Goal: Information Seeking & Learning: Learn about a topic

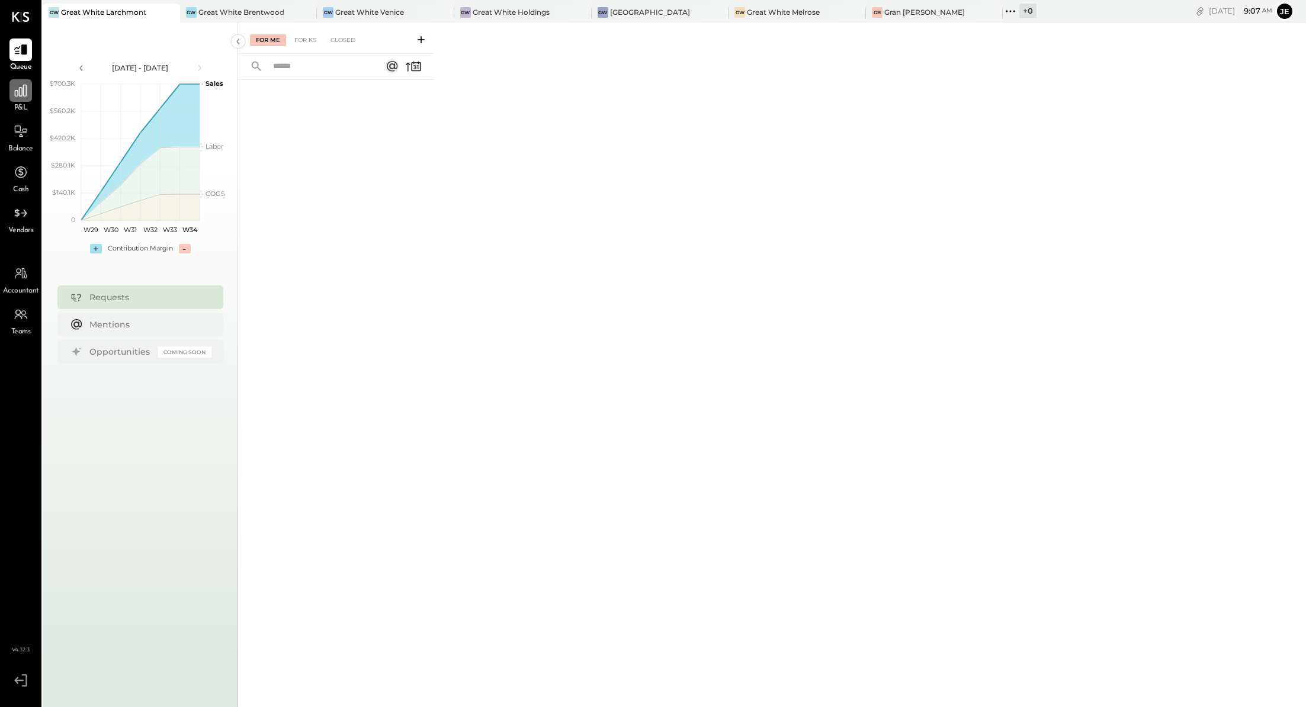
click at [21, 101] on div at bounding box center [20, 90] width 23 height 23
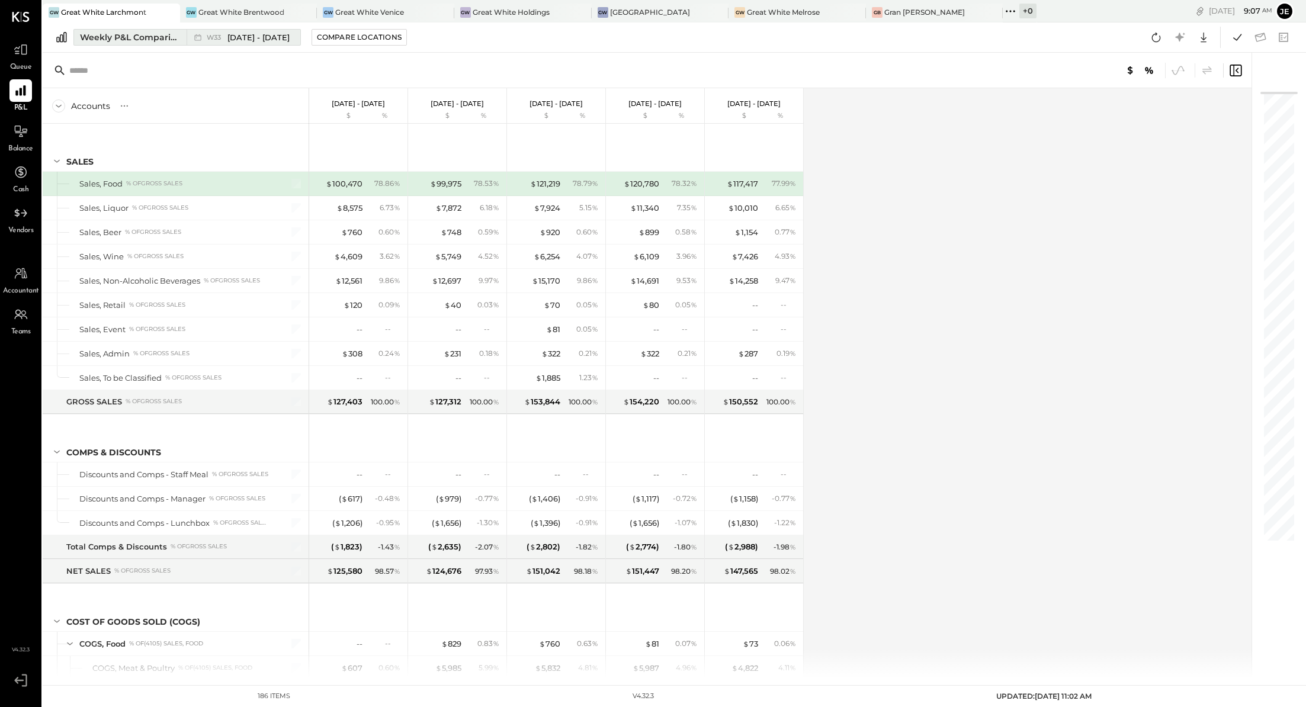
click at [246, 42] on span "[DATE] - [DATE]" at bounding box center [258, 37] width 62 height 11
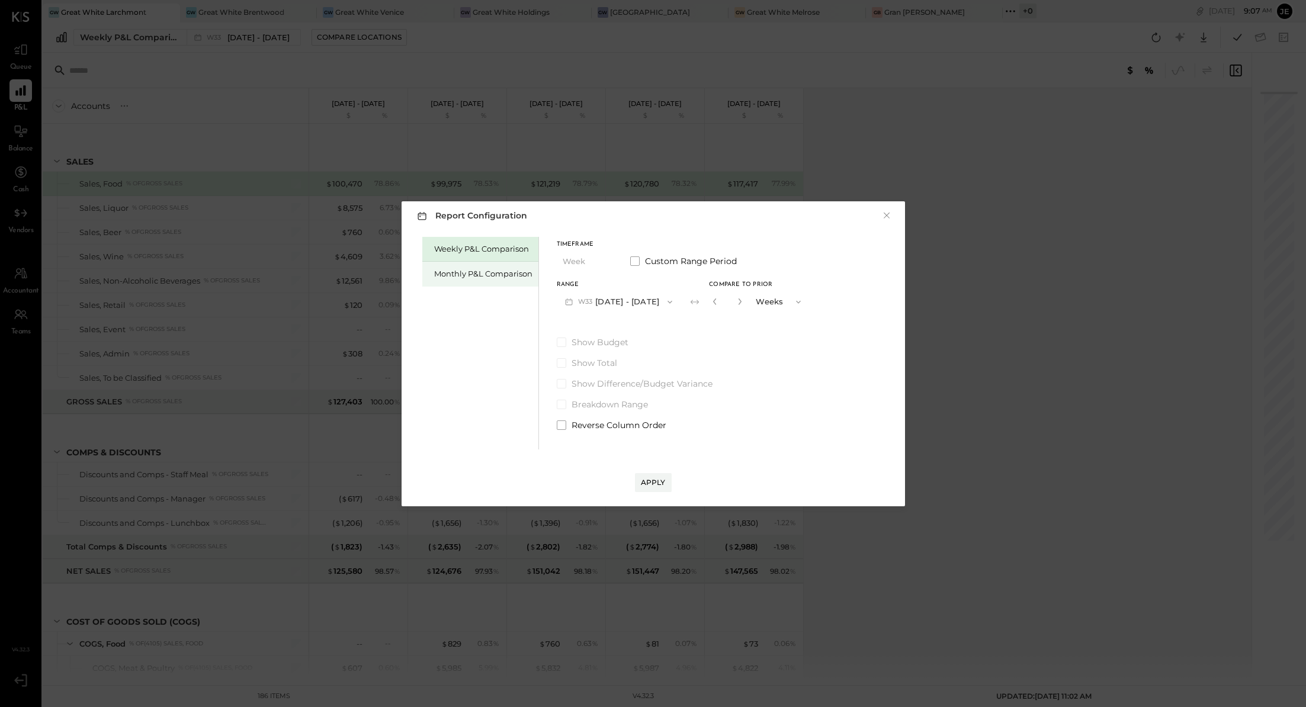
click at [496, 268] on div "Monthly P&L Comparison" at bounding box center [483, 273] width 98 height 11
click at [640, 302] on button "M08 [DATE] - [DATE]" at bounding box center [619, 302] width 125 height 22
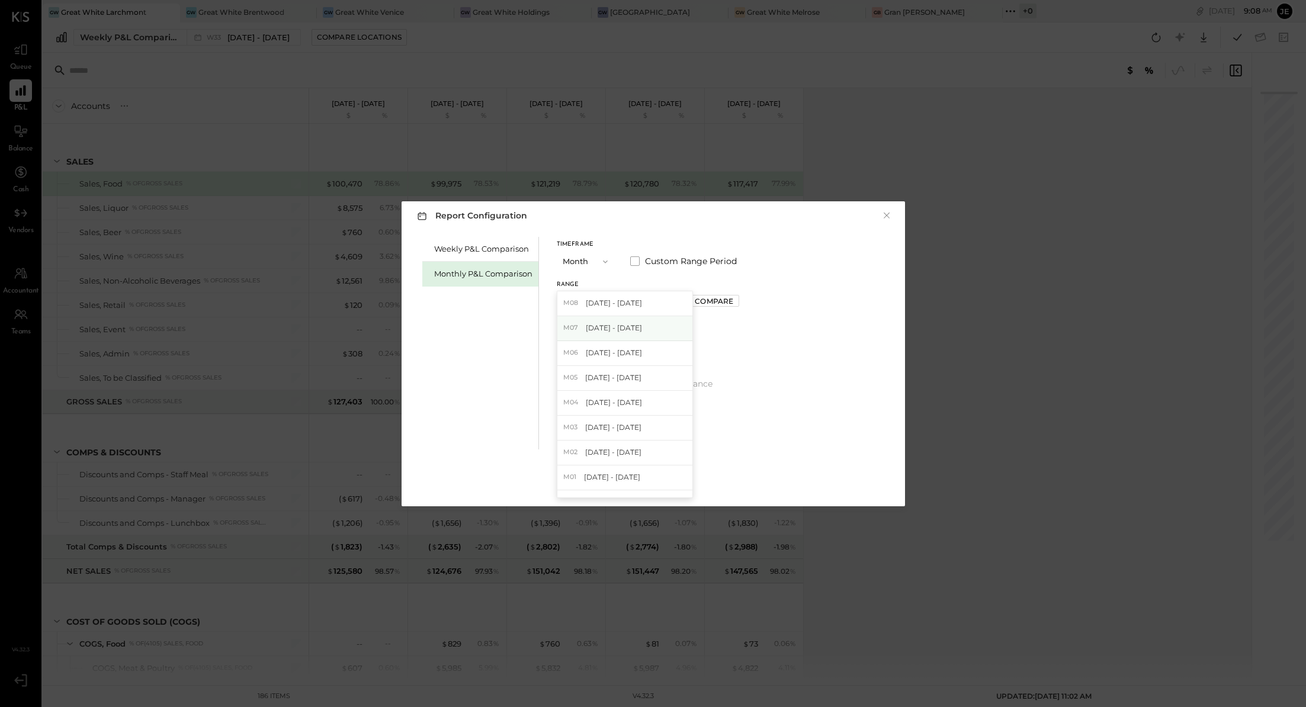
click at [654, 329] on div "M07 [DATE] - [DATE]" at bounding box center [624, 328] width 135 height 25
click at [654, 489] on button "Apply" at bounding box center [653, 482] width 37 height 19
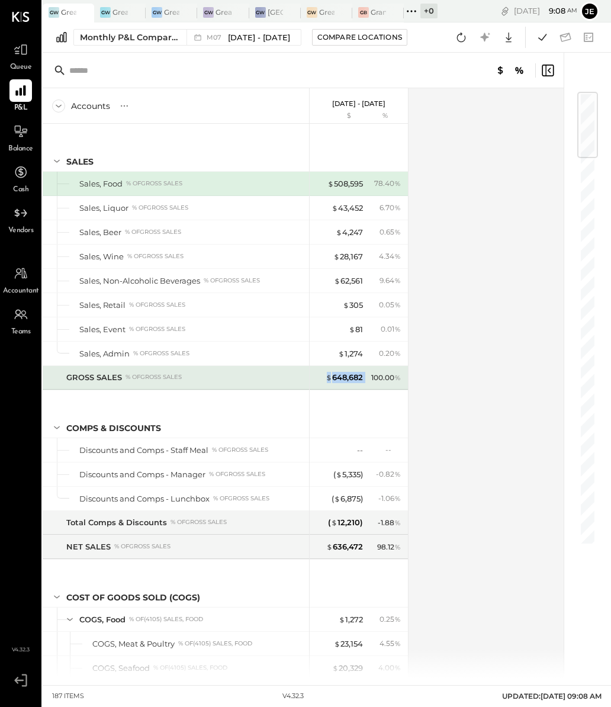
drag, startPoint x: 367, startPoint y: 376, endPoint x: 322, endPoint y: 375, distance: 44.4
click at [323, 375] on div "$ 648,682 100.00 %" at bounding box center [360, 378] width 89 height 24
copy div "$ 648,682"
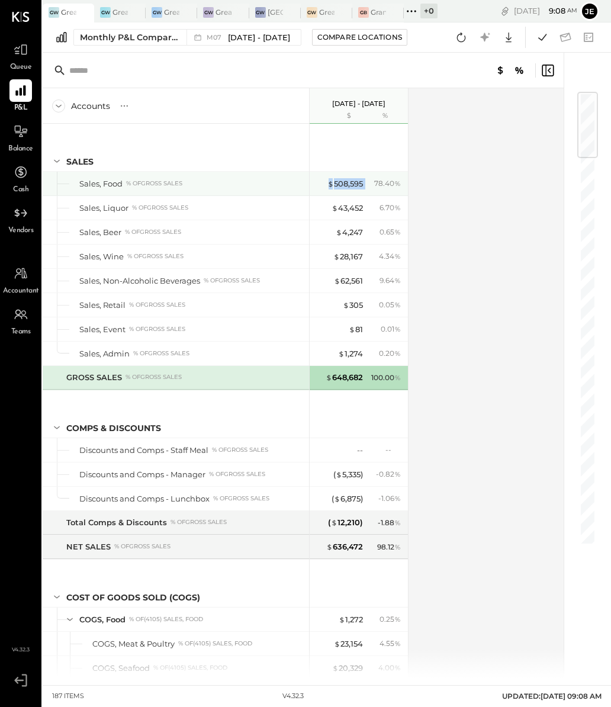
drag, startPoint x: 370, startPoint y: 184, endPoint x: 323, endPoint y: 184, distance: 46.8
click at [323, 184] on div "$ 508,595 78.40 %" at bounding box center [360, 184] width 89 height 24
copy div "$ 508,595"
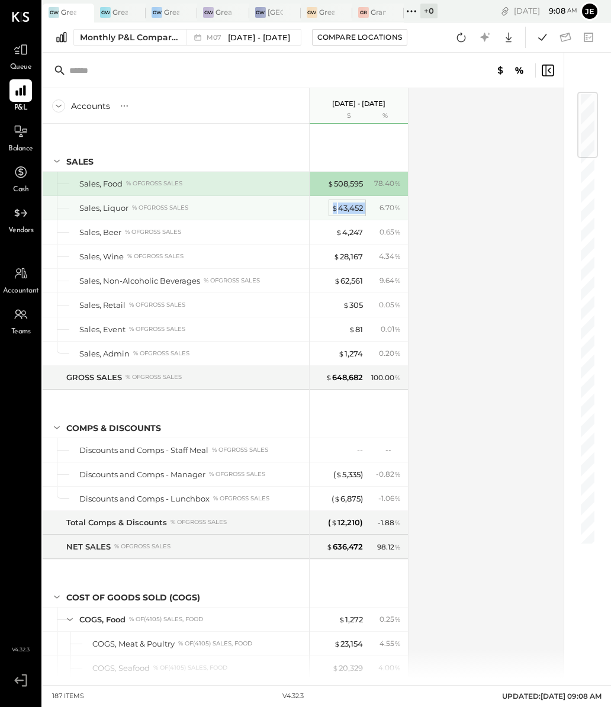
drag, startPoint x: 368, startPoint y: 208, endPoint x: 332, endPoint y: 208, distance: 35.5
click at [332, 208] on div "$ 43,452 6.70 %" at bounding box center [360, 208] width 89 height 24
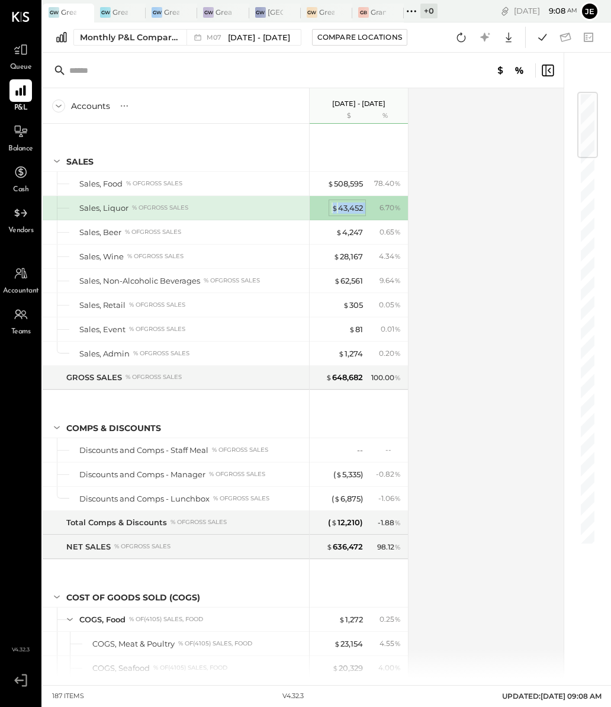
copy div "$ 43,452"
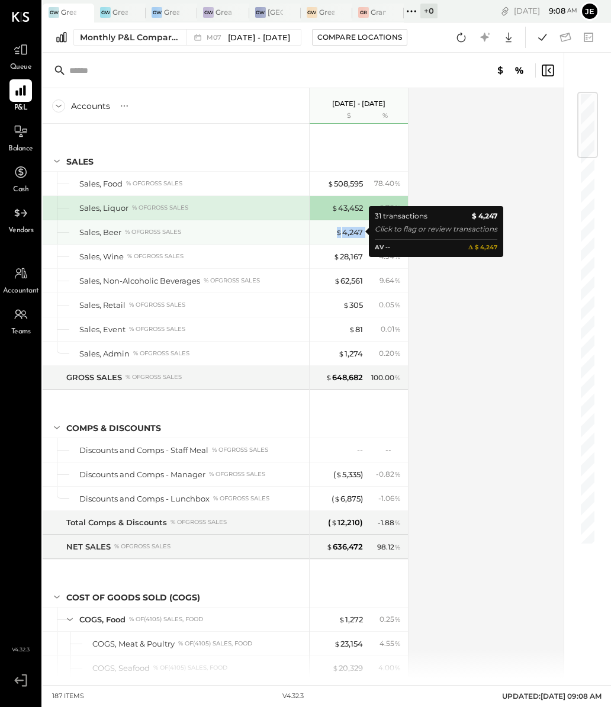
drag, startPoint x: 372, startPoint y: 231, endPoint x: 328, endPoint y: 230, distance: 44.4
click at [328, 230] on div "$ 4,247 0.65 %" at bounding box center [360, 232] width 89 height 24
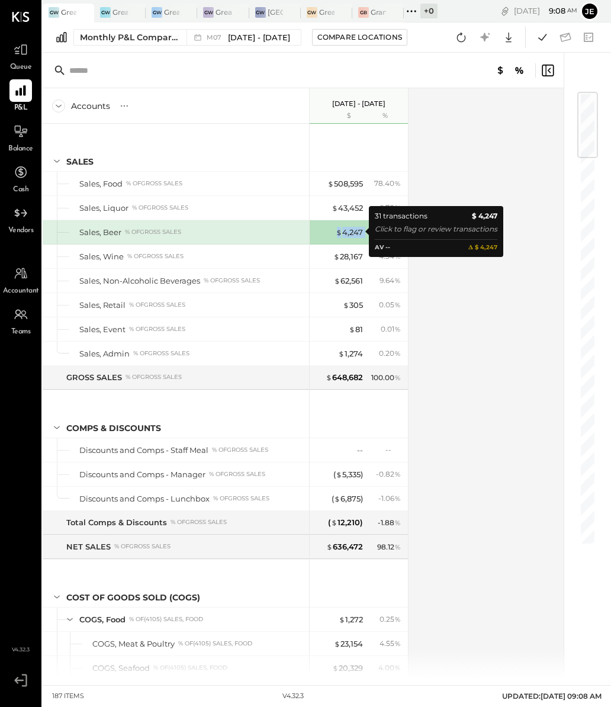
copy div "$ 4,247"
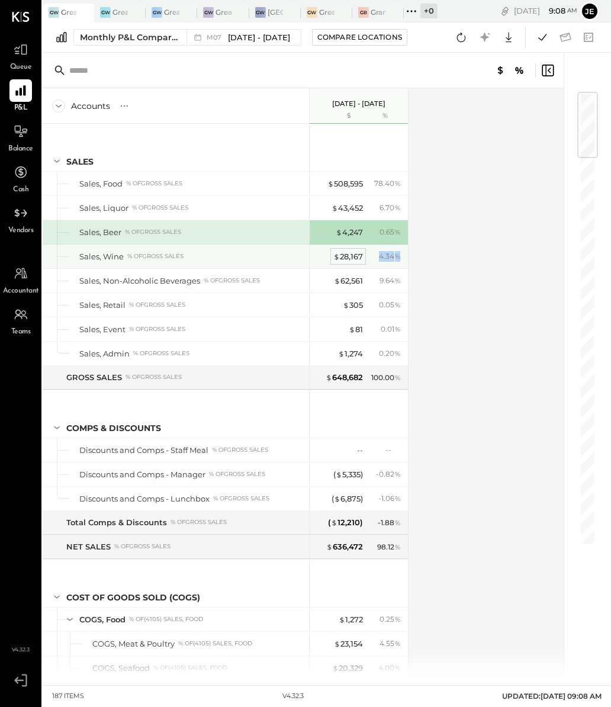
drag, startPoint x: 374, startPoint y: 262, endPoint x: 335, endPoint y: 261, distance: 38.5
click at [335, 261] on div "$ 28,167 4.34 %" at bounding box center [360, 257] width 89 height 24
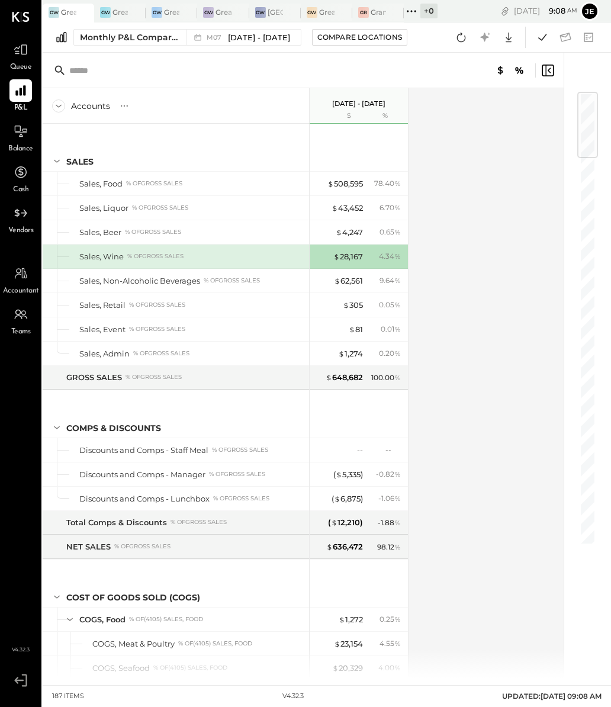
click at [363, 259] on div "$ 28,167 4.34 %" at bounding box center [360, 257] width 89 height 24
drag, startPoint x: 368, startPoint y: 260, endPoint x: 338, endPoint y: 260, distance: 30.2
click at [338, 260] on div "$ 28,167 4.34 %" at bounding box center [360, 257] width 89 height 24
copy div "28,167"
drag, startPoint x: 365, startPoint y: 285, endPoint x: 331, endPoint y: 278, distance: 35.2
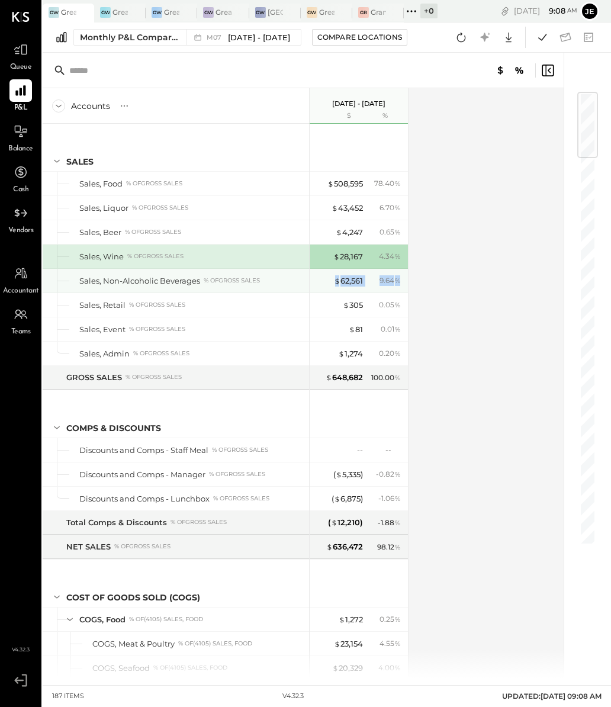
click at [332, 278] on div "$ 62,561 9.64 %" at bounding box center [360, 281] width 89 height 24
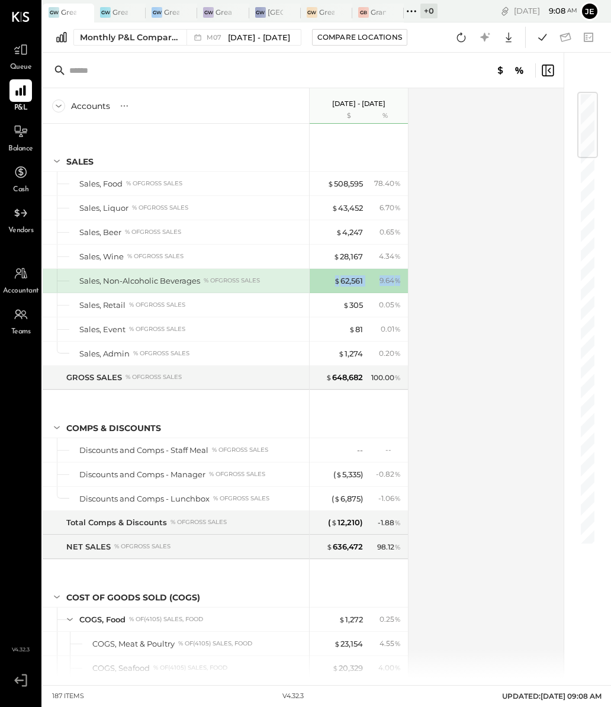
copy div "$ 62,561 9.64 %"
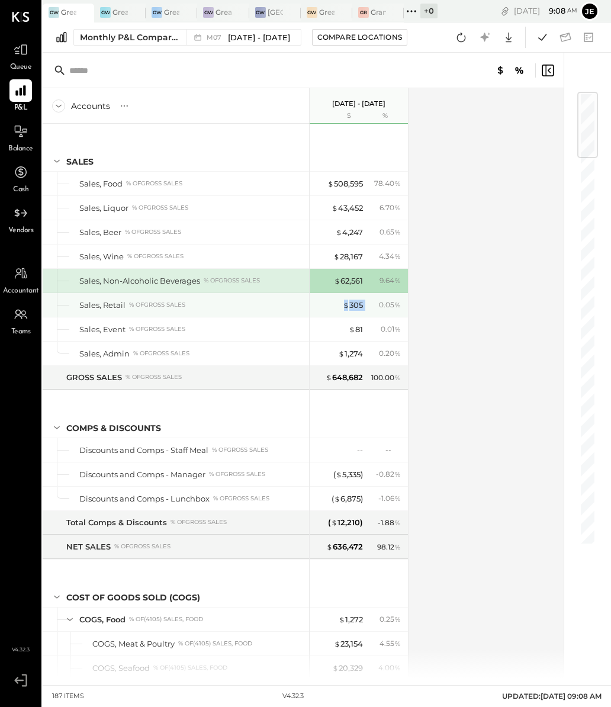
drag, startPoint x: 372, startPoint y: 307, endPoint x: 332, endPoint y: 306, distance: 40.3
click at [332, 306] on div "$ 305 0.05 %" at bounding box center [360, 305] width 89 height 24
copy div "$ 305"
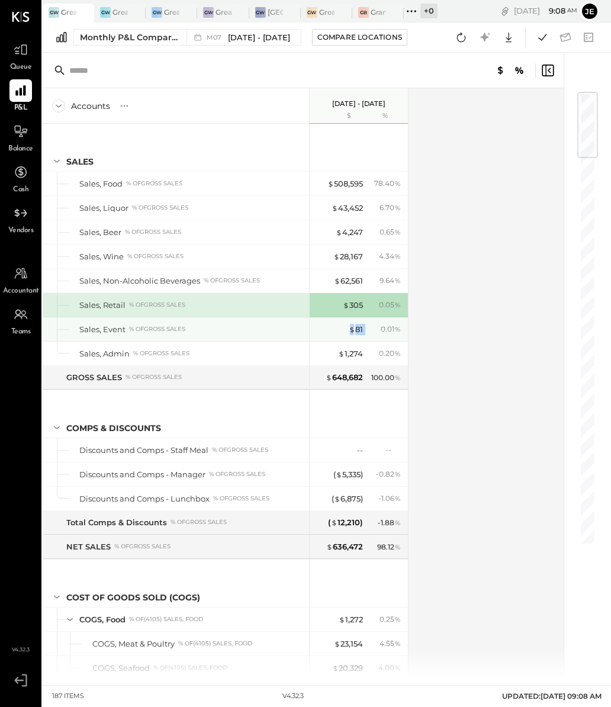
drag, startPoint x: 368, startPoint y: 328, endPoint x: 337, endPoint y: 328, distance: 30.8
click at [337, 328] on div "$ 81 0.01 %" at bounding box center [360, 329] width 89 height 24
copy div "$ 81"
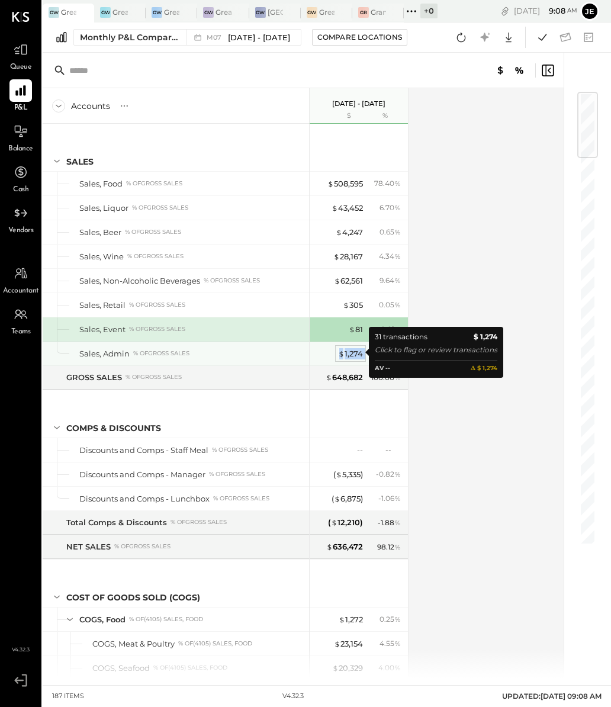
drag, startPoint x: 367, startPoint y: 351, endPoint x: 338, endPoint y: 351, distance: 28.4
click at [338, 351] on div "$ 1,274 0.20 %" at bounding box center [360, 354] width 89 height 24
copy div "$ 1,274"
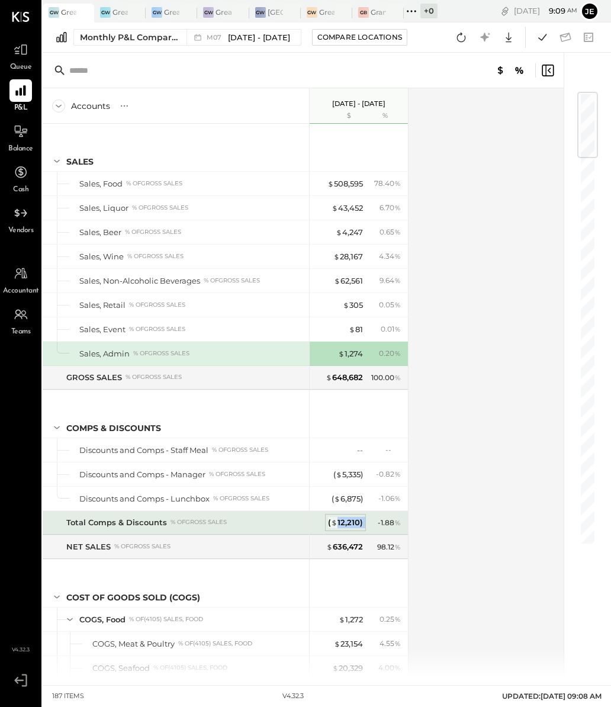
drag, startPoint x: 370, startPoint y: 522, endPoint x: 338, endPoint y: 521, distance: 32.0
click at [338, 521] on div "( $ 12,210 ) - 1.88 %" at bounding box center [360, 523] width 89 height 24
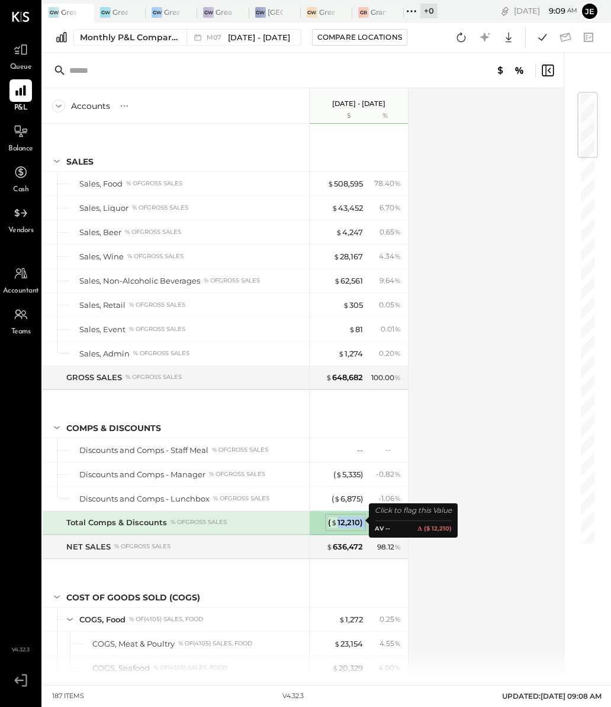
copy div "12,210 )"
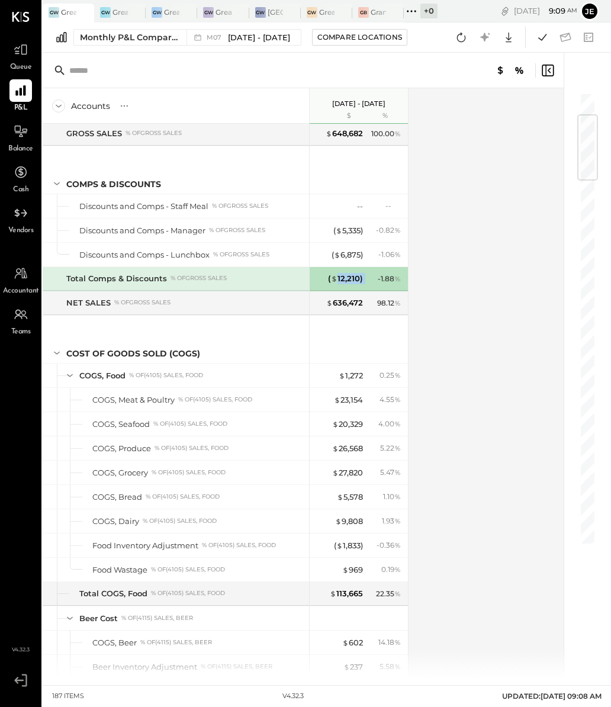
scroll to position [280, 0]
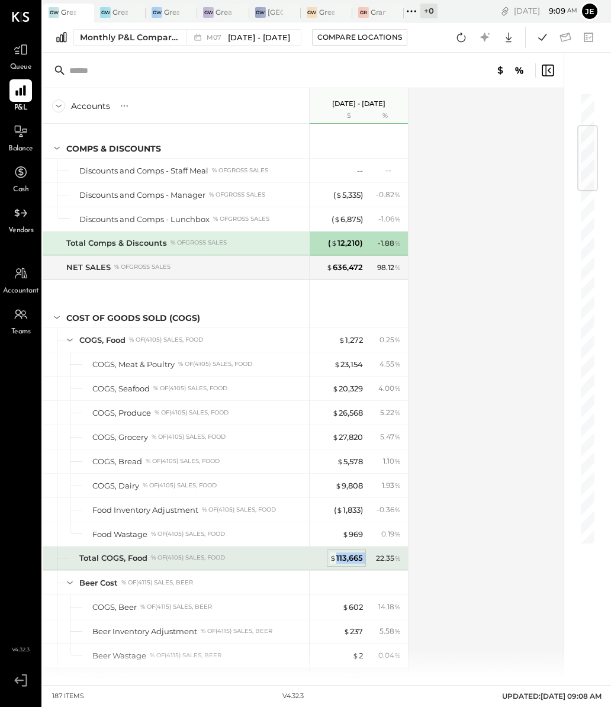
drag, startPoint x: 366, startPoint y: 554, endPoint x: 333, endPoint y: 554, distance: 32.6
click at [333, 554] on div "$ 113,665 22.35 %" at bounding box center [360, 559] width 89 height 24
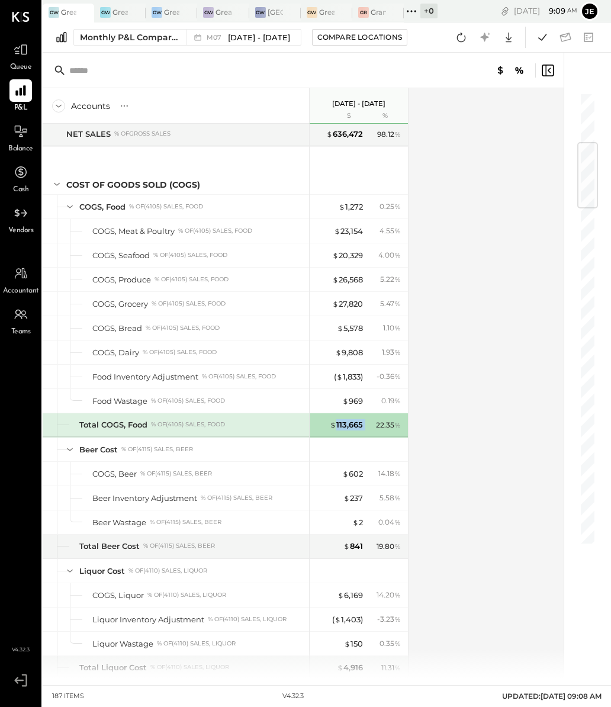
scroll to position [425, 0]
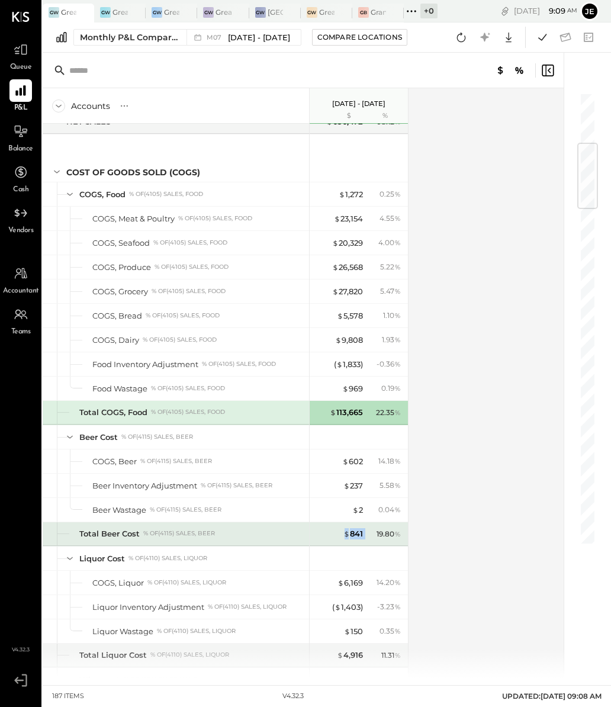
drag, startPoint x: 367, startPoint y: 528, endPoint x: 342, endPoint y: 528, distance: 24.9
click at [342, 528] on div "$ 841 19.80 %" at bounding box center [360, 534] width 89 height 24
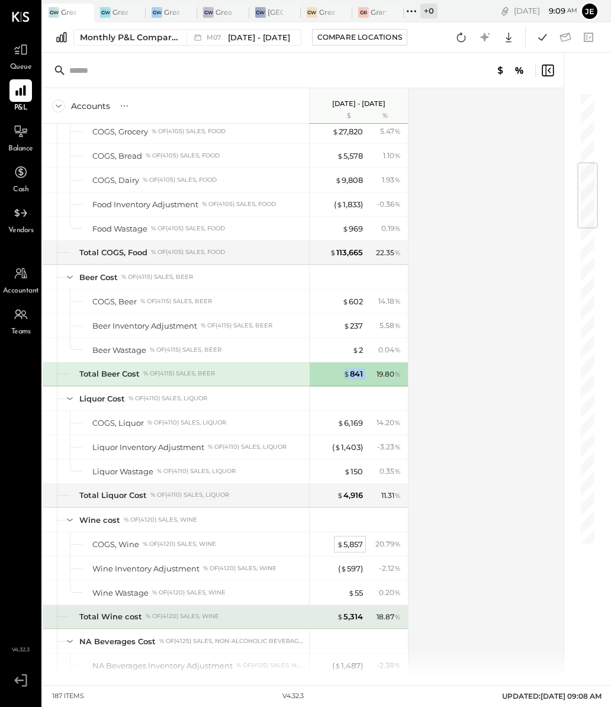
scroll to position [597, 0]
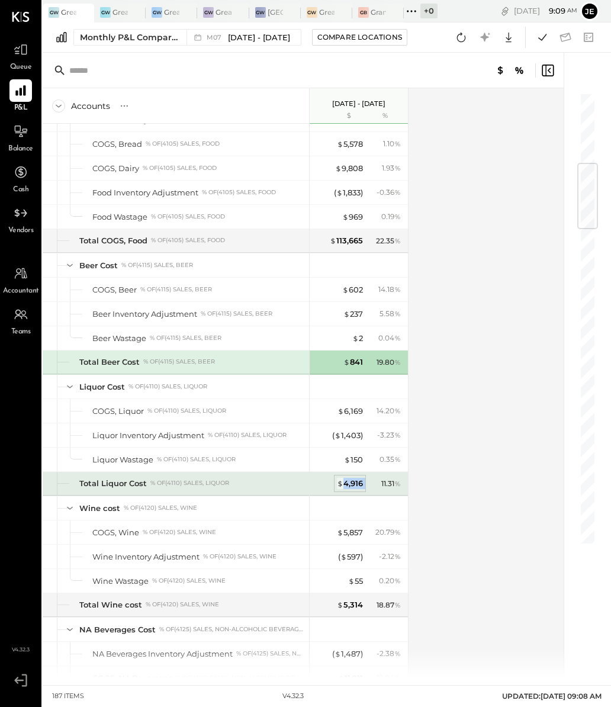
drag, startPoint x: 367, startPoint y: 477, endPoint x: 341, endPoint y: 477, distance: 26.1
click at [341, 477] on div "$ 4,916 11.31 %" at bounding box center [360, 484] width 89 height 24
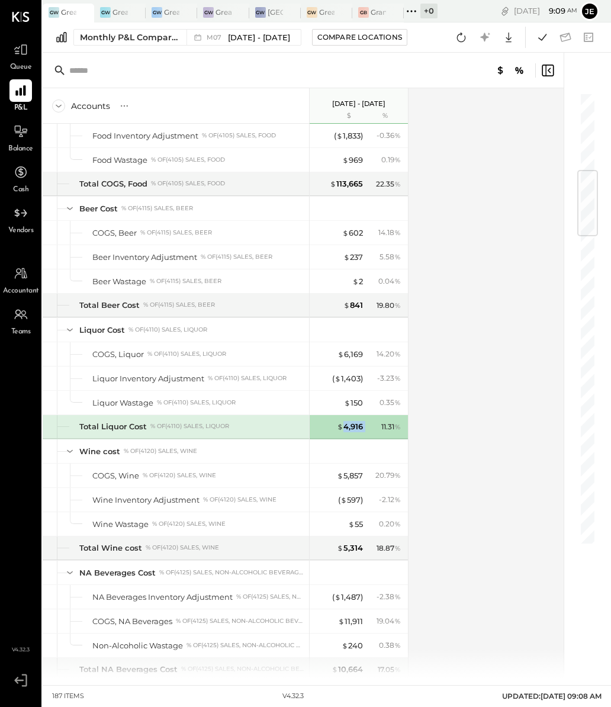
scroll to position [668, 0]
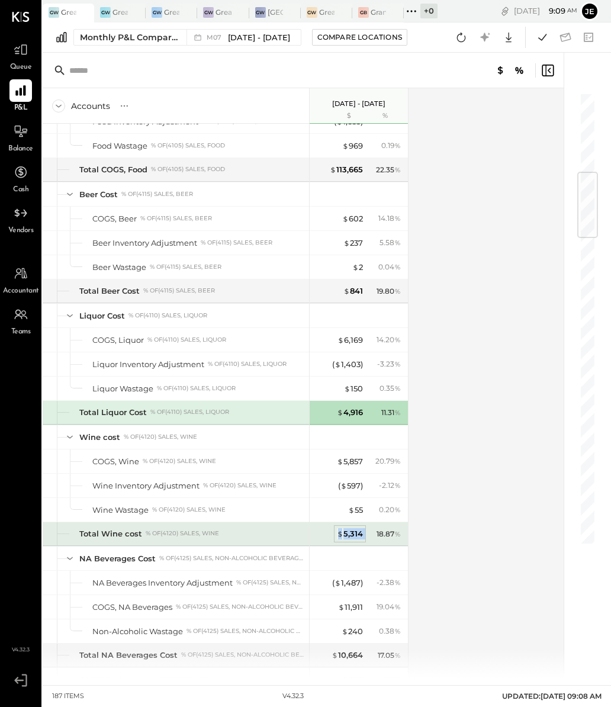
drag, startPoint x: 365, startPoint y: 528, endPoint x: 338, endPoint y: 528, distance: 26.6
click at [338, 528] on div "$ 5,314 18.87 %" at bounding box center [360, 534] width 89 height 24
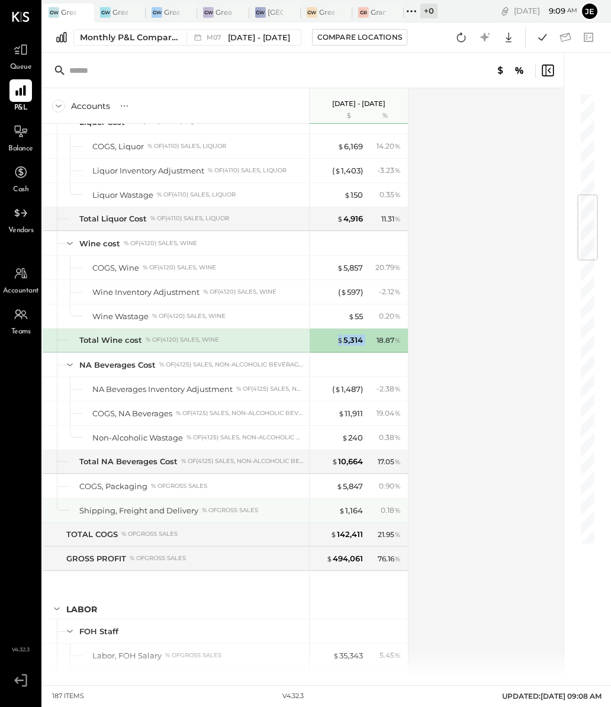
scroll to position [863, 0]
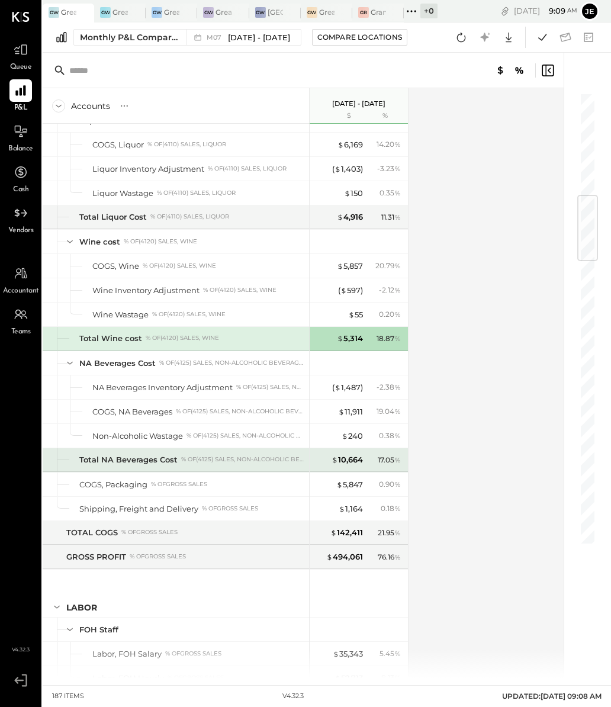
click at [364, 460] on div "$ 10,664 17.05 %" at bounding box center [360, 460] width 89 height 24
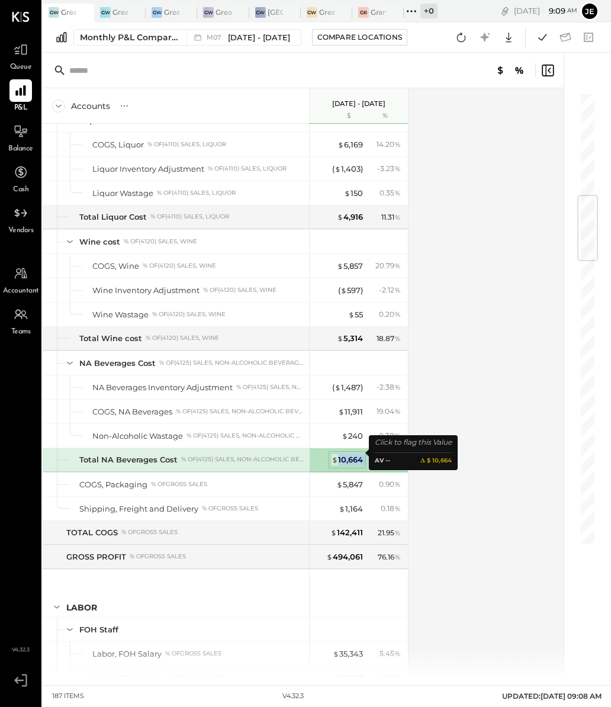
drag, startPoint x: 364, startPoint y: 454, endPoint x: 335, endPoint y: 454, distance: 29.0
click at [335, 454] on div "$ 10,664 17.05 %" at bounding box center [360, 460] width 89 height 24
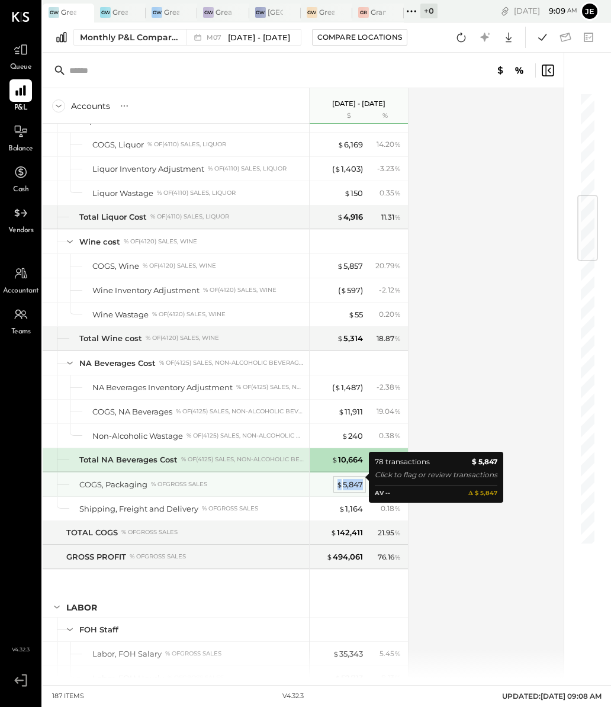
drag, startPoint x: 361, startPoint y: 480, endPoint x: 337, endPoint y: 480, distance: 24.3
click at [337, 480] on div "$ 5,847 0.90 %" at bounding box center [360, 485] width 89 height 24
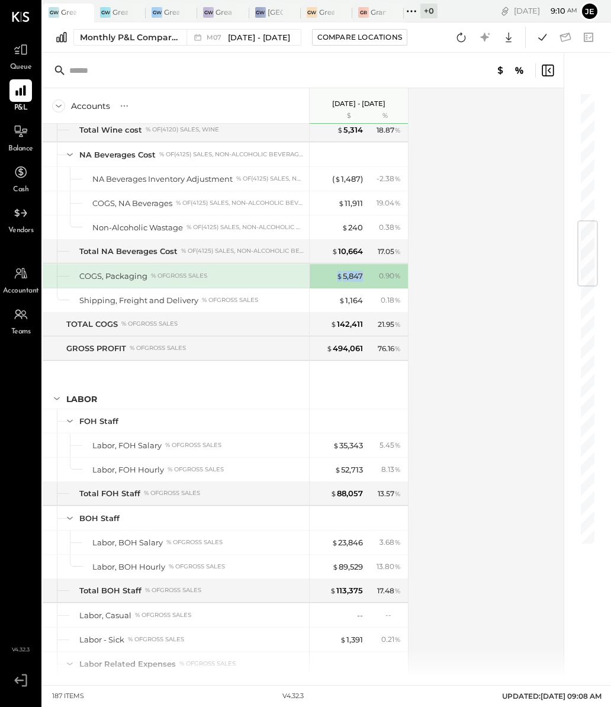
scroll to position [1080, 0]
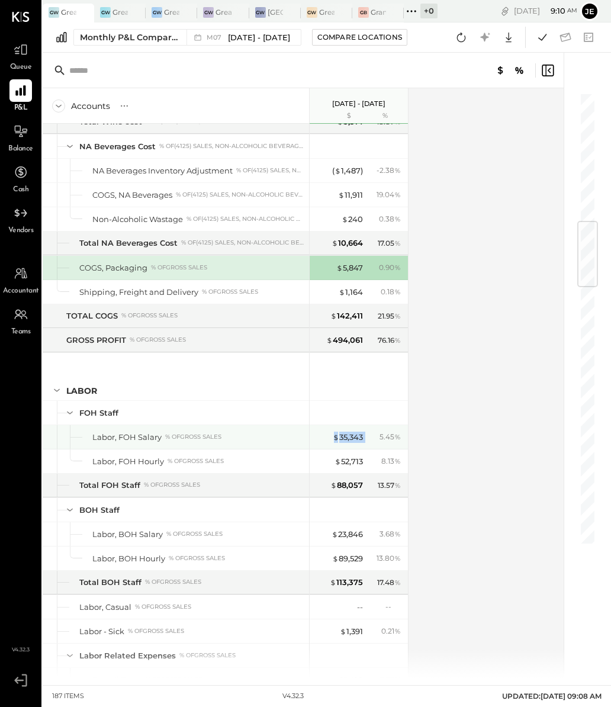
drag, startPoint x: 370, startPoint y: 429, endPoint x: 330, endPoint y: 429, distance: 39.1
click at [330, 429] on div "$ 35,343 5.45 %" at bounding box center [360, 437] width 89 height 24
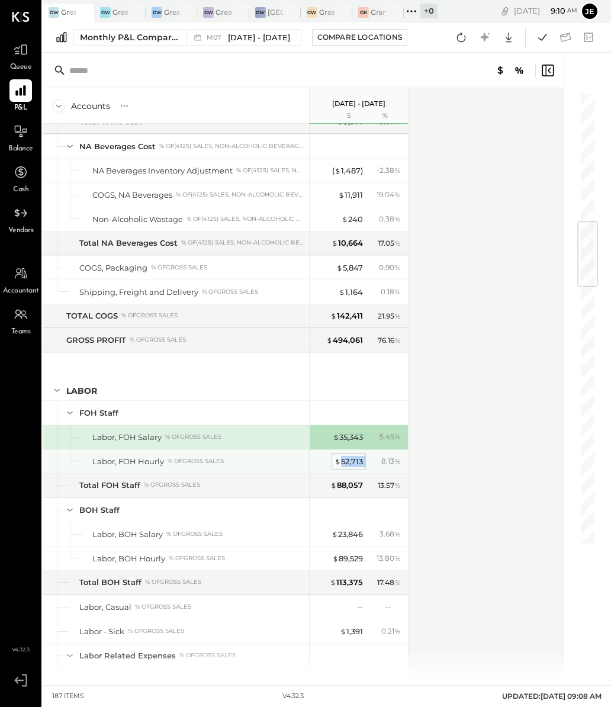
drag, startPoint x: 368, startPoint y: 458, endPoint x: 338, endPoint y: 458, distance: 30.8
click at [338, 458] on div "$ 52,713 8.13 %" at bounding box center [360, 461] width 89 height 24
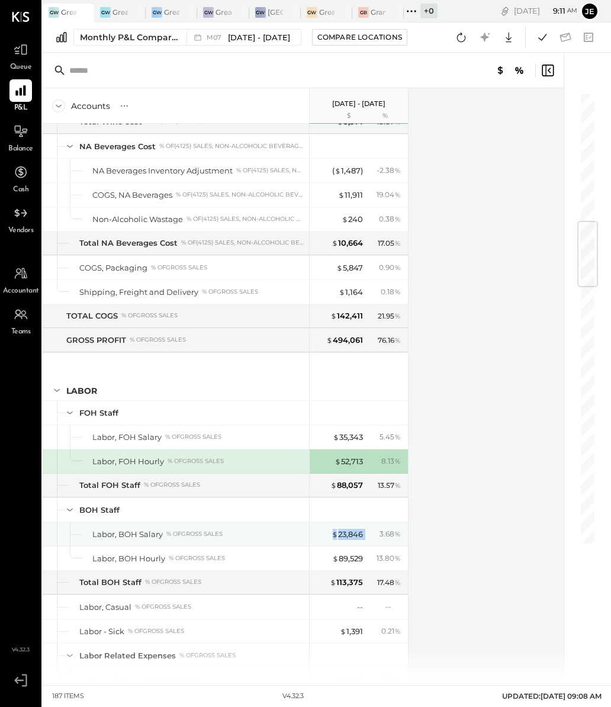
drag, startPoint x: 370, startPoint y: 526, endPoint x: 320, endPoint y: 526, distance: 50.3
click at [320, 526] on div "$ 23,846 3.68 %" at bounding box center [360, 534] width 89 height 24
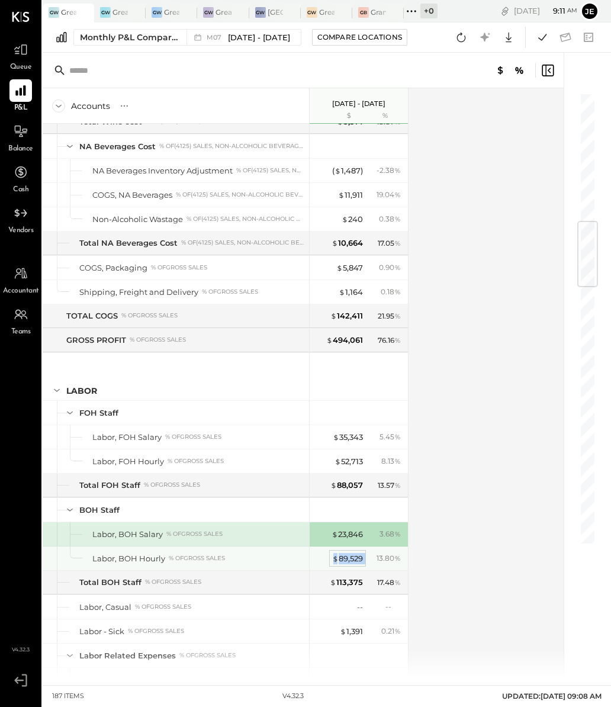
drag, startPoint x: 368, startPoint y: 551, endPoint x: 333, endPoint y: 551, distance: 34.3
click at [333, 551] on div "$ 89,529 13.80 %" at bounding box center [360, 559] width 89 height 24
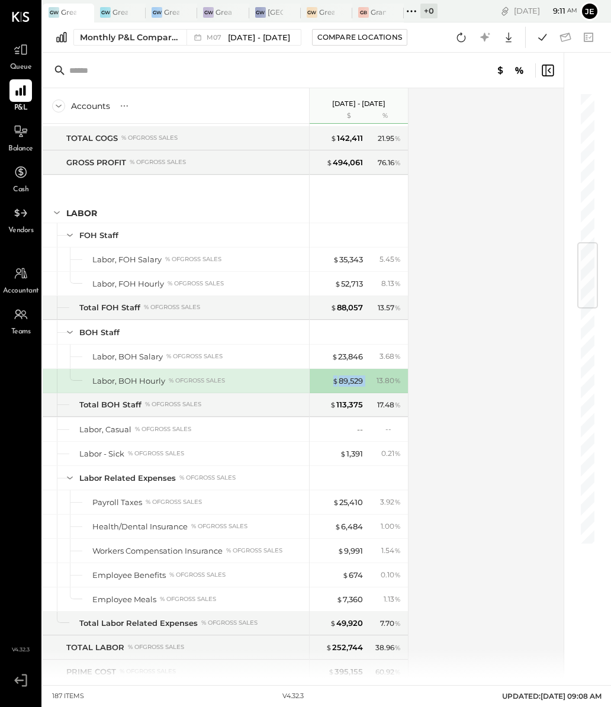
scroll to position [1255, 0]
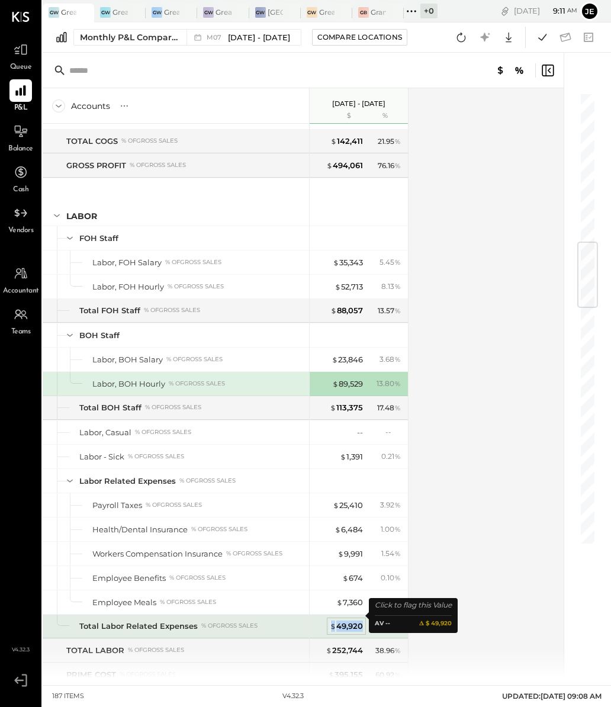
drag, startPoint x: 361, startPoint y: 619, endPoint x: 332, endPoint y: 619, distance: 28.4
click at [332, 621] on div "$ 49,920" at bounding box center [346, 626] width 33 height 11
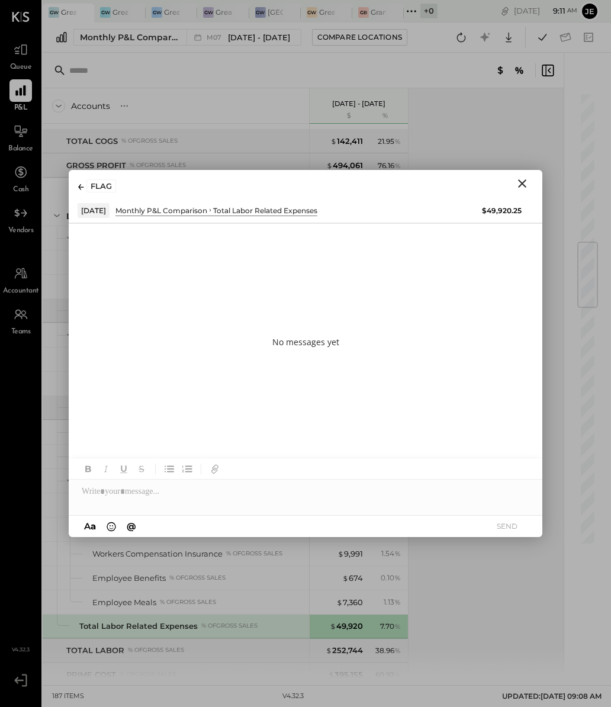
click at [528, 182] on icon "Close" at bounding box center [522, 183] width 14 height 14
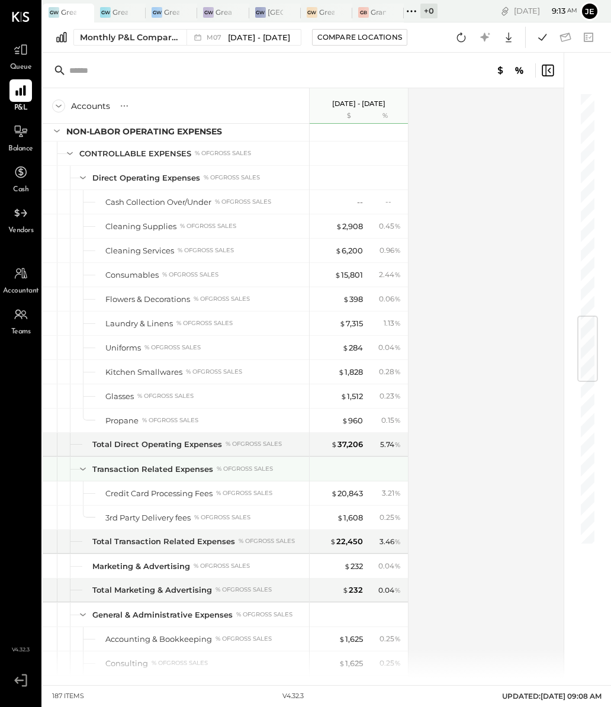
scroll to position [1861, 0]
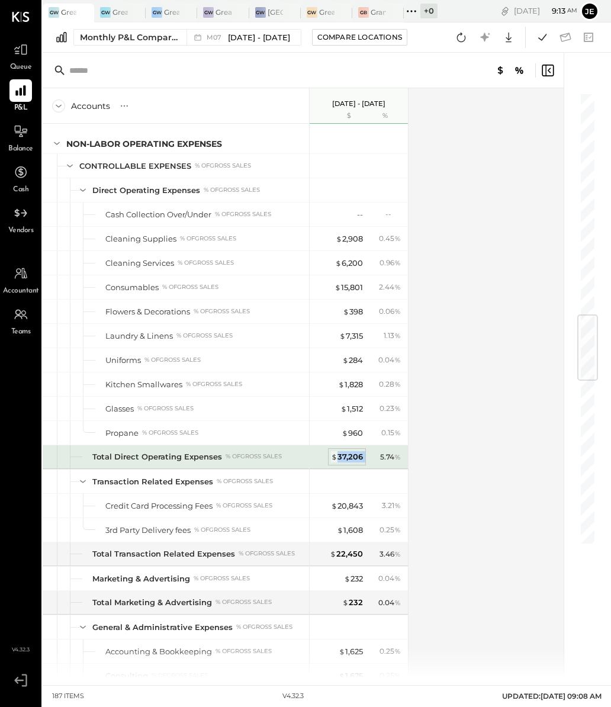
drag, startPoint x: 365, startPoint y: 446, endPoint x: 336, endPoint y: 444, distance: 29.1
click at [336, 445] on div "$ 37,206 5.74 %" at bounding box center [360, 457] width 89 height 24
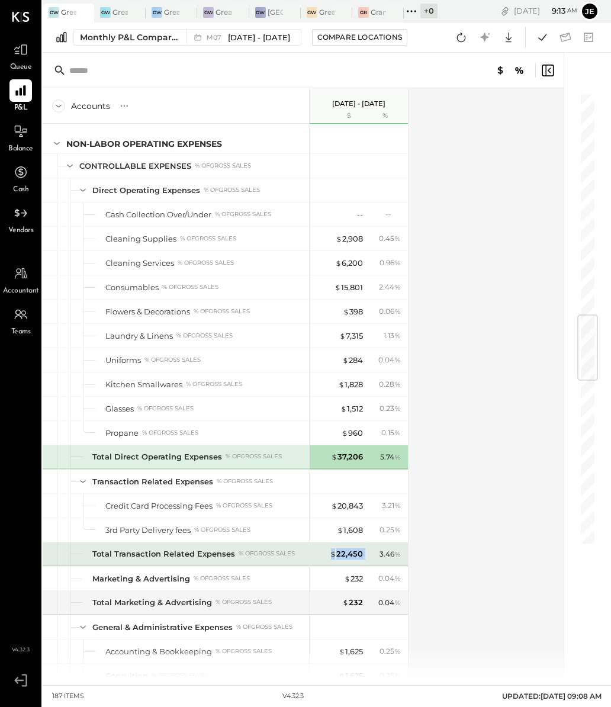
drag, startPoint x: 368, startPoint y: 542, endPoint x: 327, endPoint y: 542, distance: 40.3
click at [327, 542] on div "$ 22,450 3.46 %" at bounding box center [360, 554] width 89 height 24
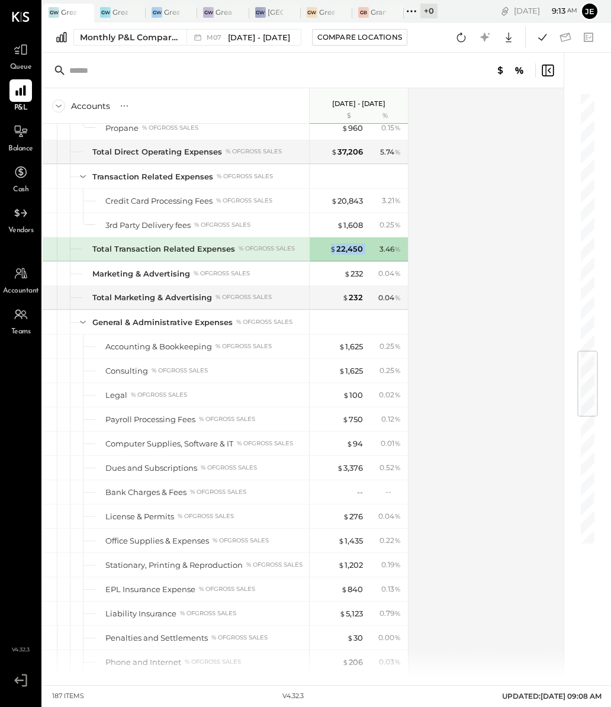
scroll to position [2469, 0]
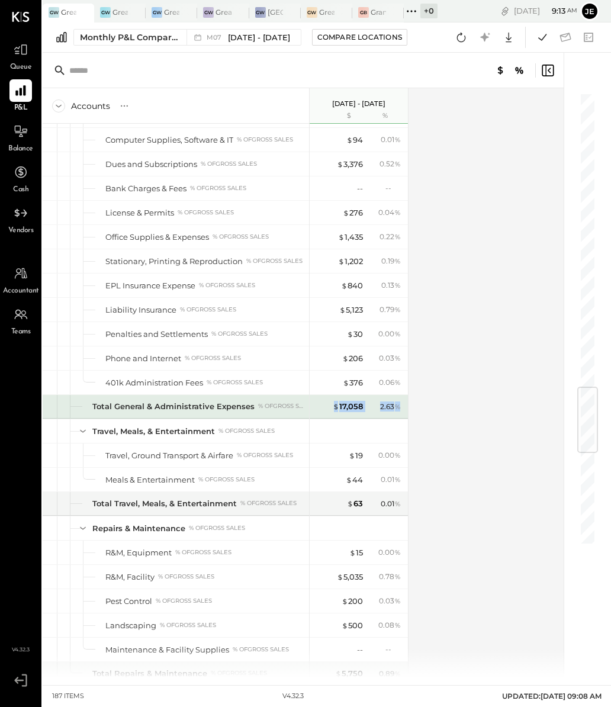
drag, startPoint x: 369, startPoint y: 397, endPoint x: 319, endPoint y: 392, distance: 50.0
click at [319, 395] on div "$ 17,058 2.63 %" at bounding box center [360, 407] width 89 height 24
click at [372, 402] on div "2.63 %" at bounding box center [385, 407] width 38 height 11
drag, startPoint x: 368, startPoint y: 390, endPoint x: 330, endPoint y: 390, distance: 37.9
click at [330, 395] on div "$ 17,058 2.63 %" at bounding box center [360, 407] width 89 height 24
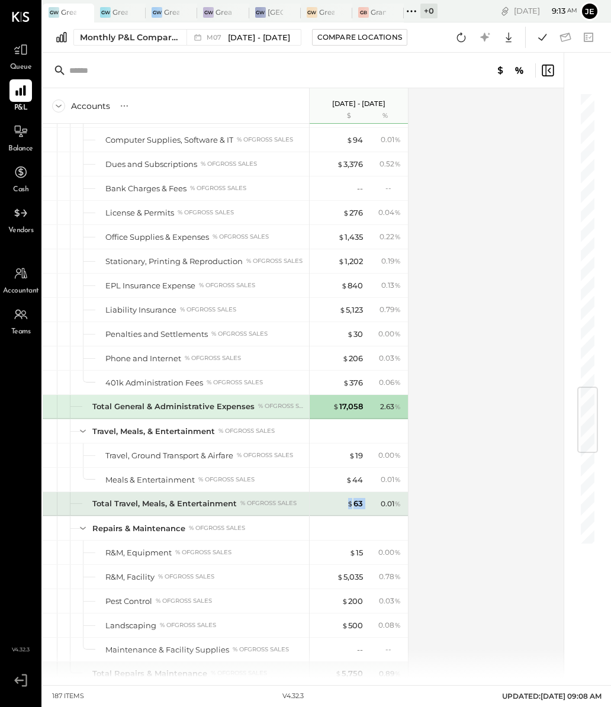
drag, startPoint x: 370, startPoint y: 487, endPoint x: 343, endPoint y: 487, distance: 26.7
click at [343, 492] on div "$ 63 0.01 %" at bounding box center [360, 504] width 89 height 24
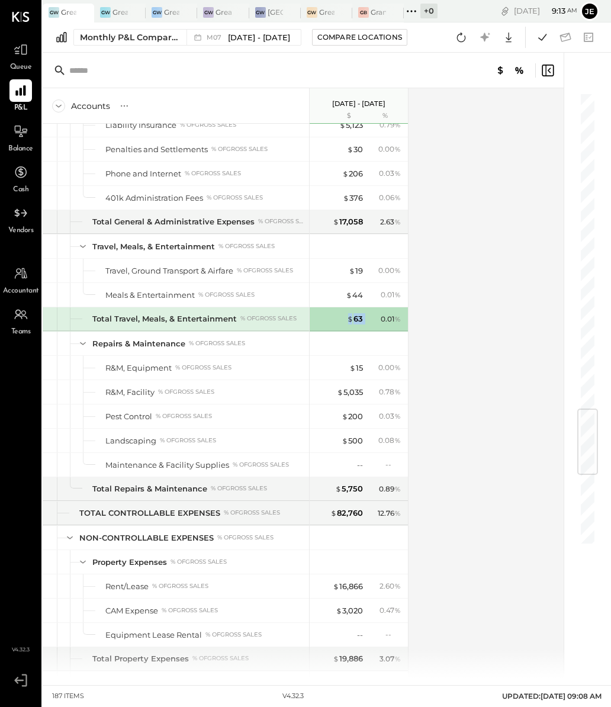
scroll to position [2653, 0]
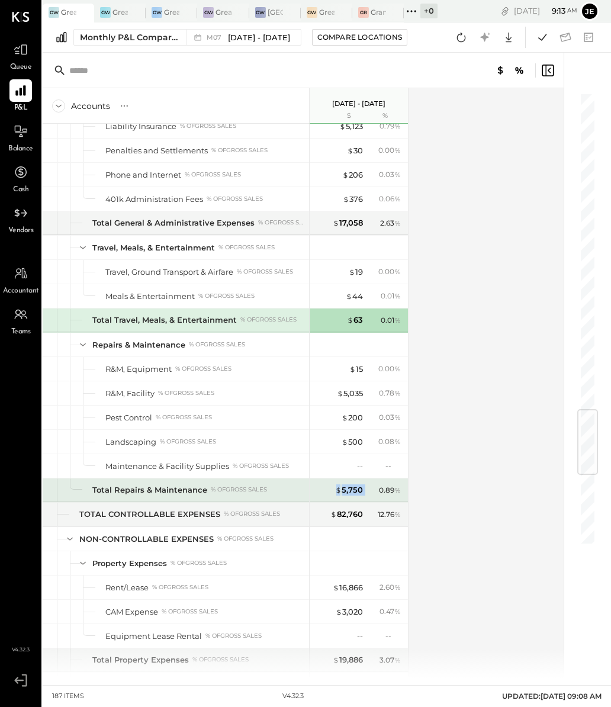
drag, startPoint x: 367, startPoint y: 475, endPoint x: 331, endPoint y: 469, distance: 36.0
click at [331, 478] on div "$ 5,750 0.89 %" at bounding box center [360, 490] width 89 height 24
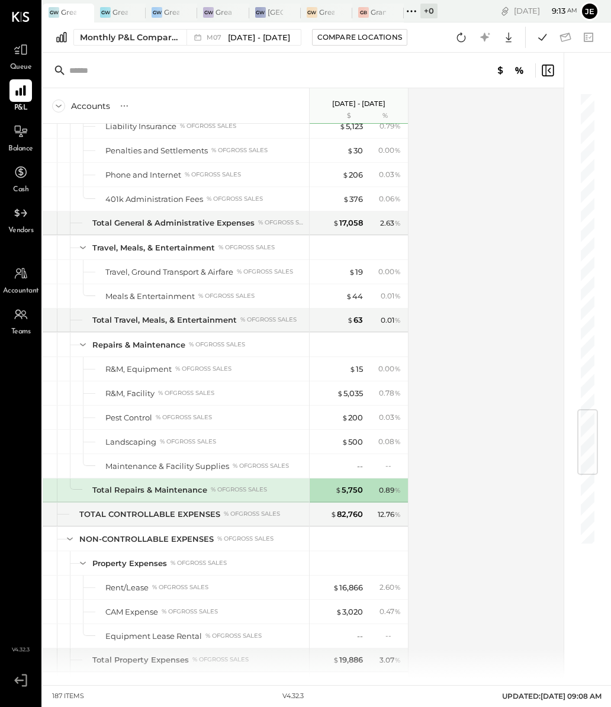
click at [445, 547] on div "Accounts S % GL [DATE] - [DATE] $ % SALES Sales, Food % of GROSS SALES Sales, L…" at bounding box center [304, 383] width 523 height 590
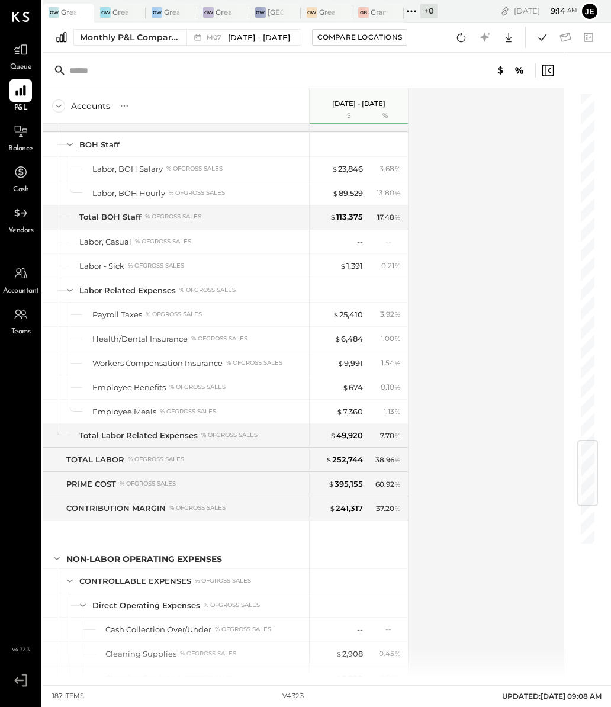
scroll to position [2482, 0]
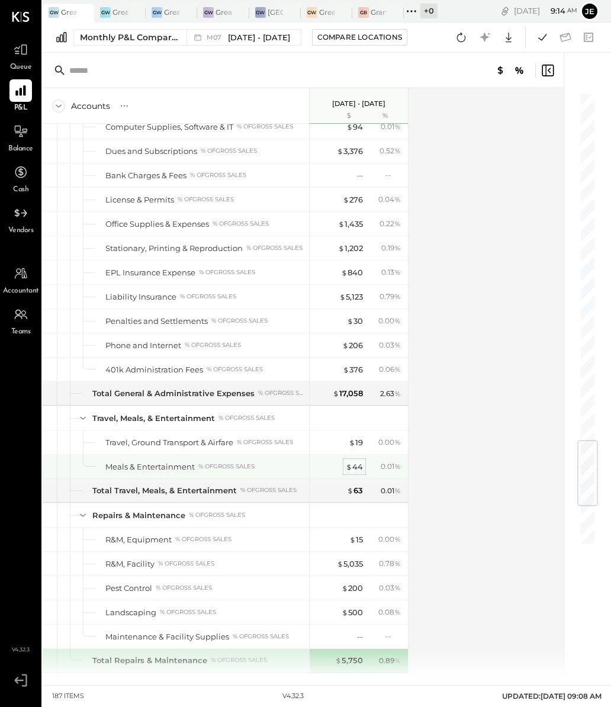
click at [358, 461] on div "$ 44" at bounding box center [354, 466] width 17 height 11
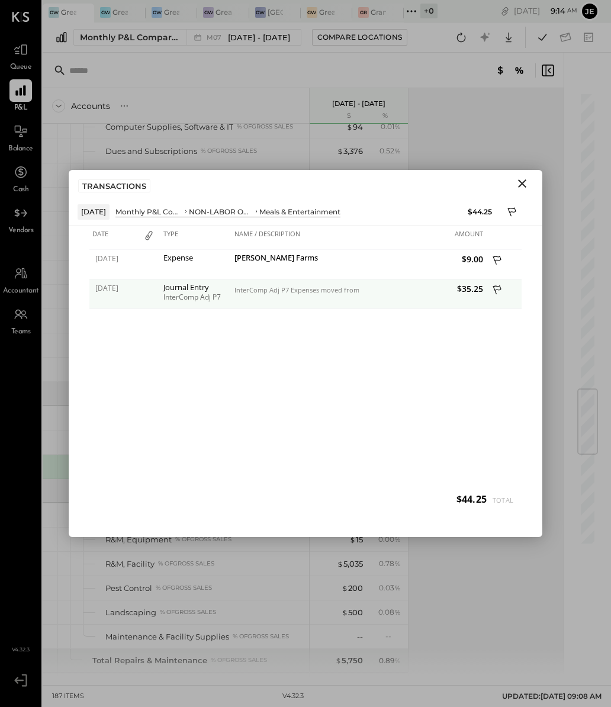
click at [309, 280] on div "InterComp Adj P7 Expenses moved from holding" at bounding box center [295, 295] width 127 height 30
click at [278, 301] on div "InterComp Adj P7 Expenses moved from holding" at bounding box center [295, 295] width 127 height 30
click at [189, 294] on div "InterComp Adj P7" at bounding box center [195, 297] width 65 height 8
click at [183, 293] on div "InterComp Adj P7" at bounding box center [195, 297] width 65 height 8
click at [226, 296] on div "InterComp Adj P7" at bounding box center [195, 297] width 65 height 8
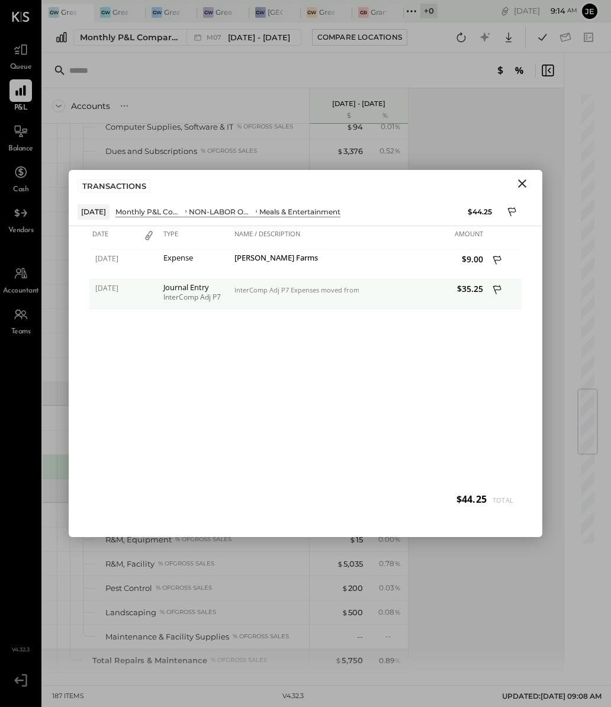
click at [267, 295] on div "InterComp Adj P7 Expenses moved from holding" at bounding box center [295, 295] width 127 height 30
click at [297, 291] on div "InterComp Adj P7 Expenses moved from holding" at bounding box center [295, 290] width 121 height 8
click at [496, 288] on icon at bounding box center [497, 289] width 8 height 9
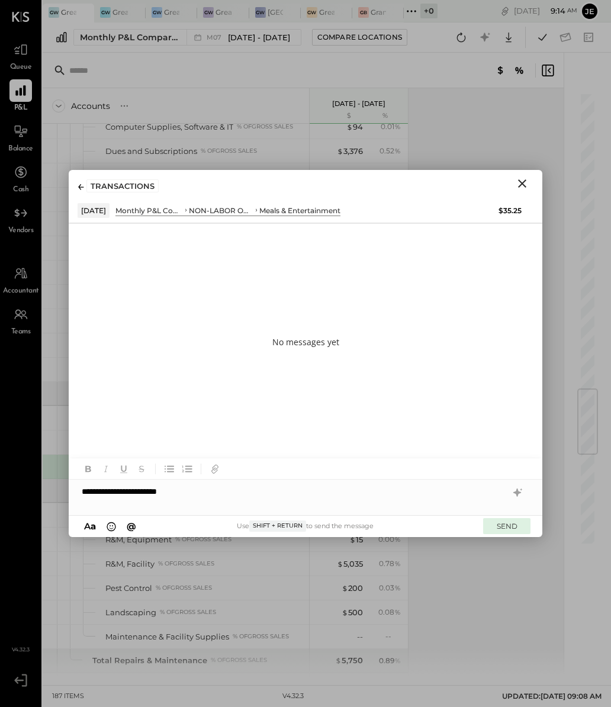
click at [515, 528] on button "SEND" at bounding box center [506, 526] width 47 height 16
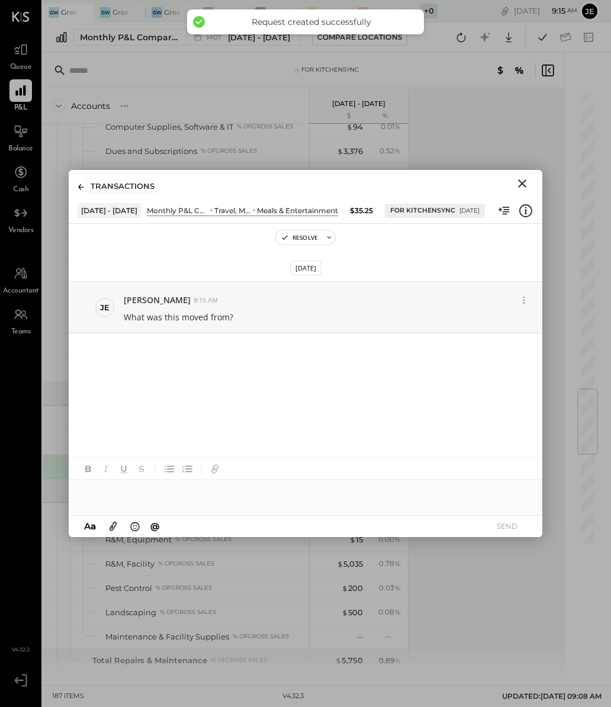
click at [532, 188] on button "Close" at bounding box center [522, 183] width 21 height 15
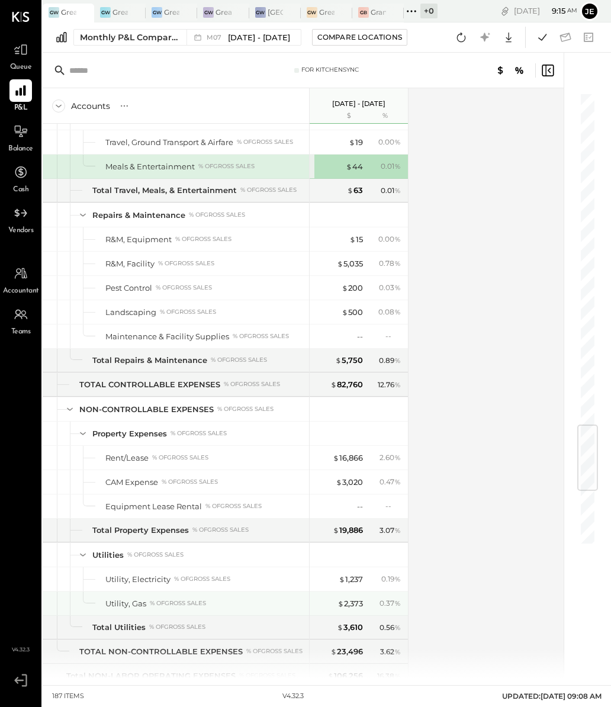
scroll to position [2818, 0]
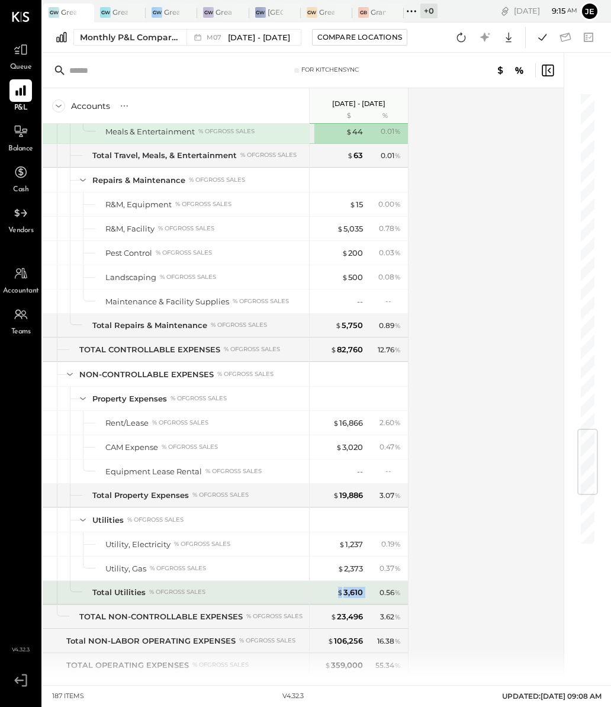
drag, startPoint x: 368, startPoint y: 572, endPoint x: 331, endPoint y: 572, distance: 36.7
click at [331, 581] on div "$ 3,610 0.56 %" at bounding box center [360, 593] width 89 height 24
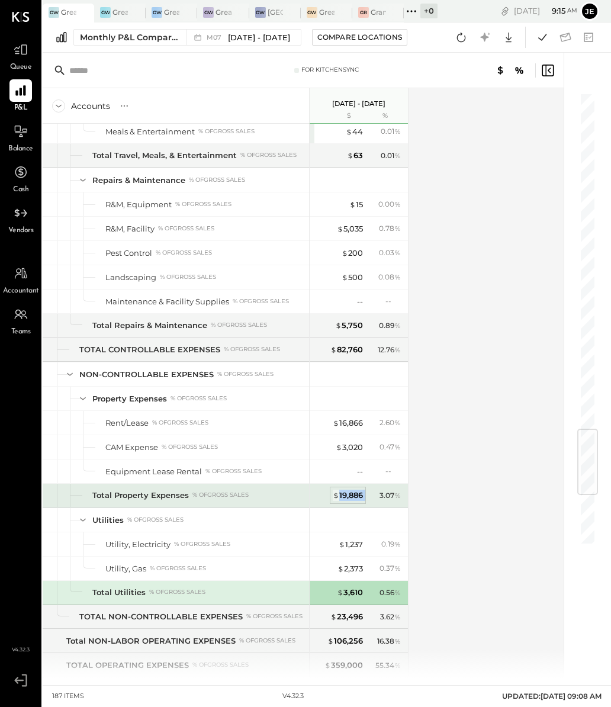
drag, startPoint x: 367, startPoint y: 480, endPoint x: 335, endPoint y: 480, distance: 32.0
click at [335, 484] on div "$ 19,886 3.07 %" at bounding box center [360, 496] width 89 height 24
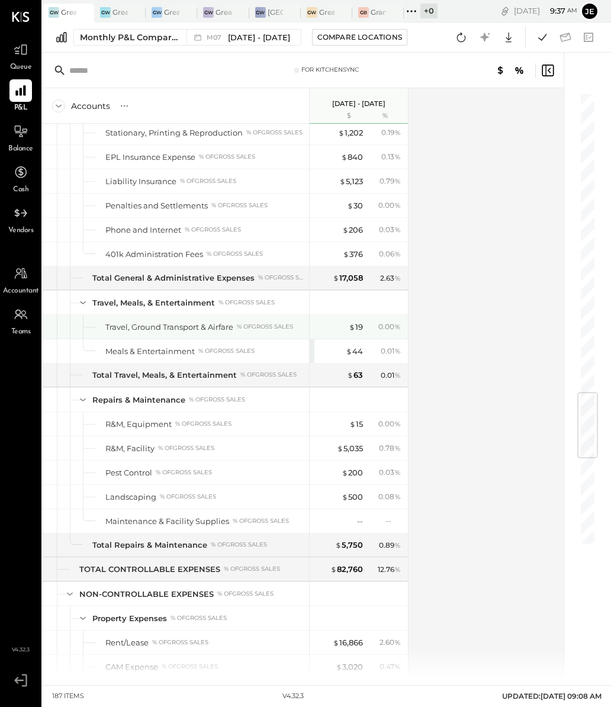
scroll to position [2510, 0]
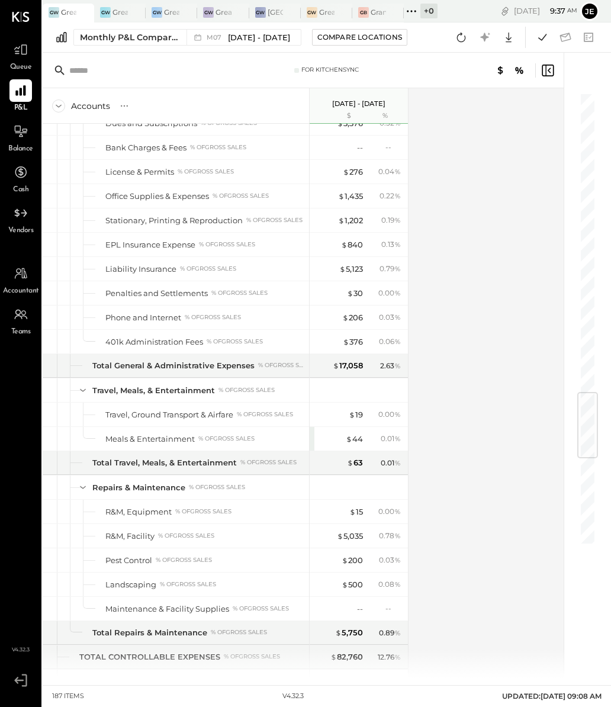
click at [460, 392] on div "Accounts S % GL [DATE] - [DATE] $ % SALES Sales, Food % of GROSS SALES Sales, L…" at bounding box center [304, 383] width 523 height 590
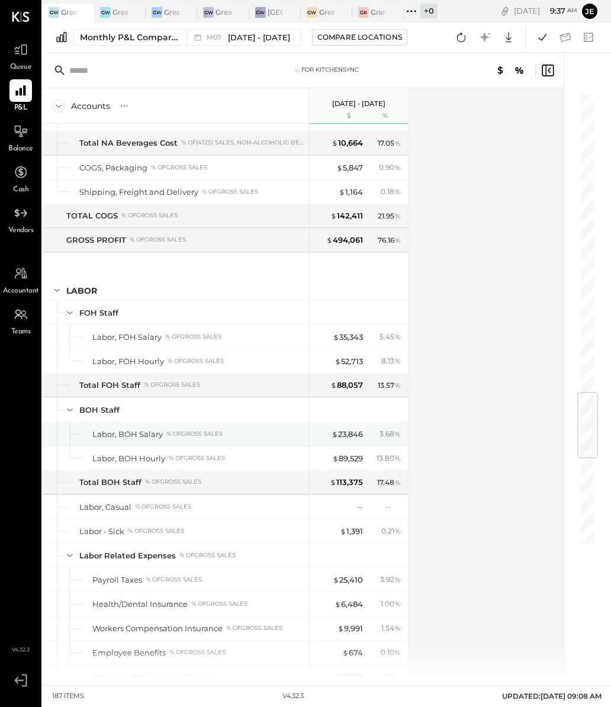
click at [355, 422] on div "$ 23,846 3.68 %" at bounding box center [360, 434] width 89 height 24
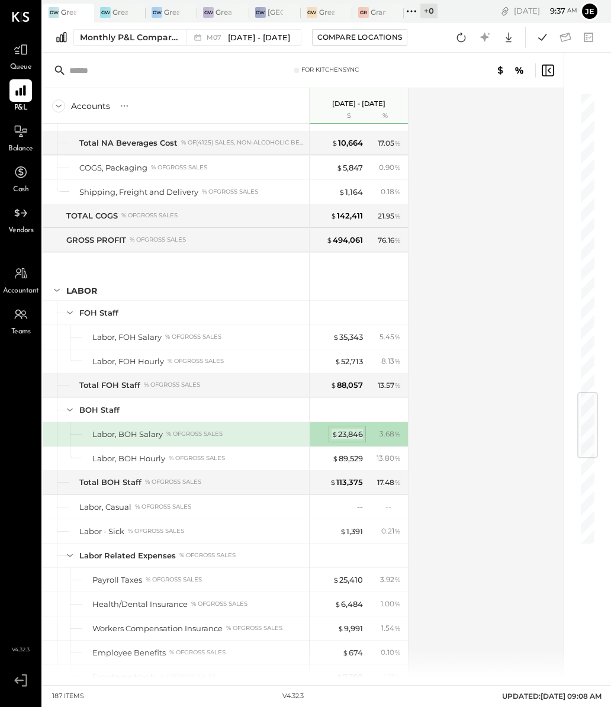
click at [355, 429] on div "$ 23,846" at bounding box center [347, 434] width 31 height 11
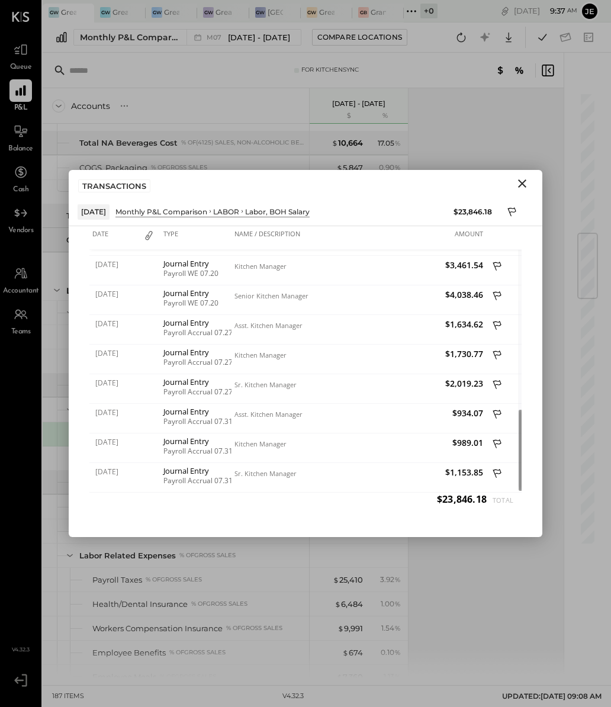
click at [522, 177] on icon "Close" at bounding box center [522, 183] width 14 height 14
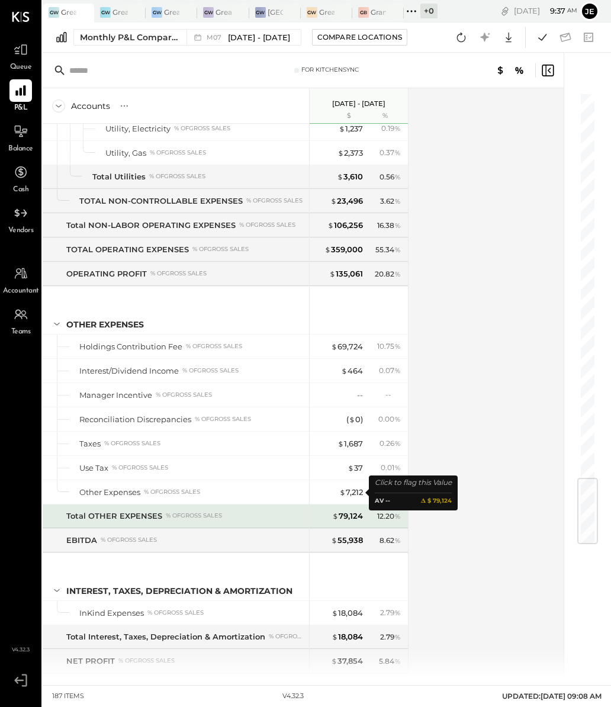
scroll to position [3232, 0]
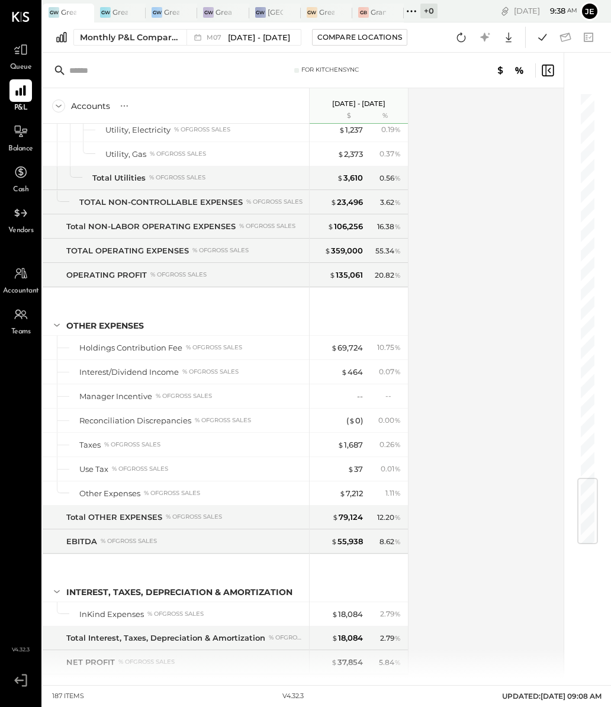
click at [477, 521] on div "Accounts S % GL [DATE] - [DATE] $ % SALES Sales, Food % of GROSS SALES Sales, L…" at bounding box center [304, 383] width 523 height 590
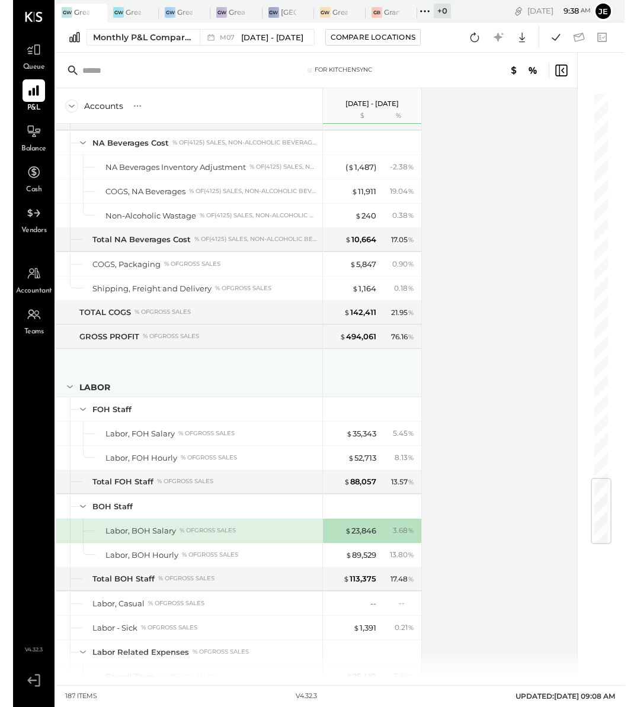
scroll to position [1157, 0]
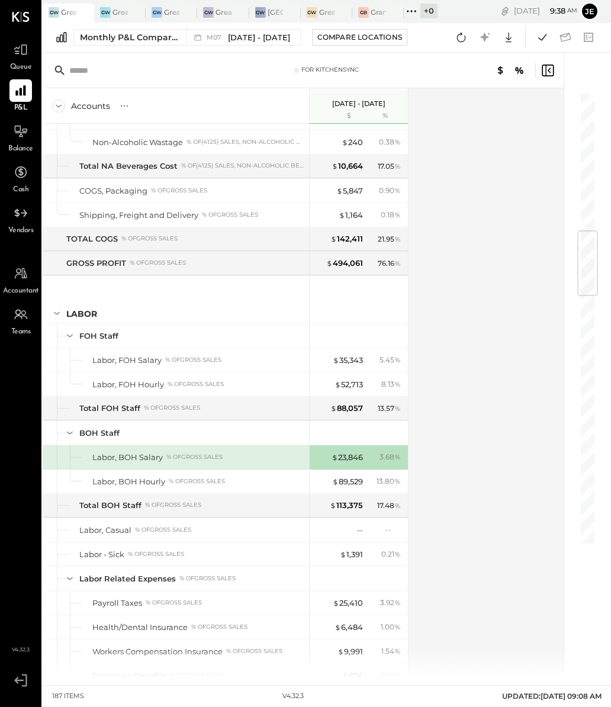
click at [113, 26] on div "Monthly P&L Comparison M07 [DATE] - [DATE] Compare Locations Google Sheets Excel" at bounding box center [327, 38] width 568 height 30
click at [113, 17] on div at bounding box center [124, 12] width 41 height 17
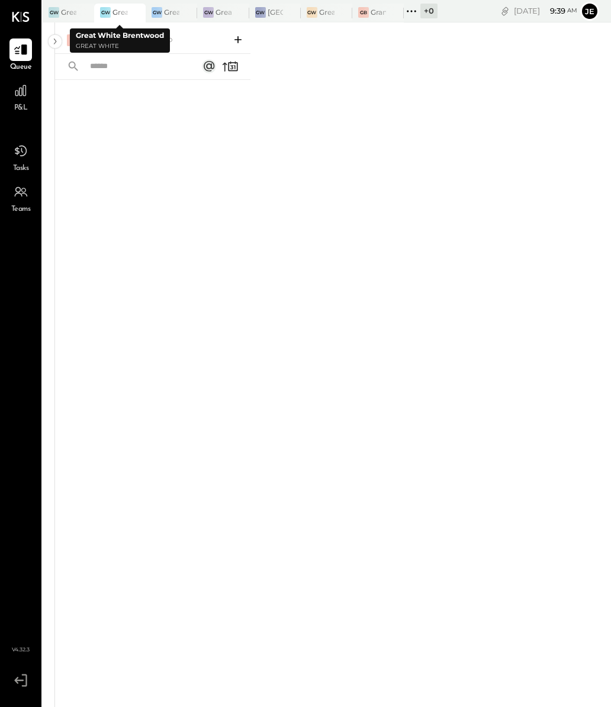
click at [101, 17] on div "GW" at bounding box center [105, 12] width 11 height 11
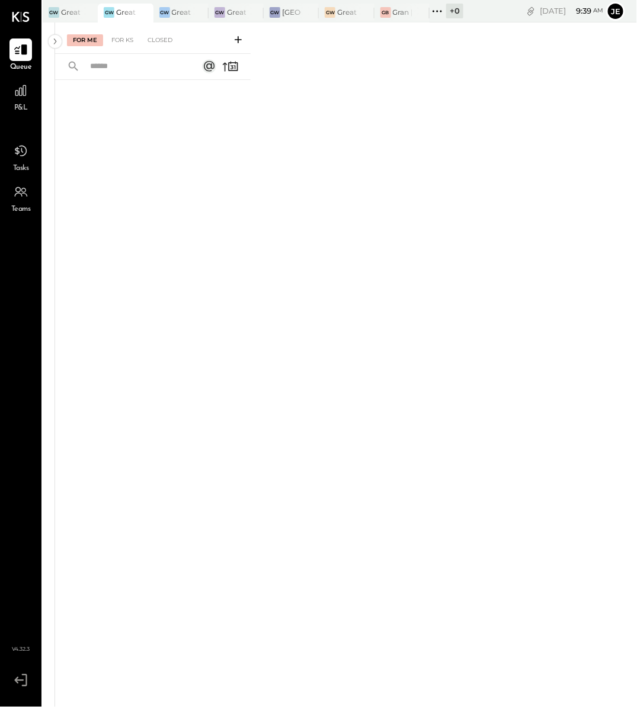
click at [121, 16] on div at bounding box center [132, 12] width 41 height 17
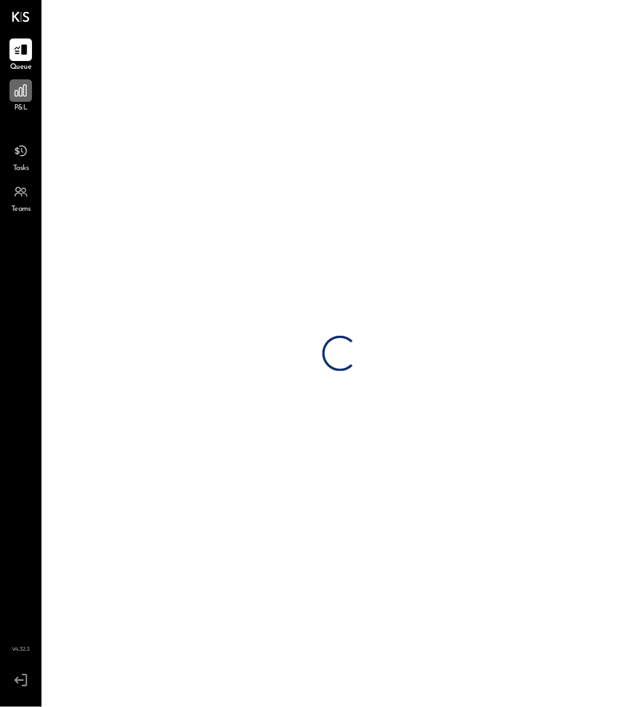
click at [24, 94] on icon at bounding box center [20, 90] width 15 height 15
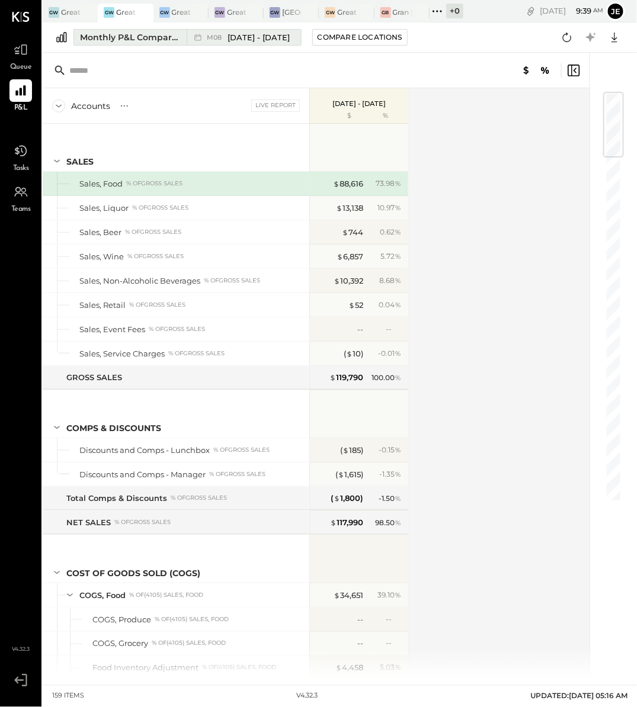
click at [226, 37] on div "M08 [DATE] - [DATE]" at bounding box center [248, 37] width 83 height 11
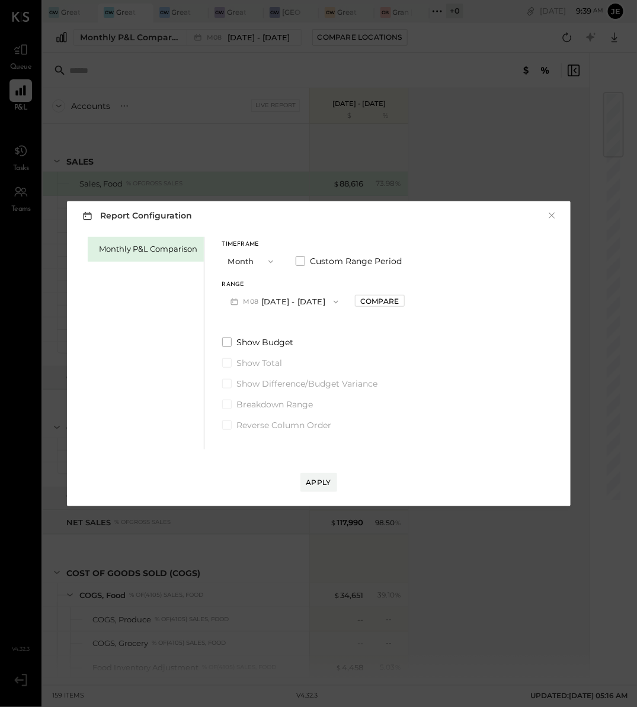
click at [319, 315] on div "Timeframe Month Custom Range Period Range M08 [DATE] - [DATE] Compare Show Budg…" at bounding box center [313, 334] width 182 height 194
click at [319, 300] on button "M08 [DATE] - [DATE]" at bounding box center [284, 302] width 125 height 22
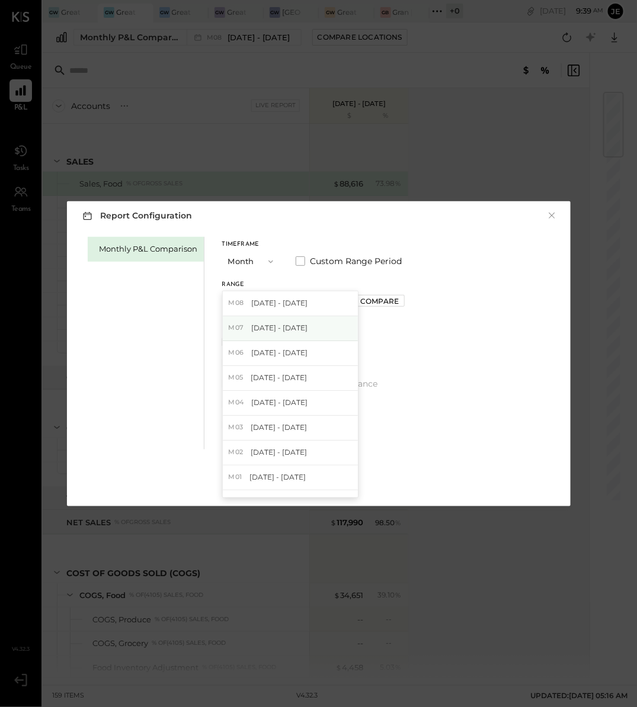
click at [300, 328] on div "M07 [DATE] - [DATE]" at bounding box center [290, 328] width 135 height 25
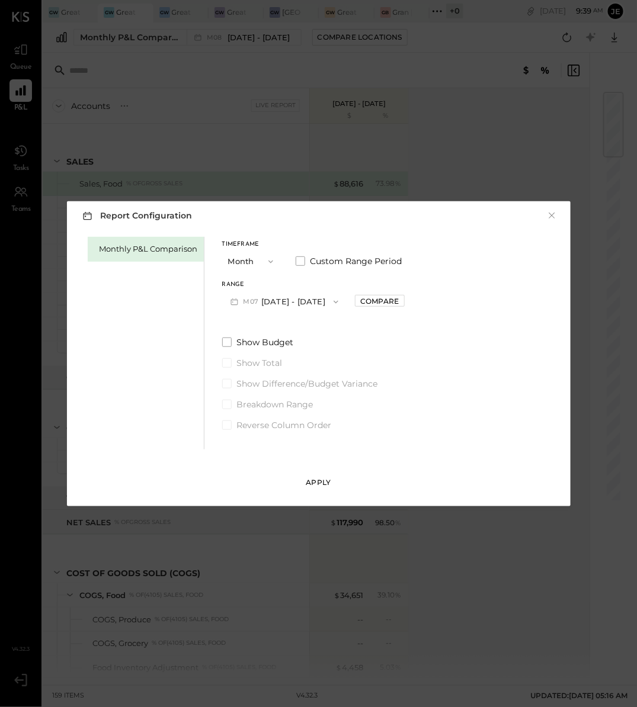
click at [316, 481] on div "Apply" at bounding box center [318, 482] width 25 height 10
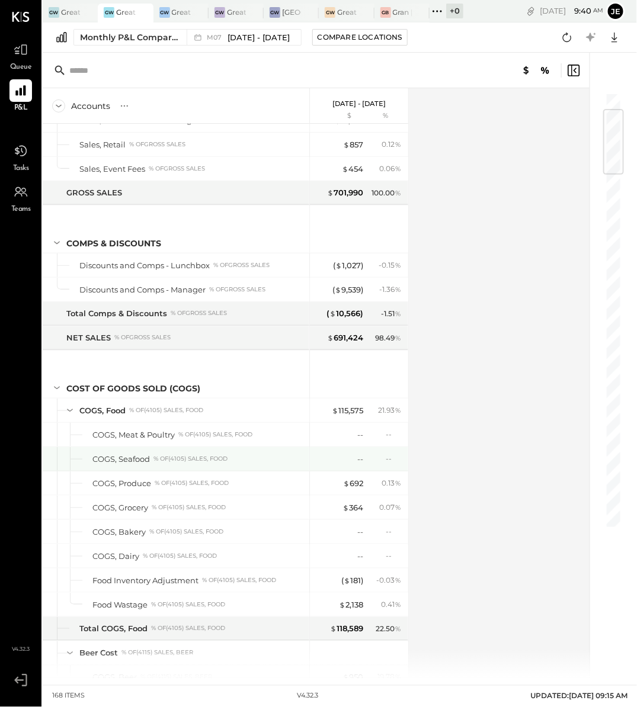
scroll to position [189, 0]
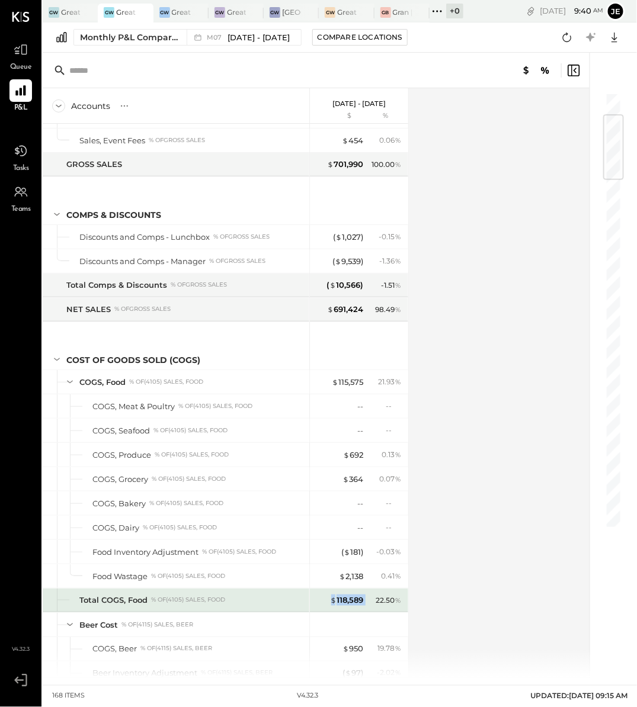
drag, startPoint x: 329, startPoint y: 595, endPoint x: 369, endPoint y: 595, distance: 39.7
click at [369, 595] on div "$ 118,589 22.50 %" at bounding box center [360, 601] width 89 height 24
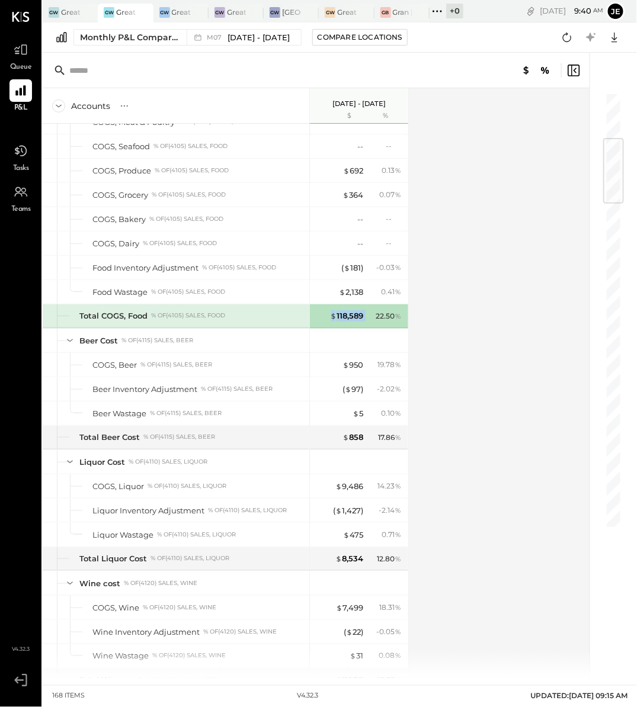
scroll to position [476, 0]
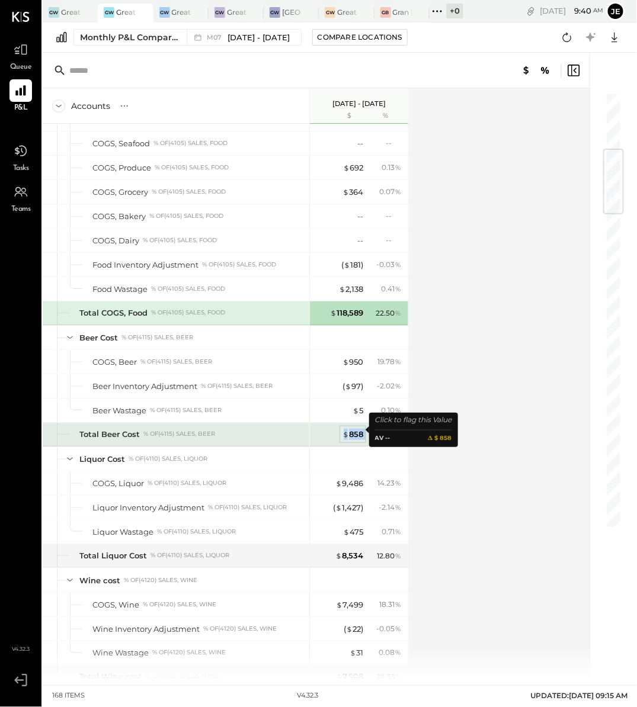
drag, startPoint x: 369, startPoint y: 429, endPoint x: 342, endPoint y: 429, distance: 27.2
click at [342, 429] on div "$ 858 17.86 %" at bounding box center [360, 435] width 89 height 24
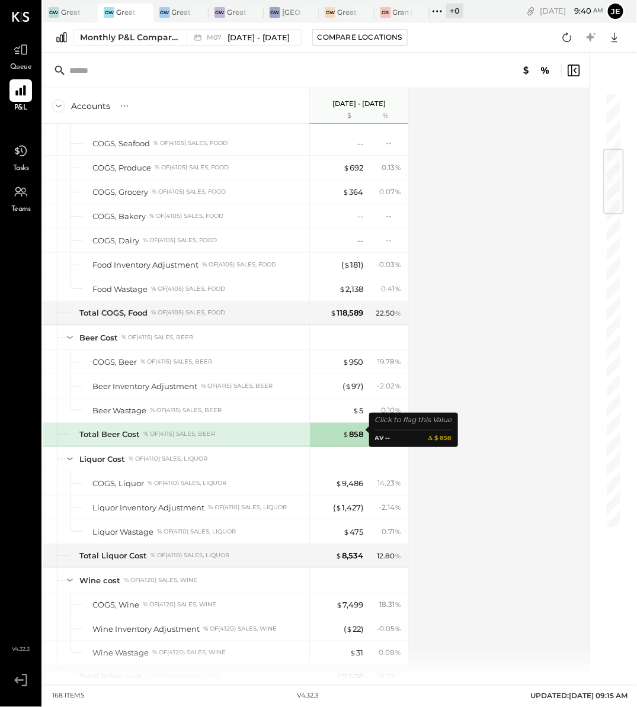
click at [321, 433] on div "$ 858" at bounding box center [339, 434] width 47 height 11
drag, startPoint x: 341, startPoint y: 432, endPoint x: 362, endPoint y: 434, distance: 21.4
click at [362, 434] on div "$ 858" at bounding box center [339, 434] width 47 height 11
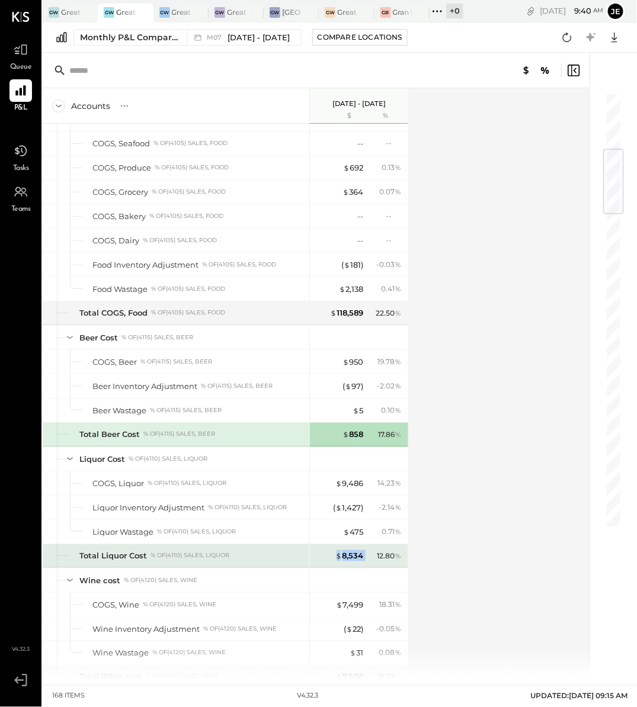
drag, startPoint x: 365, startPoint y: 548, endPoint x: 323, endPoint y: 546, distance: 41.5
click at [323, 547] on div "$ 8,534 12.80 %" at bounding box center [360, 556] width 89 height 24
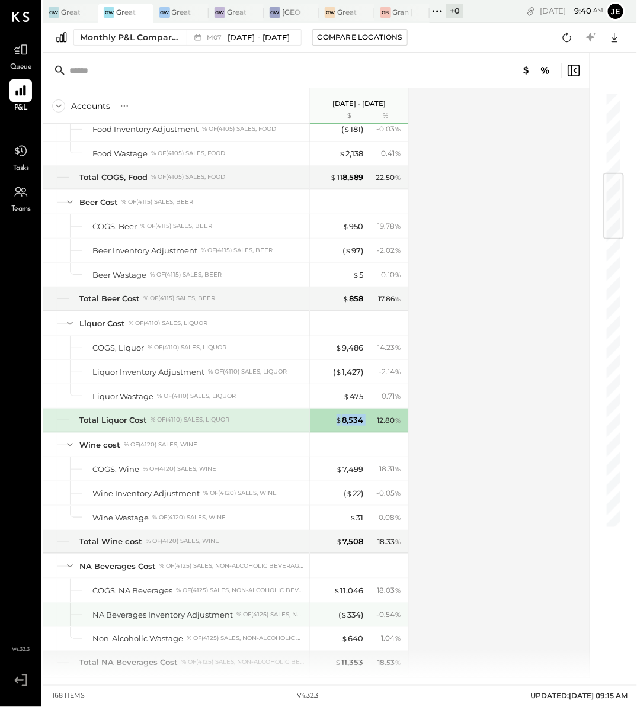
scroll to position [686, 0]
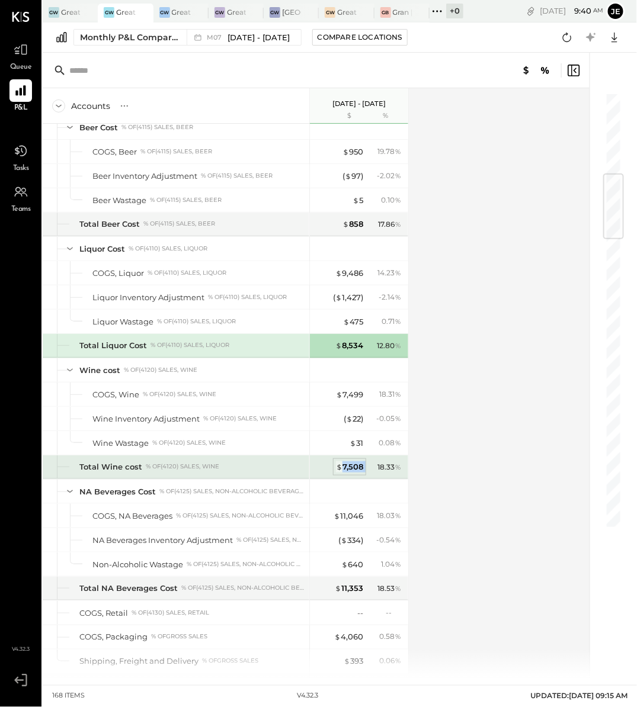
drag, startPoint x: 368, startPoint y: 464, endPoint x: 340, endPoint y: 464, distance: 27.8
click at [340, 464] on div "$ 7,508 18.33 %" at bounding box center [360, 467] width 89 height 24
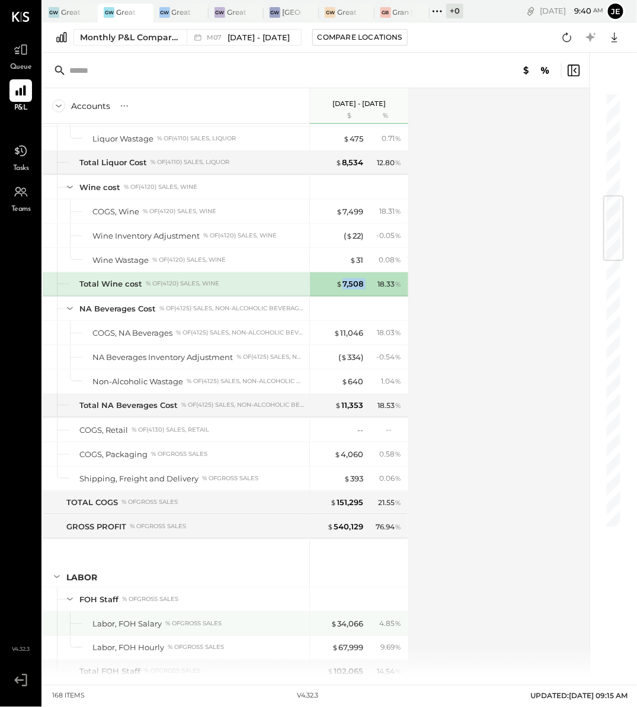
scroll to position [873, 0]
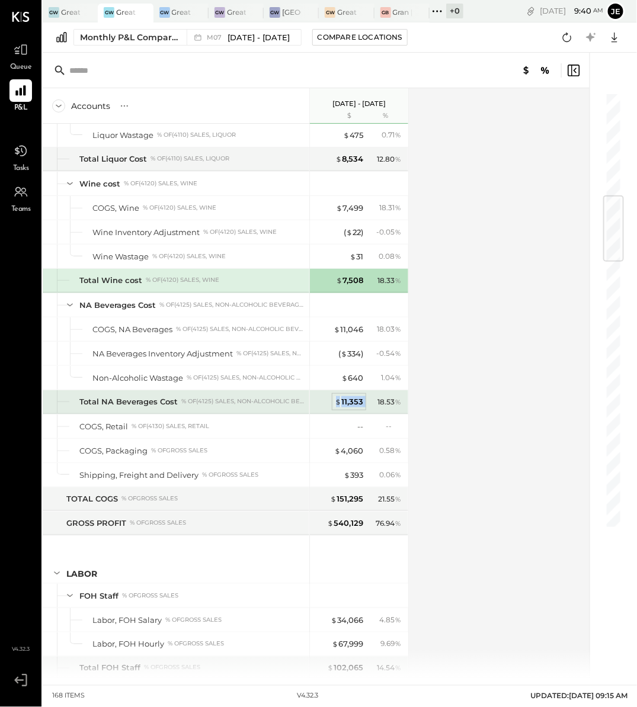
drag, startPoint x: 368, startPoint y: 396, endPoint x: 336, endPoint y: 396, distance: 32.0
click at [336, 396] on div "$ 11,353 18.53 %" at bounding box center [360, 402] width 89 height 24
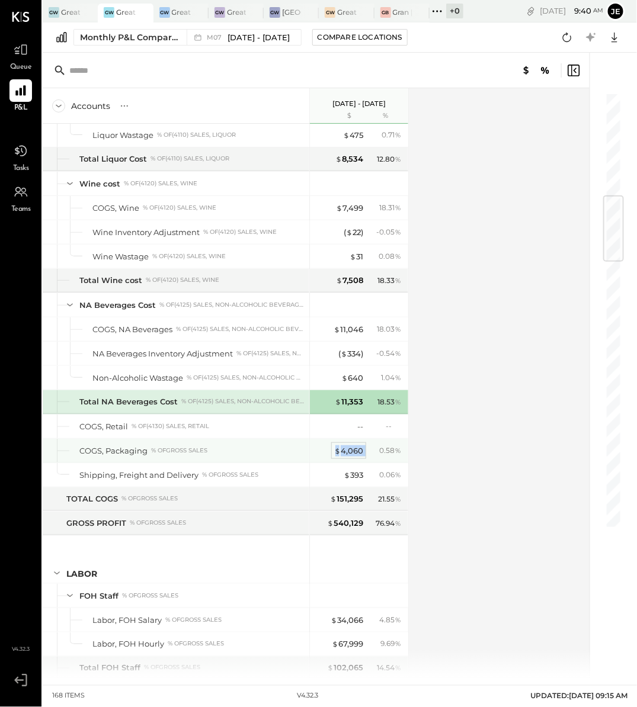
drag, startPoint x: 365, startPoint y: 445, endPoint x: 335, endPoint y: 444, distance: 30.2
click at [335, 444] on div "$ 4,060 0.58 %" at bounding box center [360, 451] width 89 height 24
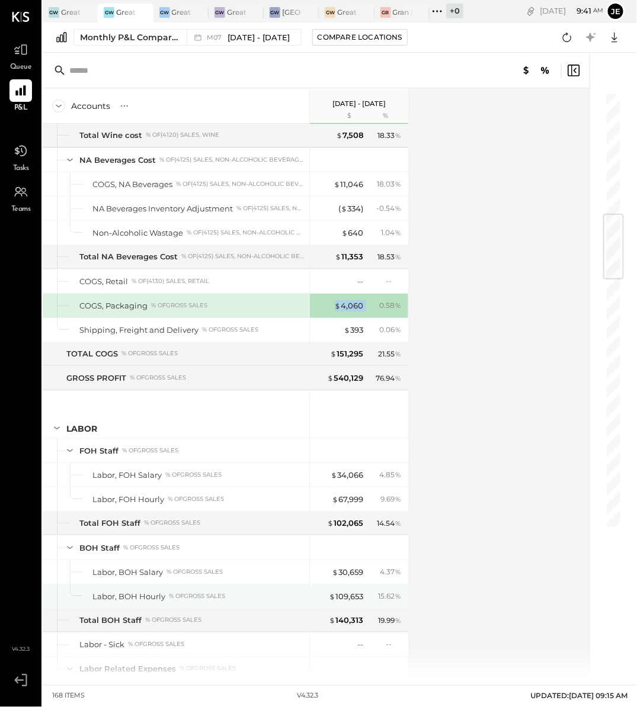
scroll to position [1027, 0]
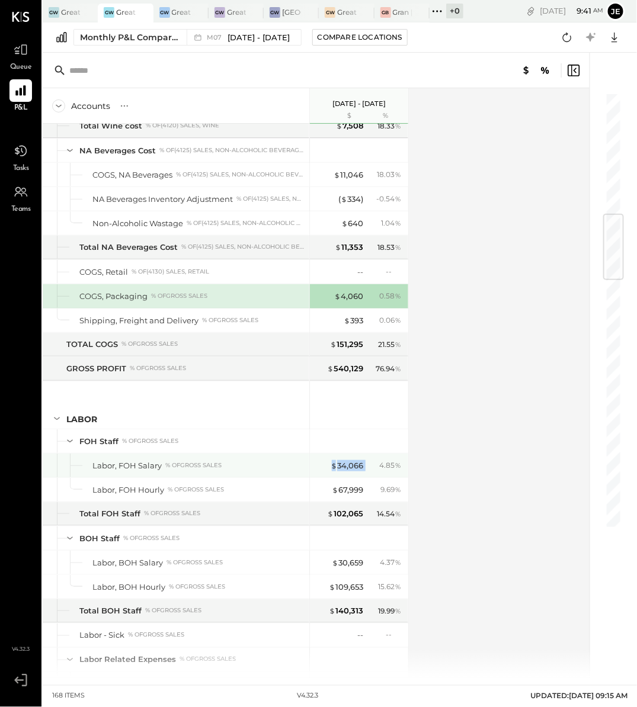
drag, startPoint x: 369, startPoint y: 458, endPoint x: 325, endPoint y: 458, distance: 44.4
click at [325, 458] on div "$ 34,066 4.85 %" at bounding box center [360, 466] width 89 height 24
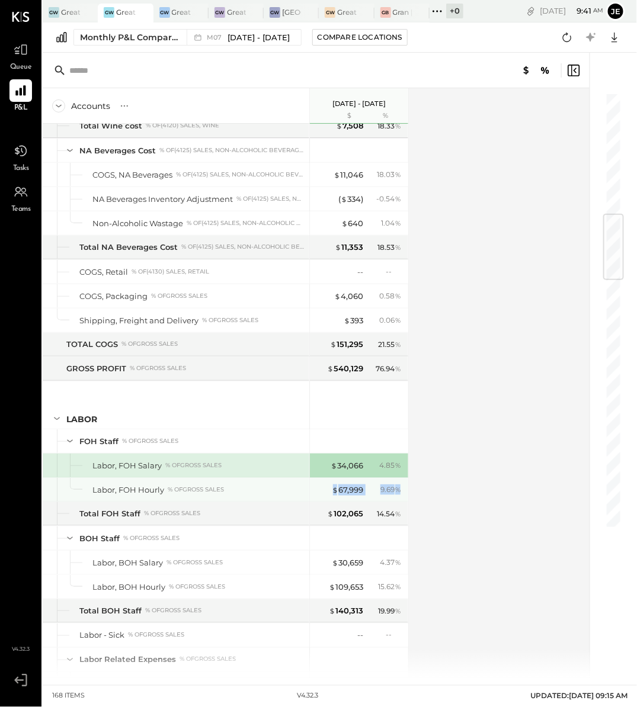
drag, startPoint x: 335, startPoint y: 487, endPoint x: 328, endPoint y: 480, distance: 10.0
click at [328, 480] on div "$ 67,999 9.69 %" at bounding box center [360, 490] width 89 height 24
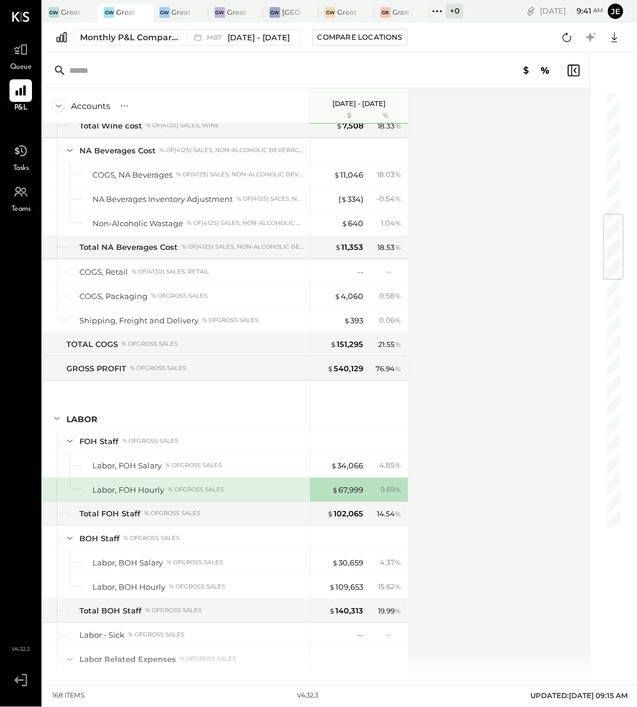
click at [506, 484] on div "Accounts S % GL [DATE] - [DATE] $ % SALES Sales, Food % of GROSS SALES Sales, L…" at bounding box center [317, 383] width 548 height 590
drag, startPoint x: 327, startPoint y: 481, endPoint x: 363, endPoint y: 481, distance: 36.1
click at [363, 481] on div "$ 67,999 9.69 %" at bounding box center [360, 490] width 89 height 24
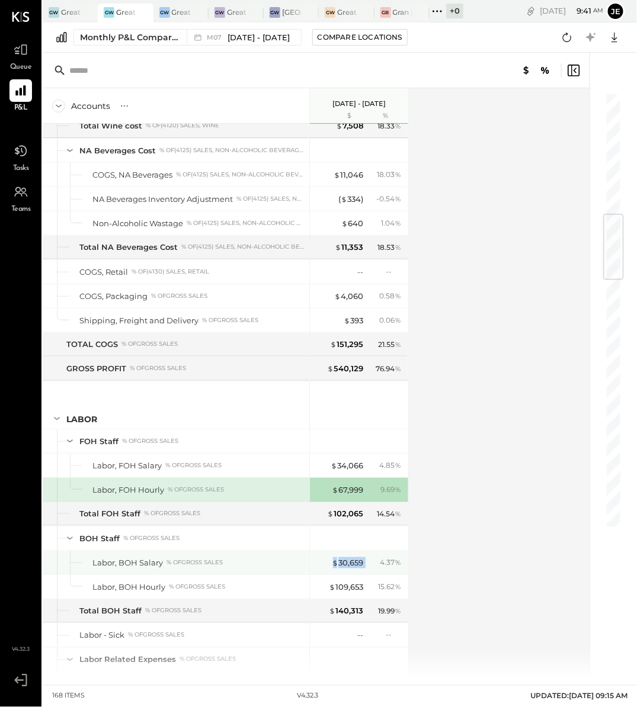
drag, startPoint x: 367, startPoint y: 553, endPoint x: 313, endPoint y: 553, distance: 53.3
click at [313, 553] on div "$ 30,659 4.37 %" at bounding box center [359, 563] width 98 height 24
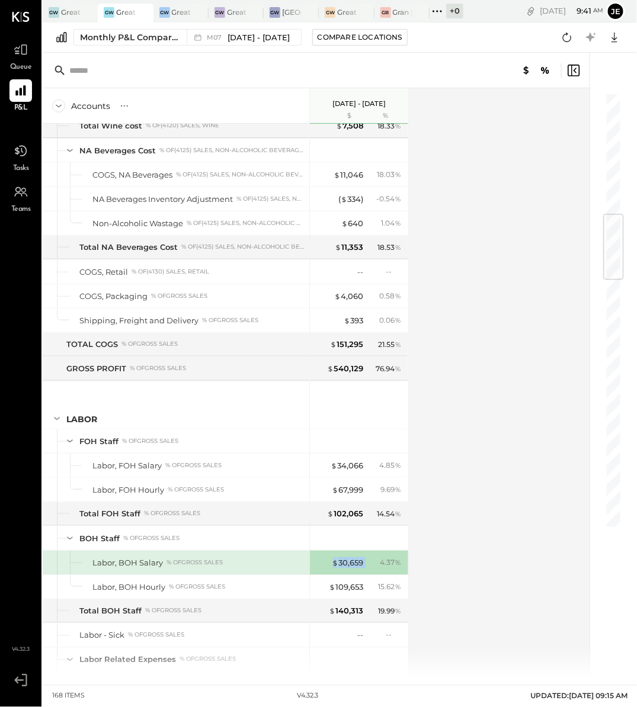
scroll to position [1042, 0]
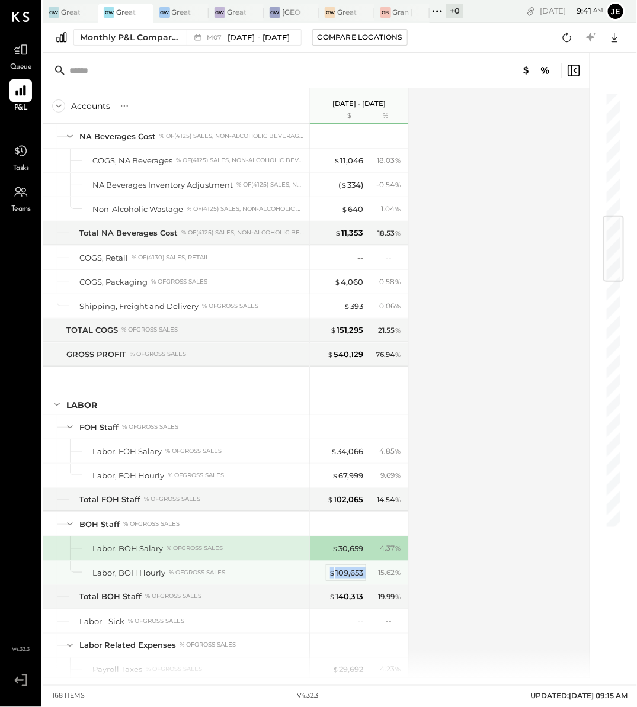
drag, startPoint x: 364, startPoint y: 567, endPoint x: 332, endPoint y: 567, distance: 32.6
click at [332, 567] on div "$ 109,653 15.62 %" at bounding box center [360, 573] width 89 height 24
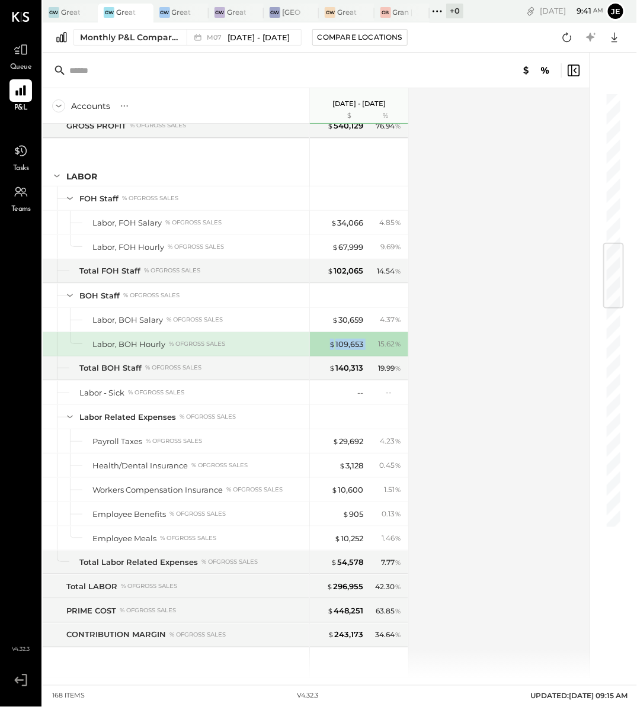
scroll to position [1272, 0]
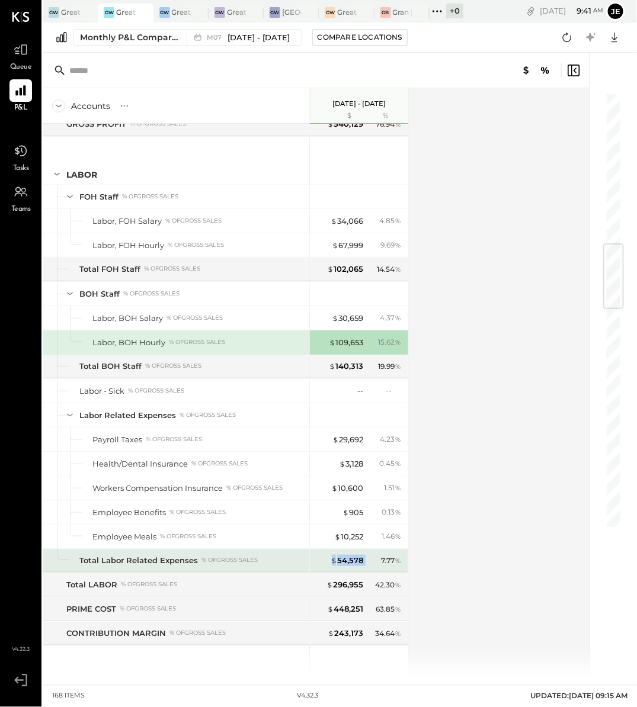
drag, startPoint x: 365, startPoint y: 547, endPoint x: 318, endPoint y: 550, distance: 46.8
click at [318, 550] on div "$ 54,578 7.77 %" at bounding box center [360, 561] width 89 height 24
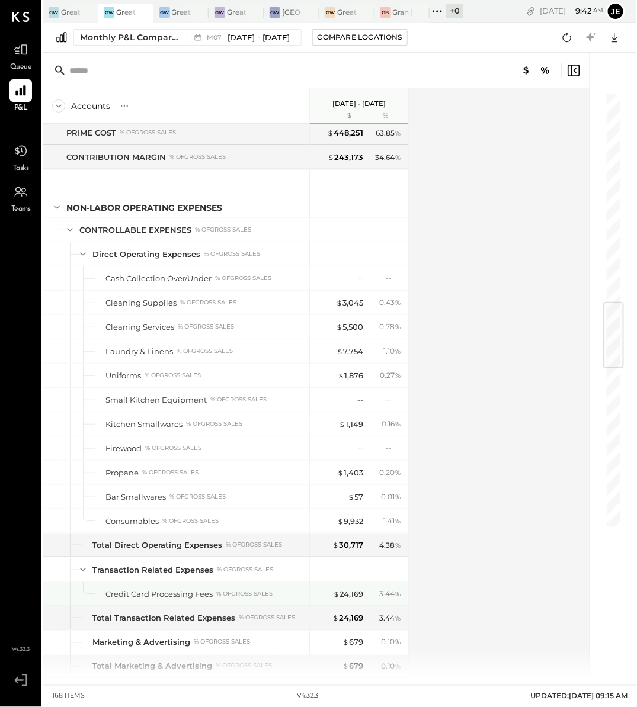
scroll to position [1772, 0]
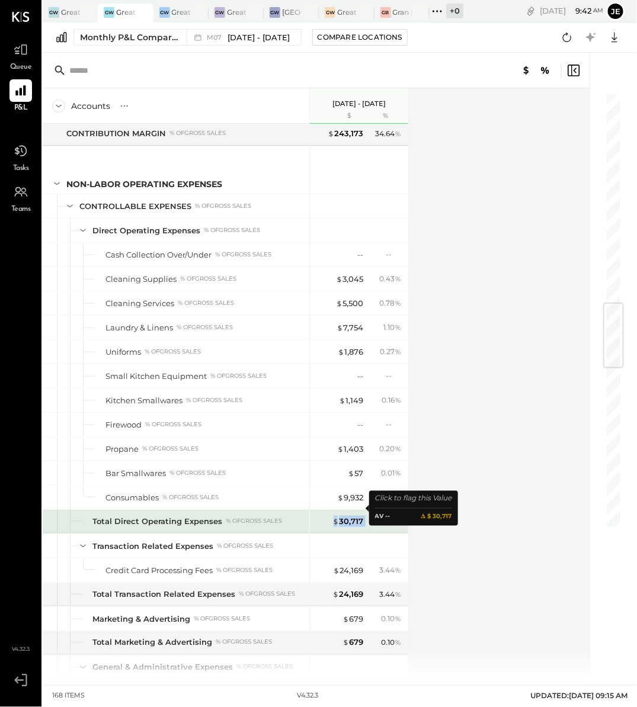
drag, startPoint x: 368, startPoint y: 508, endPoint x: 332, endPoint y: 506, distance: 36.8
click at [332, 510] on div "$ 30,717 4.38 %" at bounding box center [360, 522] width 89 height 24
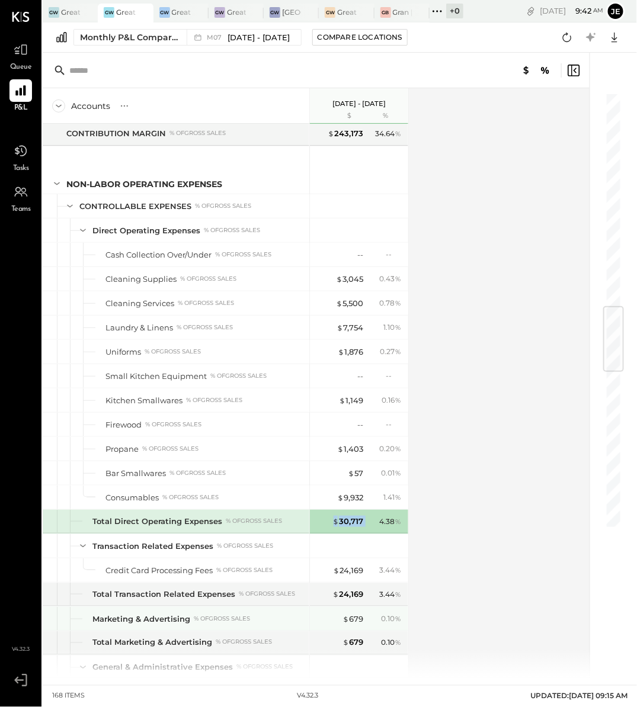
scroll to position [1810, 0]
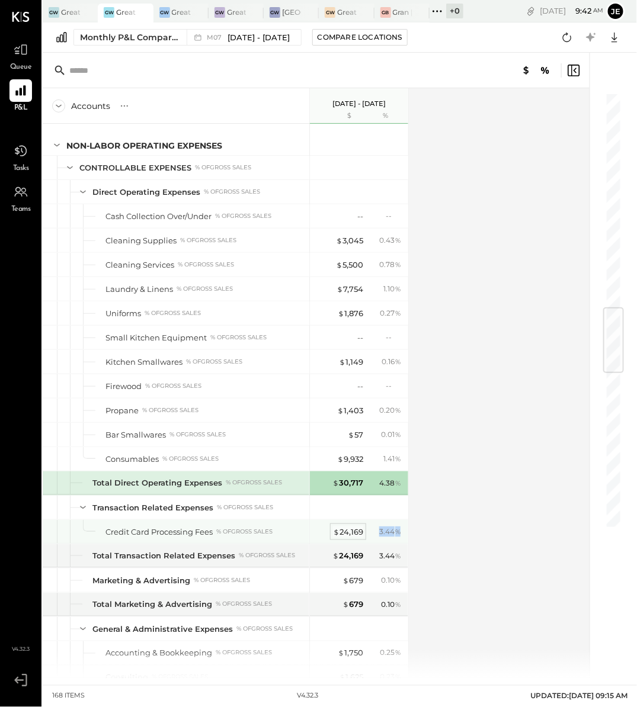
drag, startPoint x: 374, startPoint y: 527, endPoint x: 342, endPoint y: 524, distance: 32.1
click at [342, 524] on div "$ 24,169 3.44 %" at bounding box center [360, 532] width 89 height 24
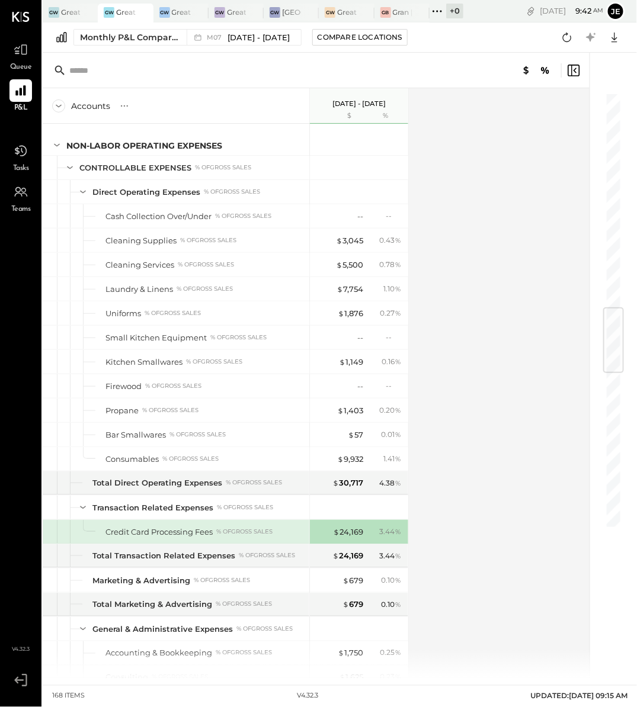
click at [352, 527] on div "$ 24,169 3.44 %" at bounding box center [360, 532] width 89 height 24
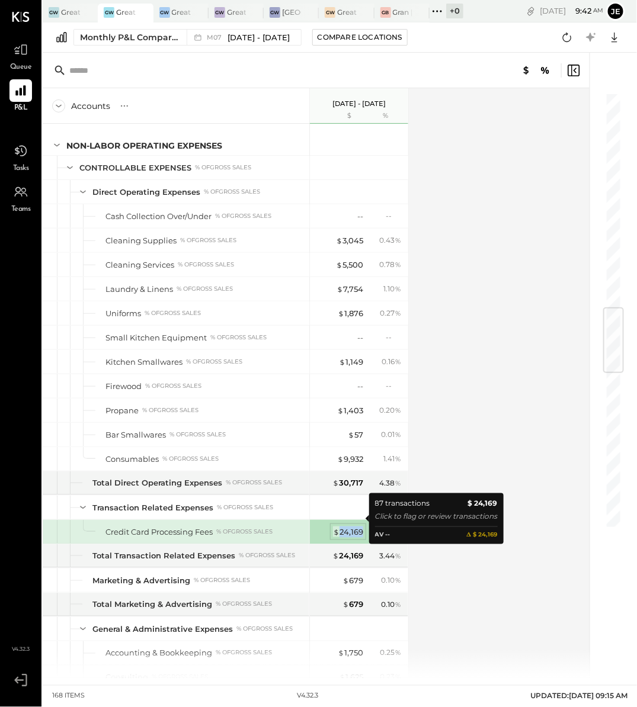
drag, startPoint x: 363, startPoint y: 518, endPoint x: 336, endPoint y: 518, distance: 27.2
click at [336, 520] on div "$ 24,169 3.44 %" at bounding box center [360, 532] width 89 height 24
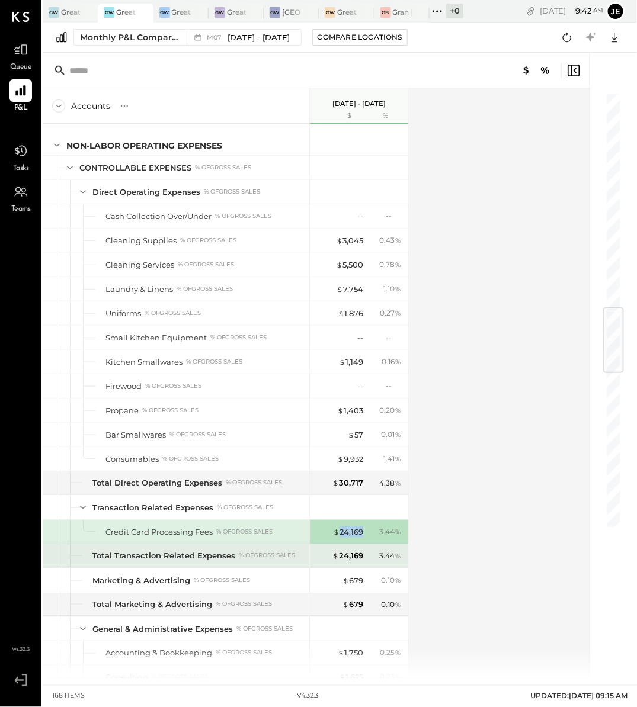
scroll to position [1871, 0]
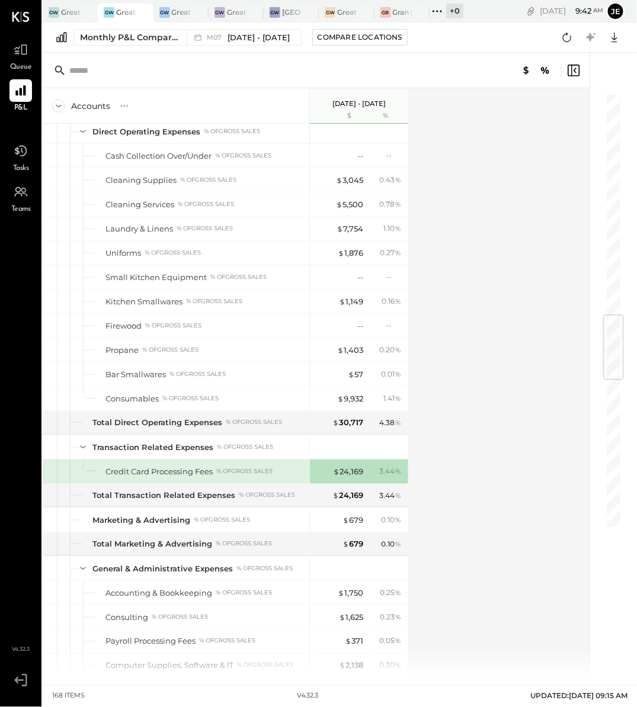
click at [570, 468] on div "Accounts S % GL [DATE] - [DATE] $ % SALES Sales, Food % of GROSS SALES Sales, L…" at bounding box center [317, 383] width 548 height 590
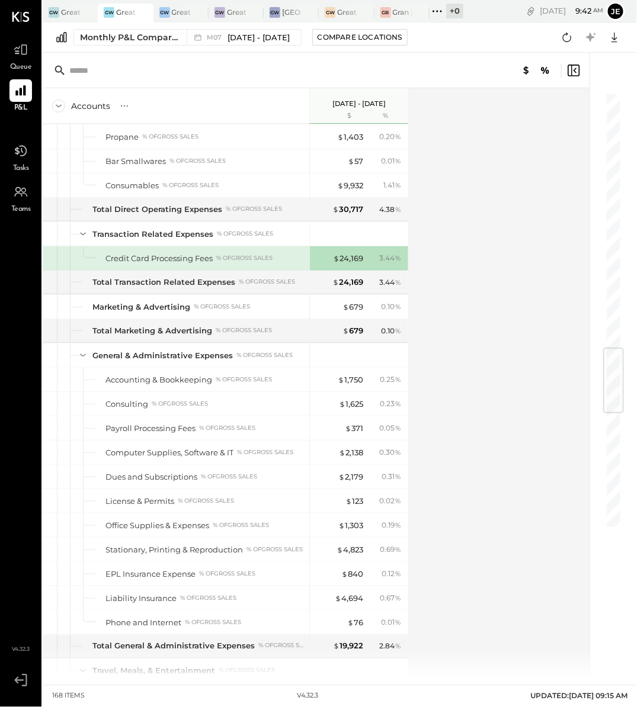
scroll to position [2196, 0]
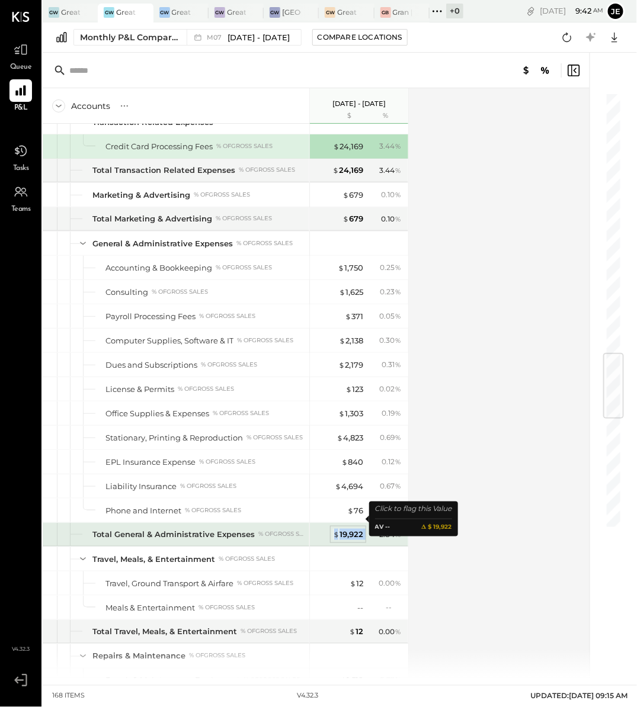
drag, startPoint x: 365, startPoint y: 521, endPoint x: 333, endPoint y: 521, distance: 31.4
click at [333, 523] on div "$ 19,922 2.84 %" at bounding box center [360, 535] width 89 height 24
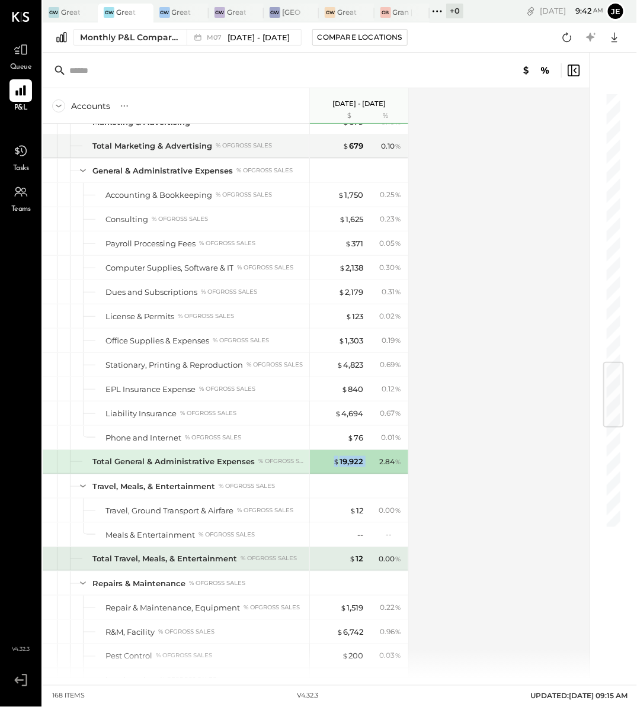
scroll to position [2443, 0]
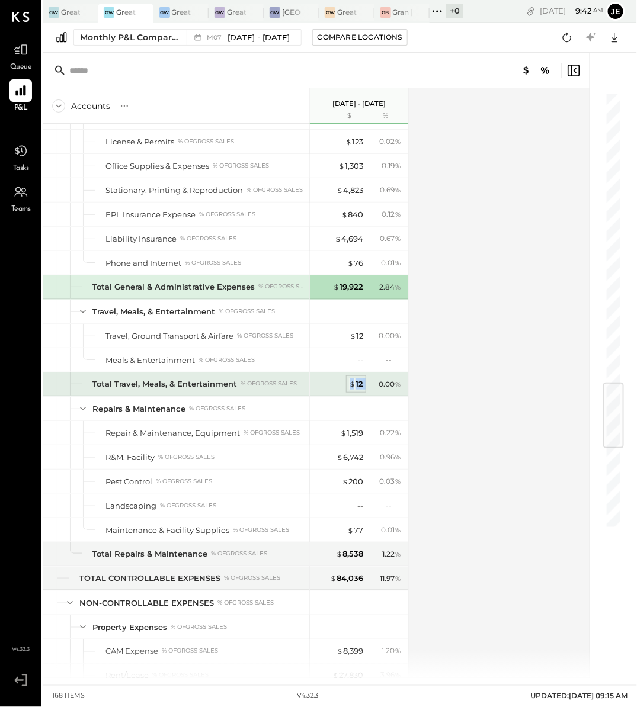
drag, startPoint x: 367, startPoint y: 367, endPoint x: 349, endPoint y: 367, distance: 18.4
click at [349, 372] on div "$ 12 0.00 %" at bounding box center [360, 384] width 89 height 24
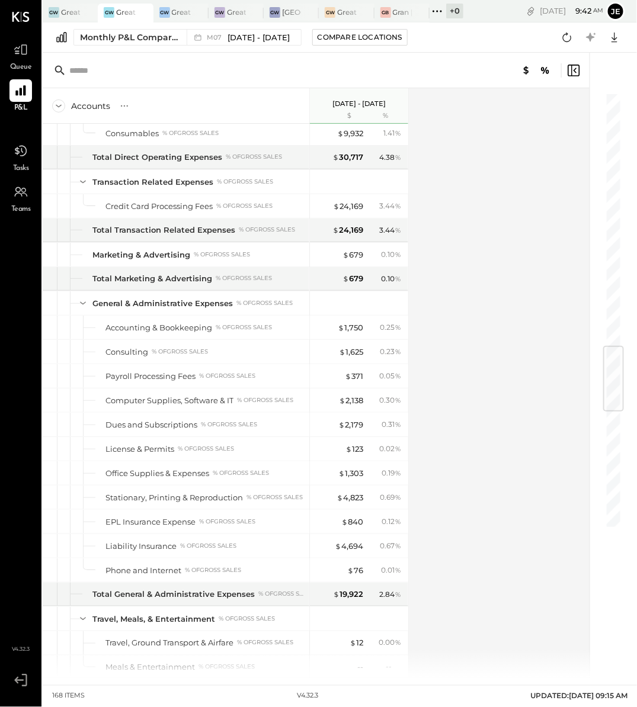
scroll to position [2130, 0]
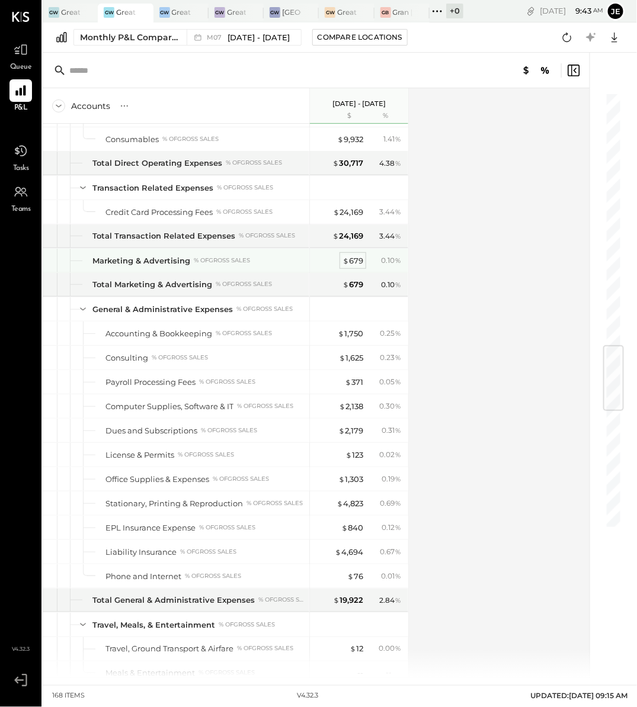
click at [358, 255] on div "$ 679" at bounding box center [352, 260] width 21 height 11
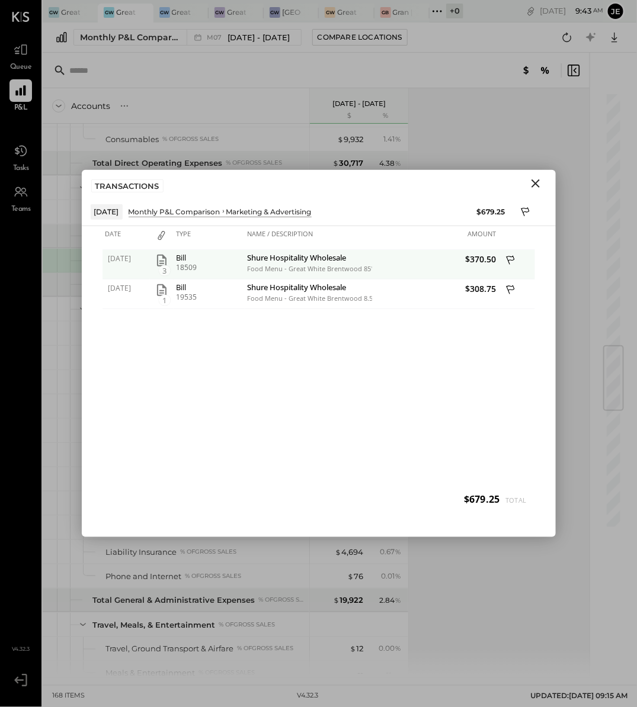
click at [158, 260] on icon "button" at bounding box center [162, 260] width 14 height 14
click at [508, 257] on icon at bounding box center [511, 261] width 11 height 15
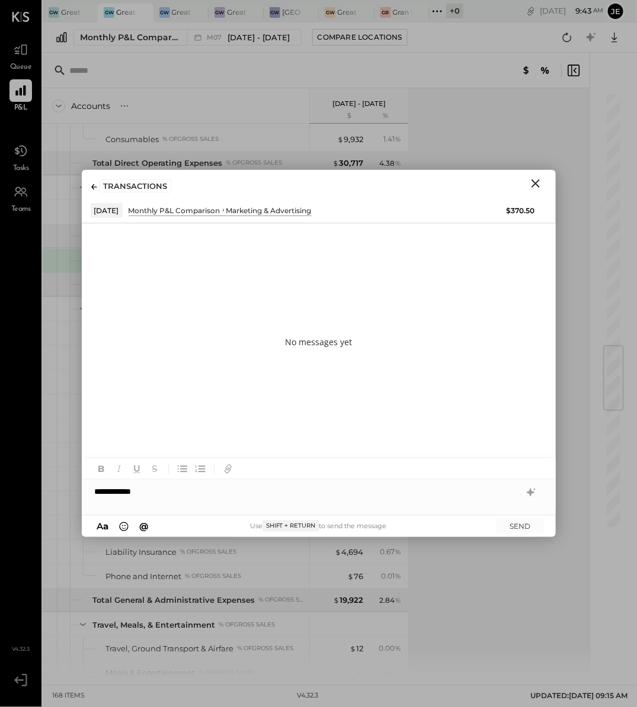
click at [538, 179] on icon "Close" at bounding box center [535, 183] width 8 height 8
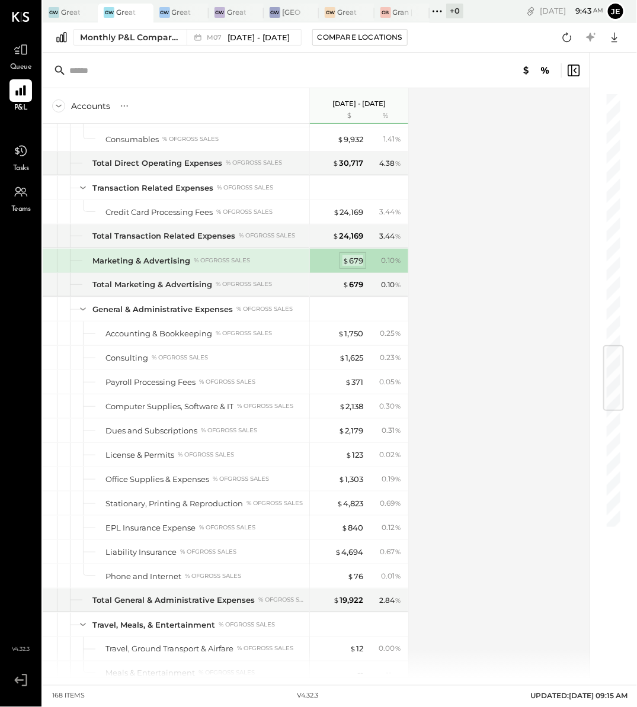
click at [361, 255] on div "$ 679" at bounding box center [352, 260] width 21 height 11
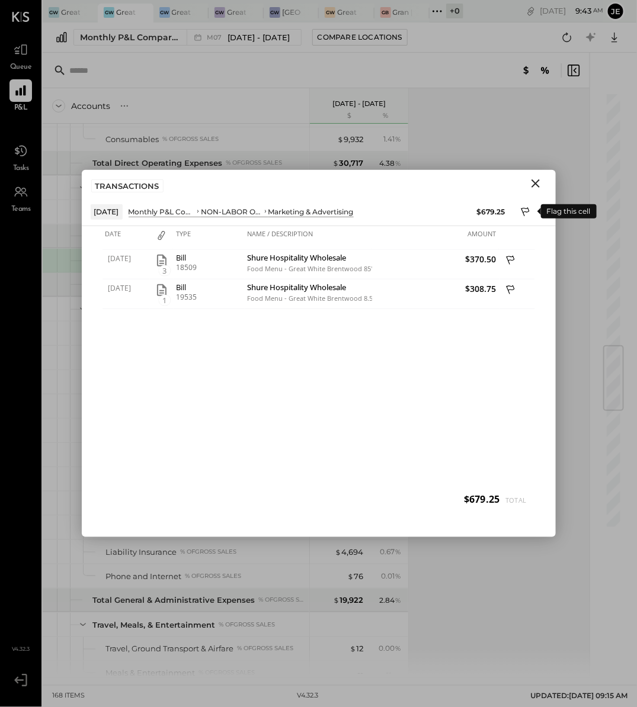
click at [522, 212] on icon at bounding box center [526, 213] width 11 height 14
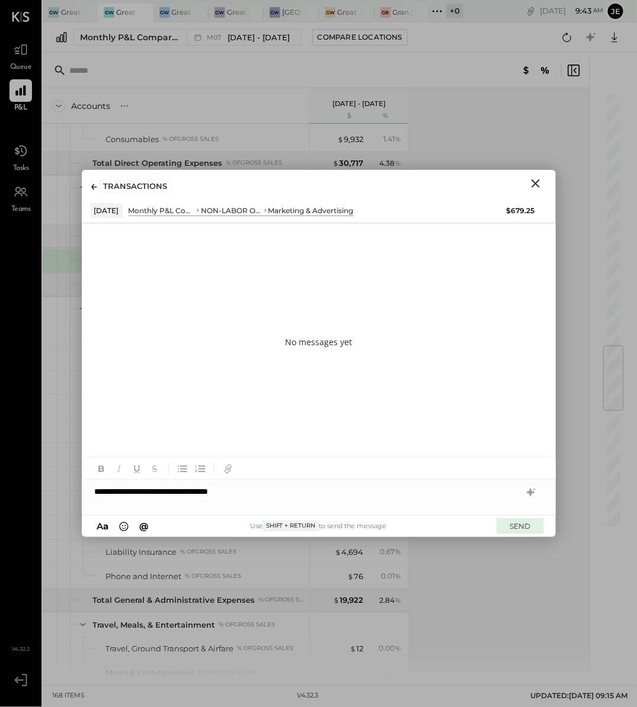
click at [526, 531] on button "SEND" at bounding box center [519, 526] width 47 height 16
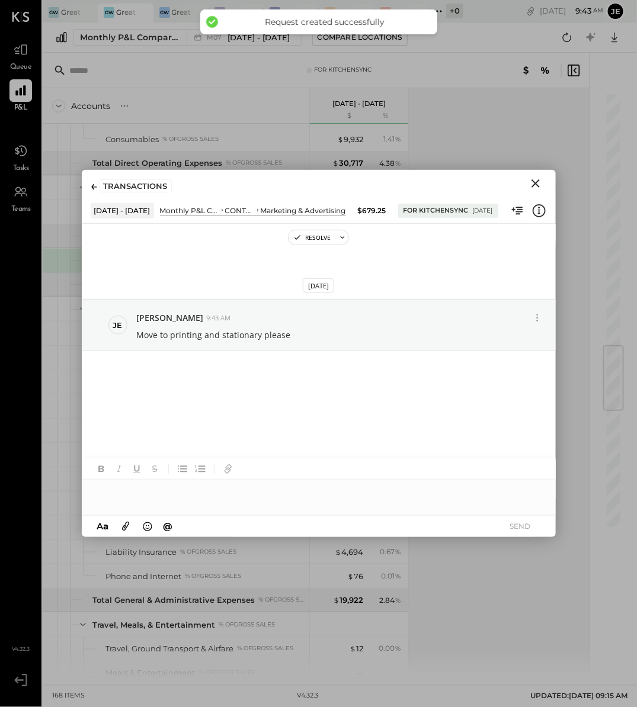
click at [535, 181] on icon "Close" at bounding box center [535, 183] width 14 height 14
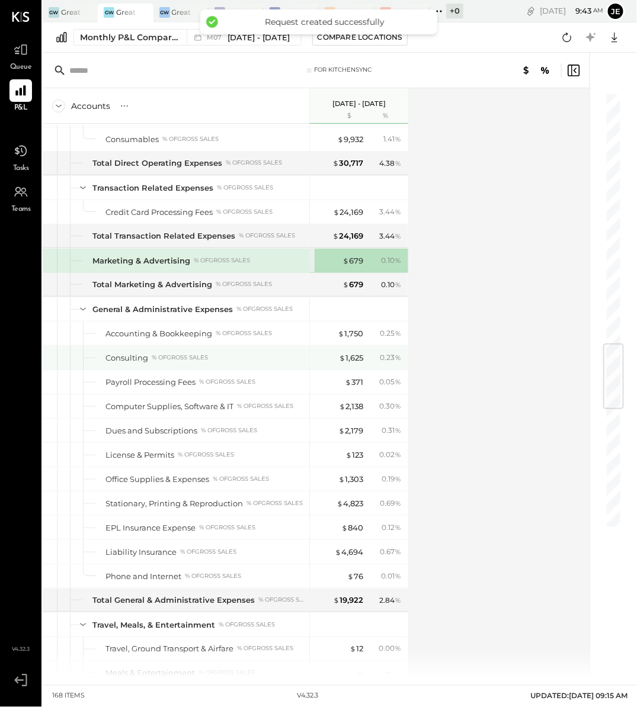
scroll to position [2100, 0]
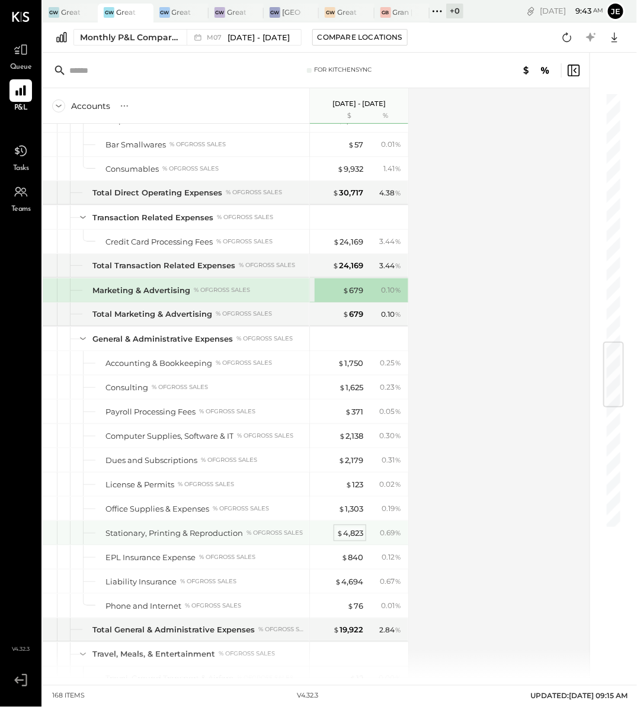
click at [352, 528] on div "$ 4,823" at bounding box center [349, 533] width 27 height 11
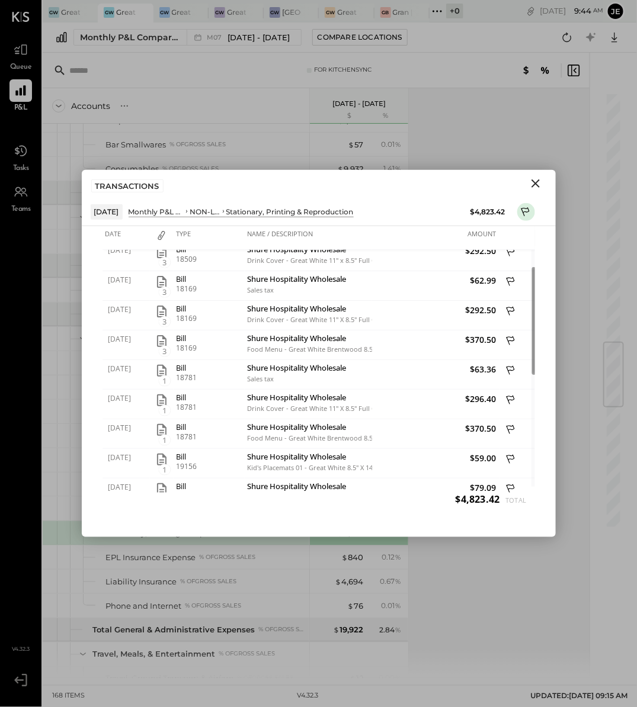
click at [536, 174] on div "TRANSACTIONS" at bounding box center [319, 183] width 474 height 27
click at [536, 176] on icon "Close" at bounding box center [535, 183] width 14 height 14
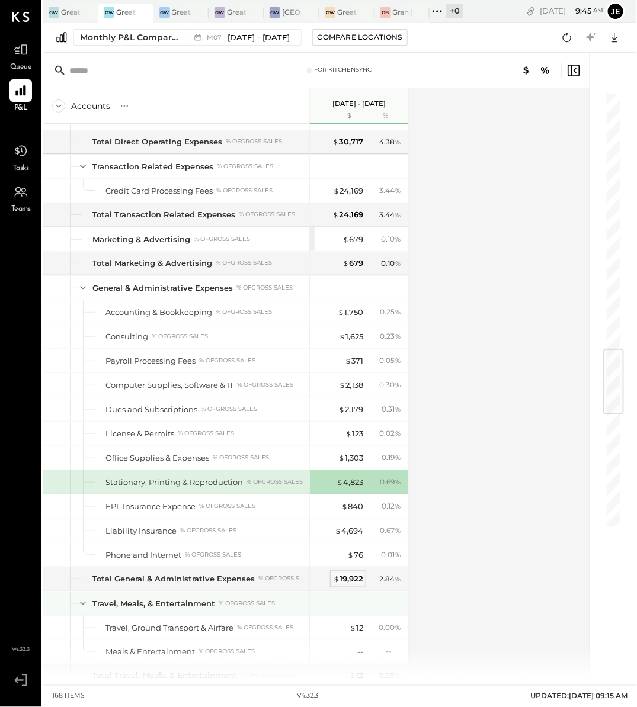
scroll to position [2224, 0]
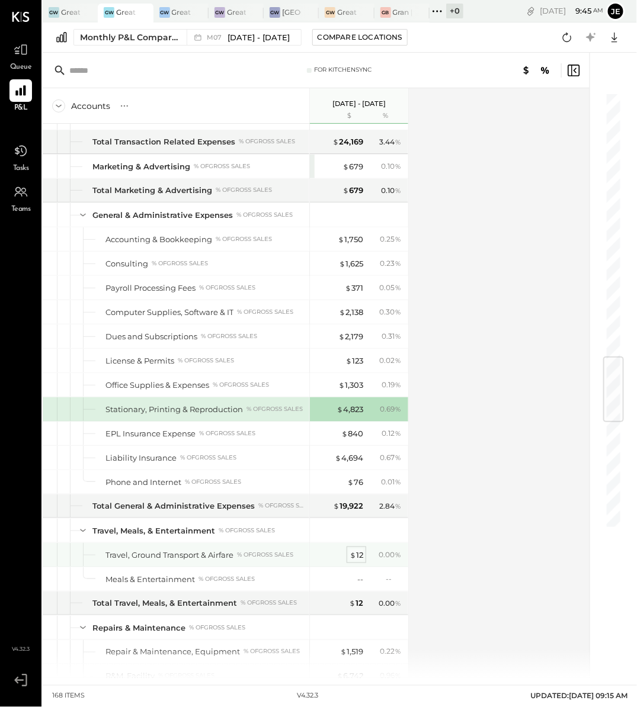
click at [362, 550] on div "$ 12" at bounding box center [356, 555] width 14 height 11
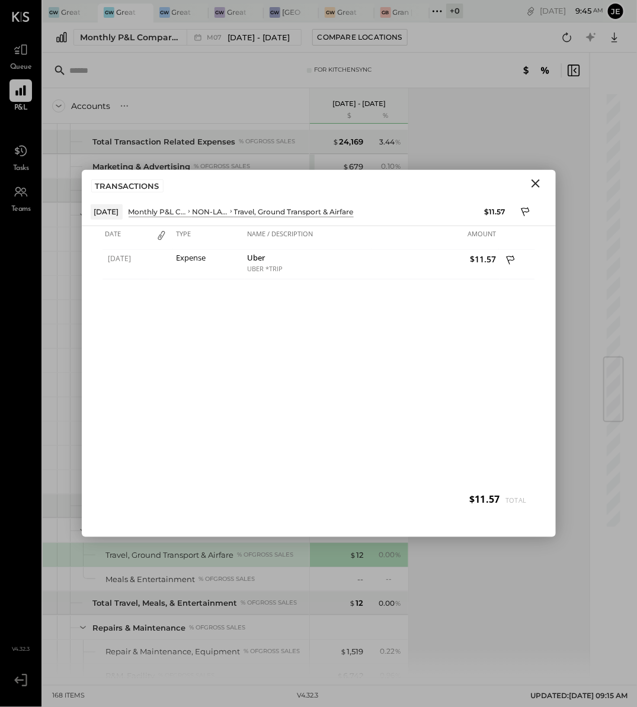
click at [541, 188] on icon "Close" at bounding box center [535, 183] width 14 height 14
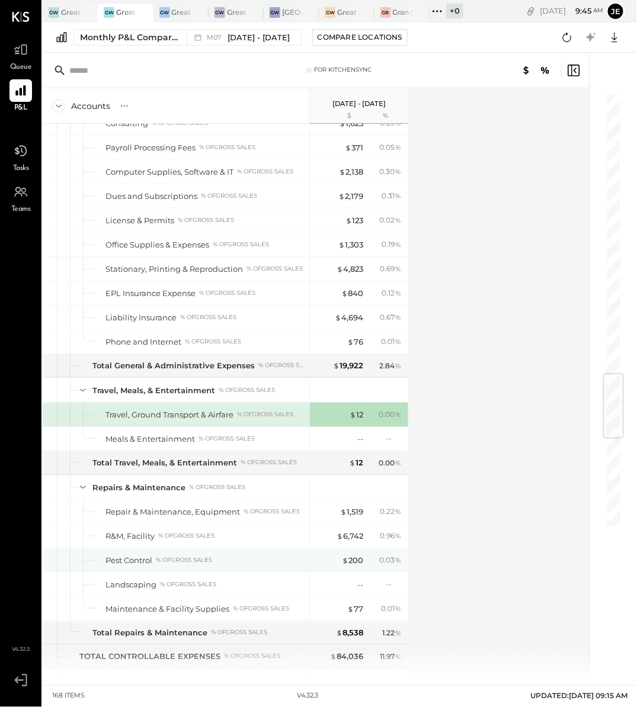
scroll to position [2432, 0]
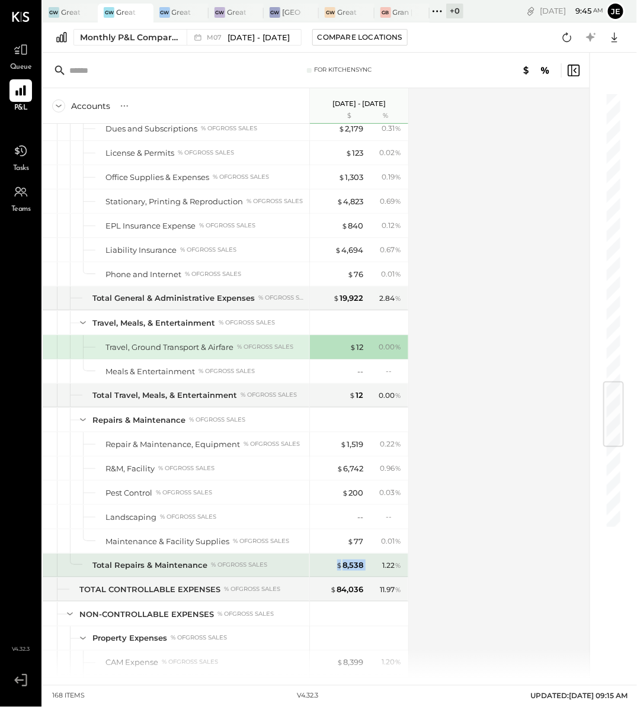
drag, startPoint x: 370, startPoint y: 547, endPoint x: 335, endPoint y: 546, distance: 35.5
click at [335, 554] on div "$ 8,538 1.22 %" at bounding box center [360, 566] width 89 height 24
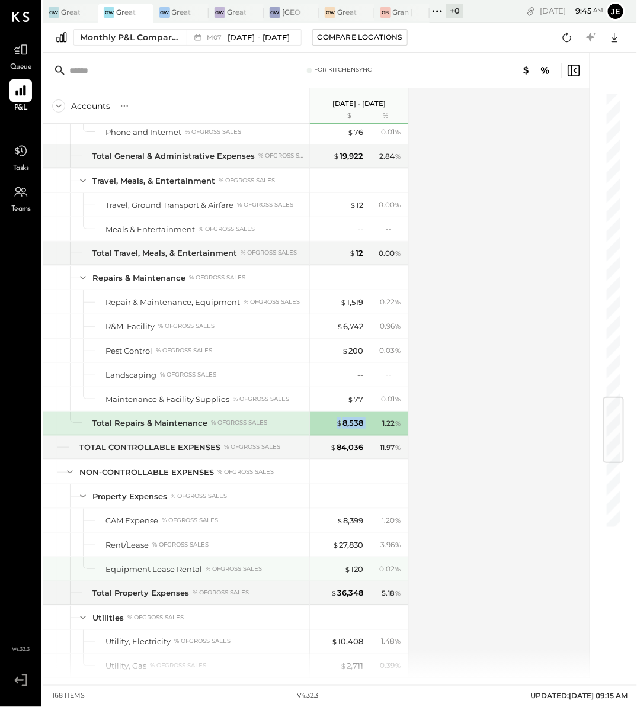
scroll to position [2564, 0]
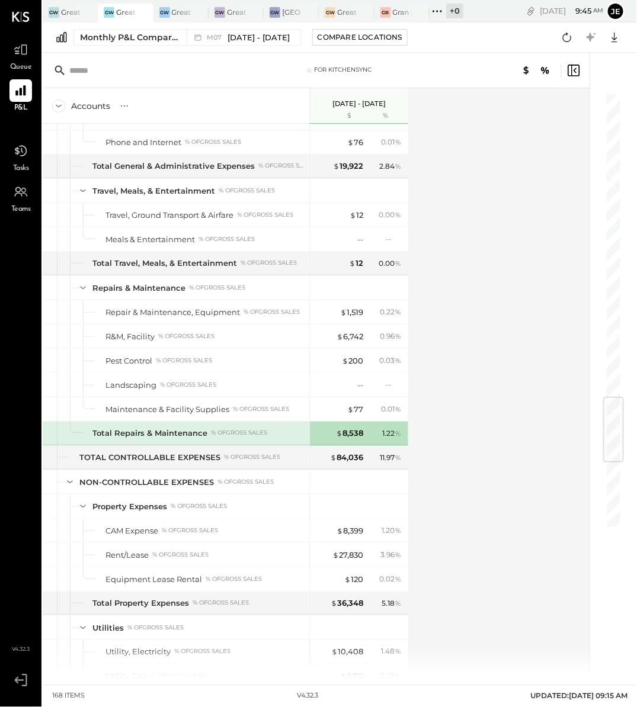
click at [377, 428] on div "1.22 %" at bounding box center [385, 433] width 38 height 11
drag, startPoint x: 362, startPoint y: 411, endPoint x: 327, endPoint y: 410, distance: 35.6
click at [327, 428] on div "$ 8,538" at bounding box center [339, 433] width 47 height 11
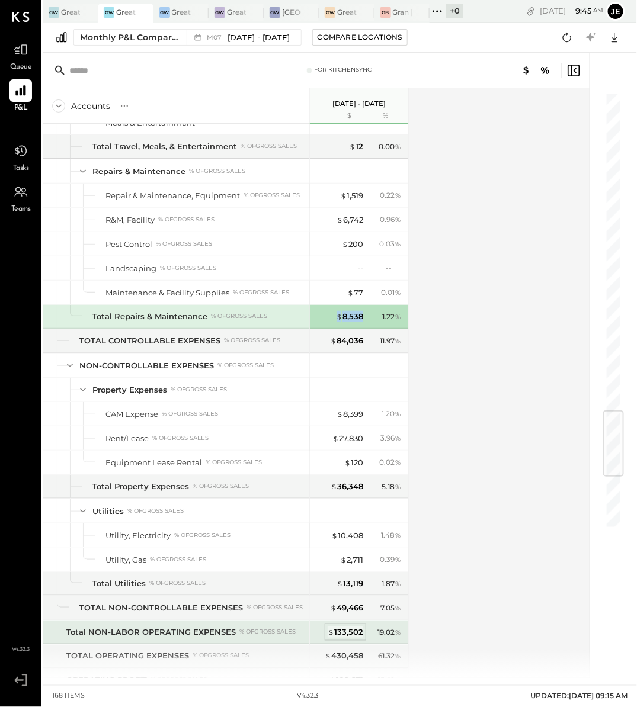
scroll to position [2680, 0]
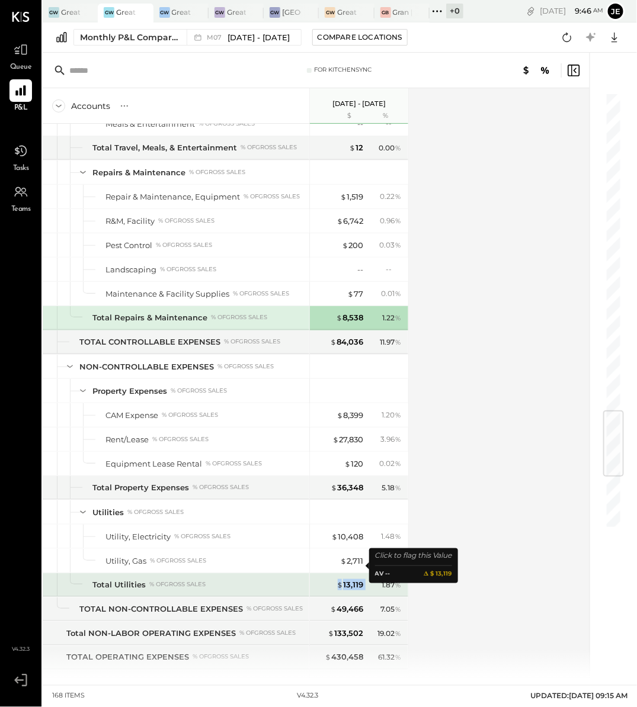
drag, startPoint x: 368, startPoint y: 565, endPoint x: 335, endPoint y: 565, distance: 33.2
click at [335, 573] on div "$ 13,119 1.87 %" at bounding box center [360, 585] width 89 height 24
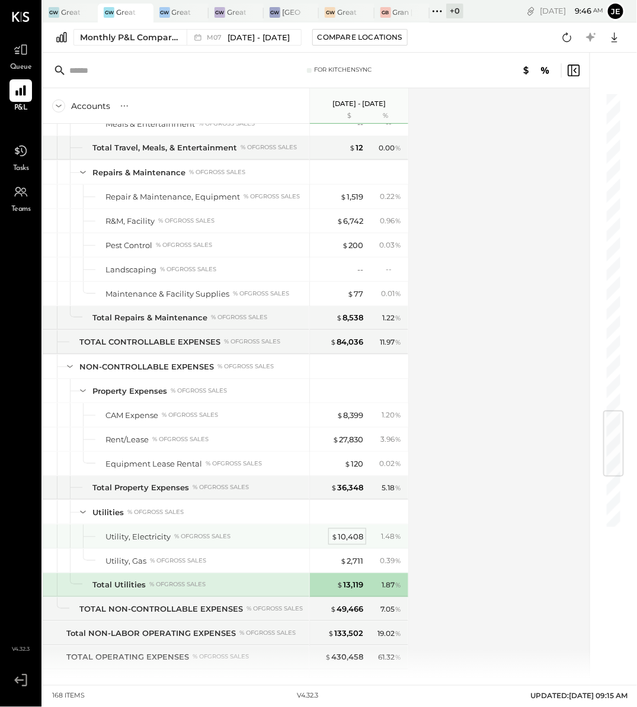
click at [350, 531] on div "$ 10,408" at bounding box center [347, 536] width 32 height 11
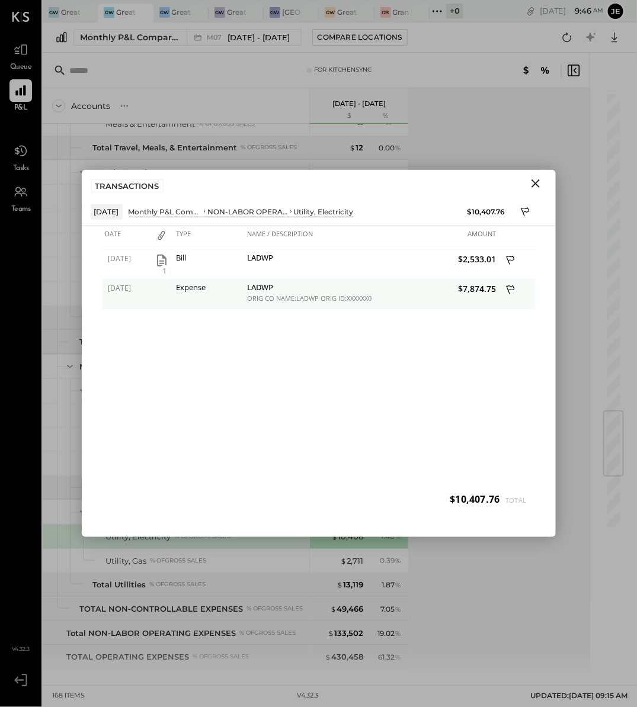
click at [169, 285] on div at bounding box center [162, 295] width 24 height 30
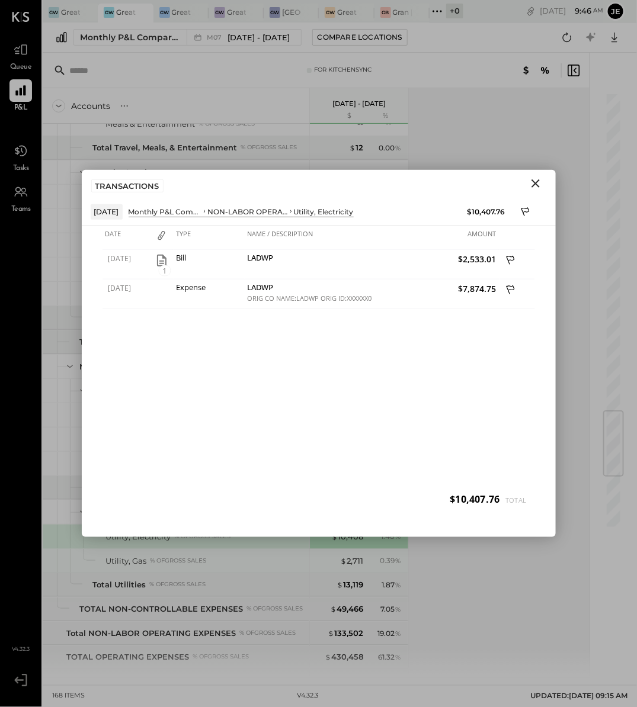
click at [151, 579] on div "Total Utilities % of GROSS SALES" at bounding box center [198, 584] width 212 height 11
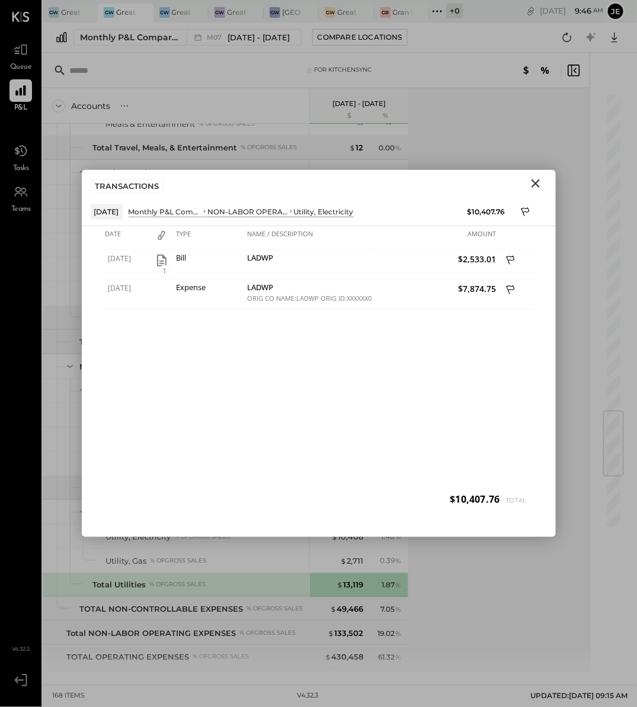
click at [534, 189] on icon "Close" at bounding box center [535, 183] width 14 height 14
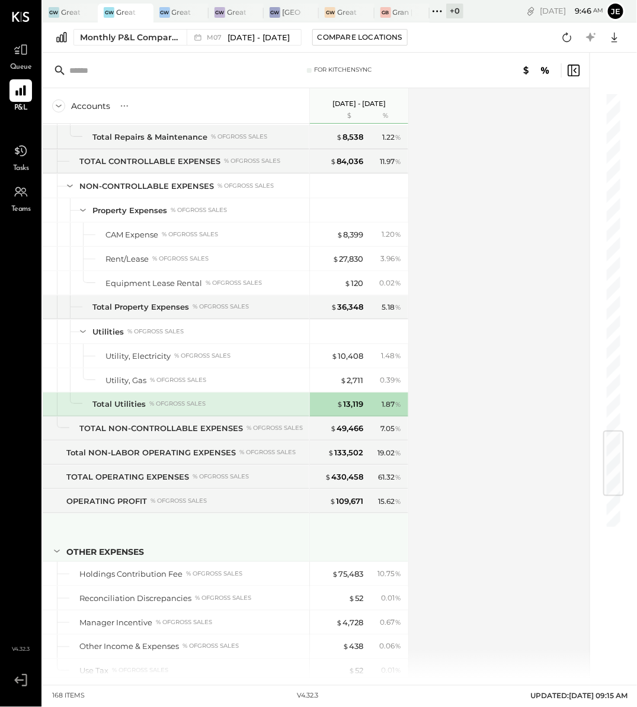
scroll to position [2824, 0]
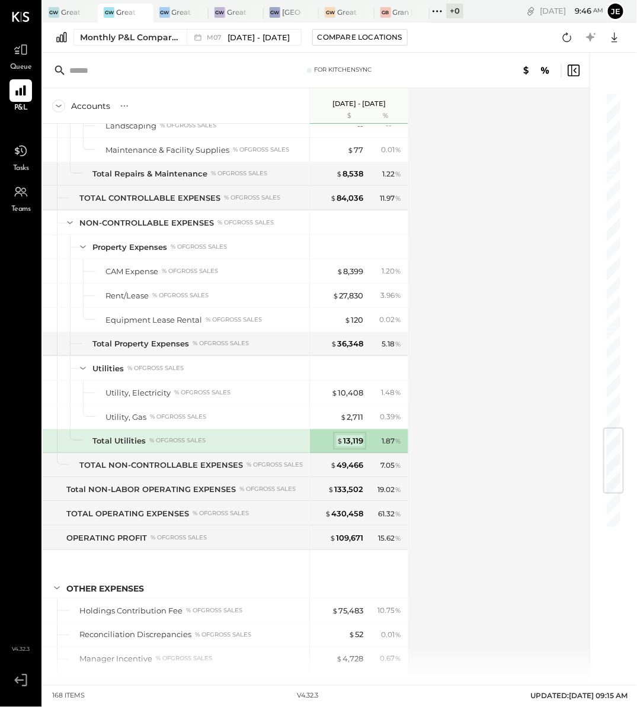
click at [351, 435] on div "$ 13,119" at bounding box center [349, 440] width 27 height 11
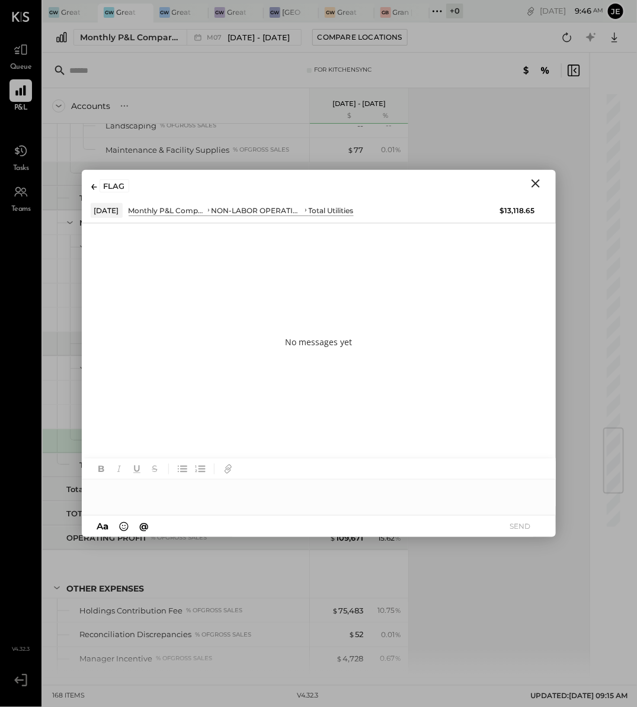
click at [542, 181] on icon "Close" at bounding box center [535, 183] width 14 height 14
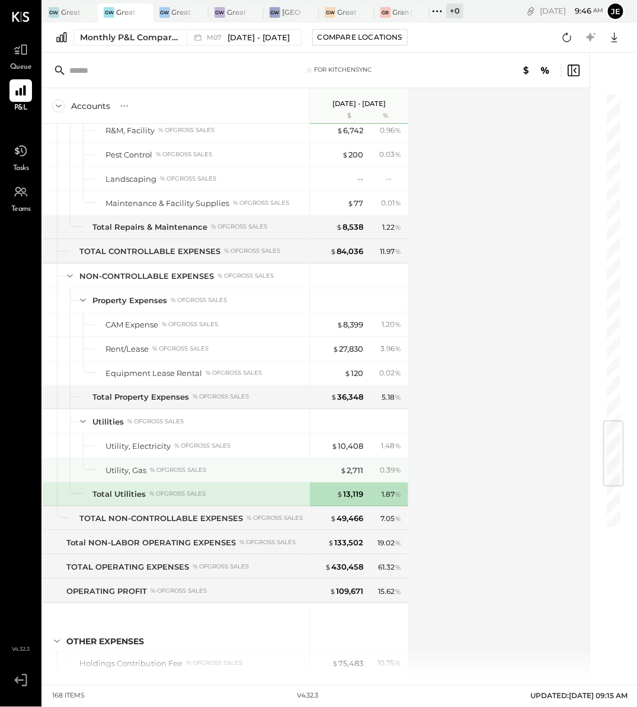
scroll to position [2764, 0]
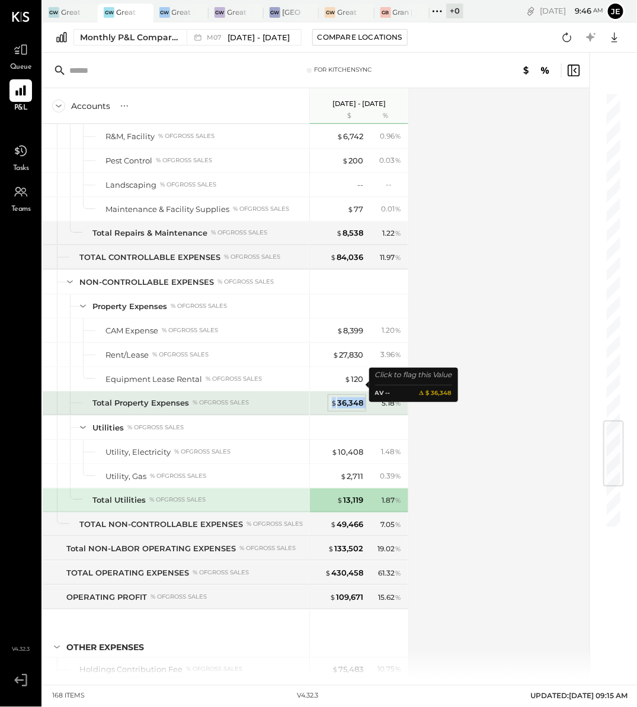
drag, startPoint x: 367, startPoint y: 390, endPoint x: 333, endPoint y: 388, distance: 34.4
click at [333, 391] on div "$ 36,348 5.18 %" at bounding box center [360, 403] width 89 height 24
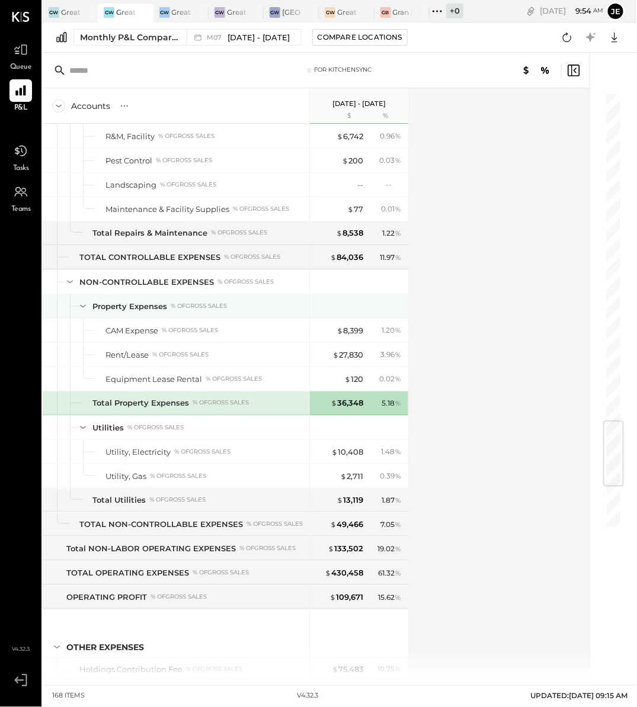
click at [478, 315] on div "Accounts S % GL [DATE] - [DATE] $ % SALES Sales, Food % of GROSS SALES Sales, L…" at bounding box center [317, 383] width 548 height 590
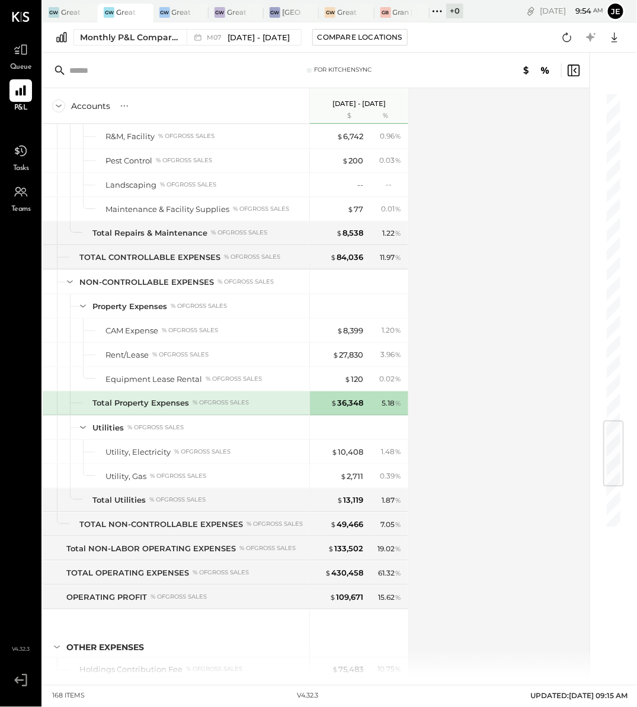
scroll to position [1904, 0]
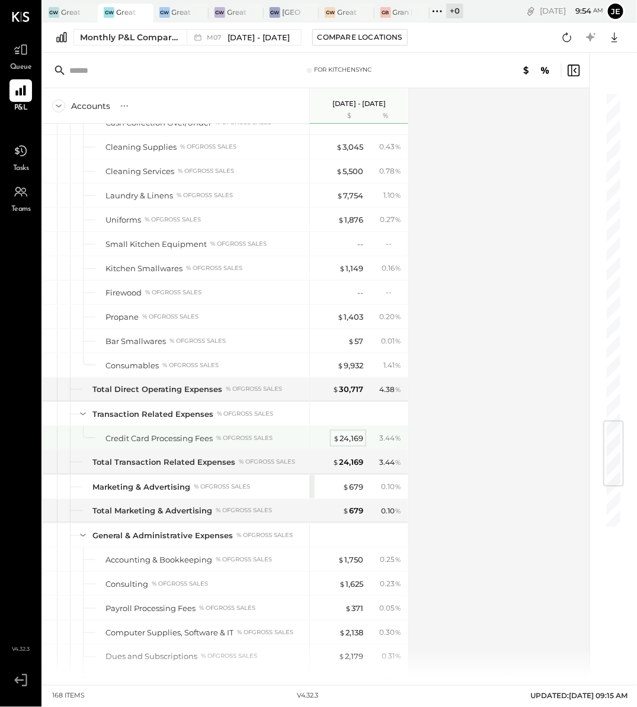
click at [349, 433] on div "$ 24,169" at bounding box center [348, 438] width 30 height 11
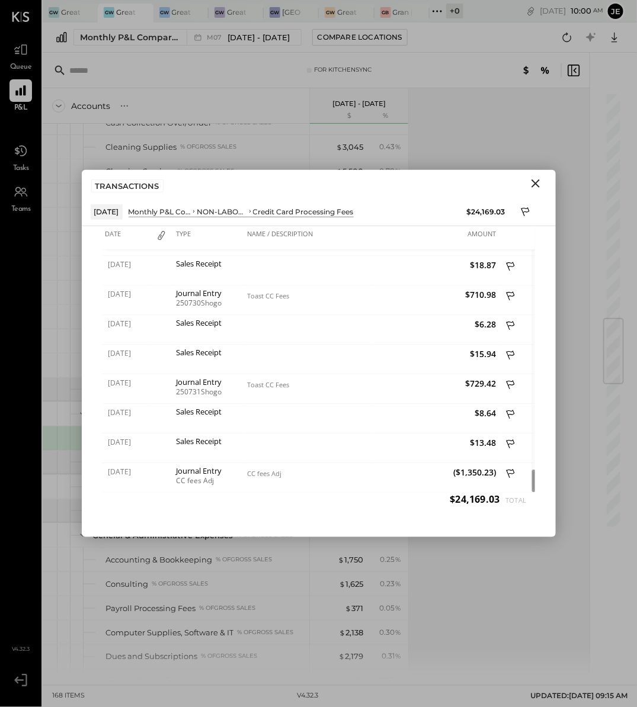
click at [531, 186] on icon "Close" at bounding box center [535, 183] width 14 height 14
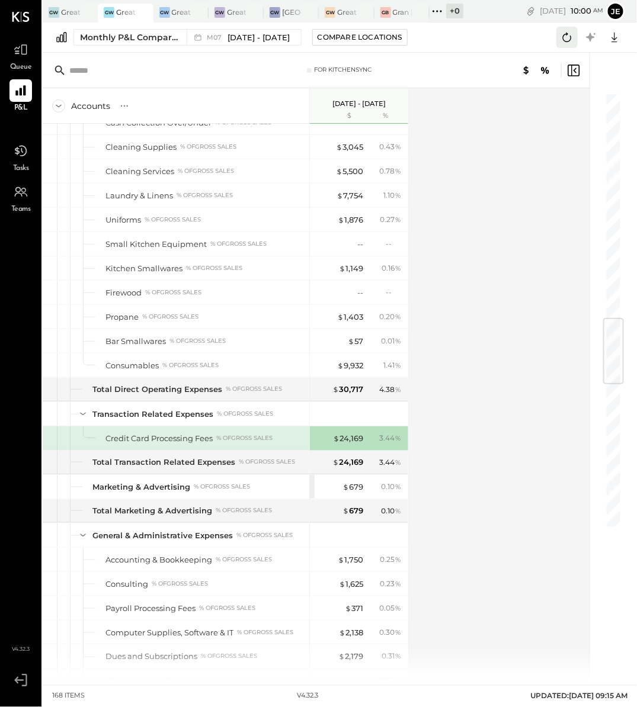
click at [564, 33] on icon at bounding box center [566, 37] width 15 height 15
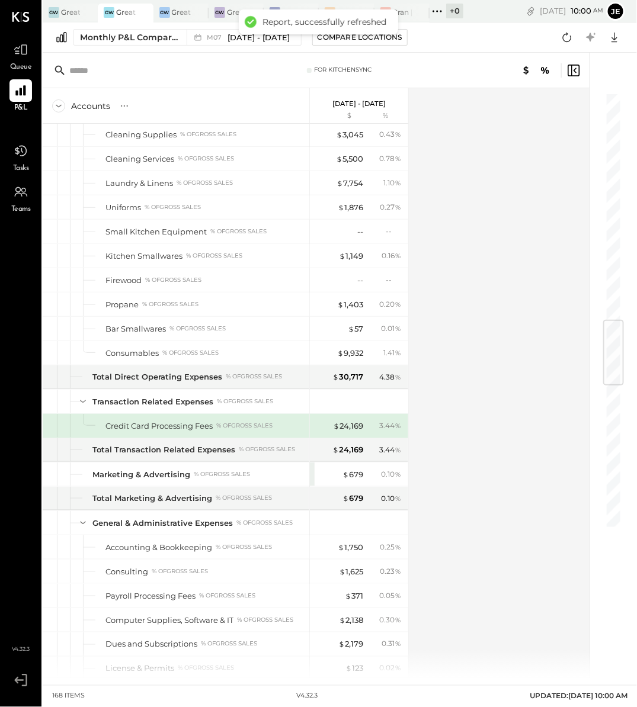
scroll to position [2772, 0]
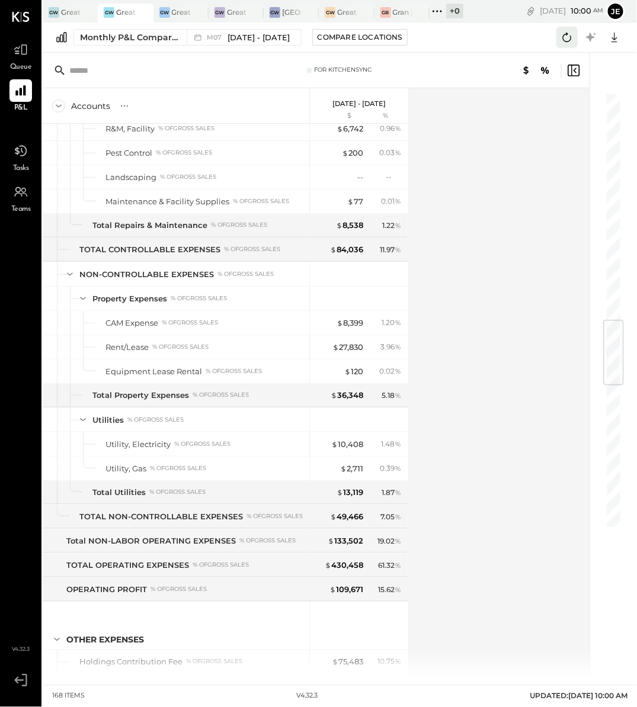
click at [566, 35] on icon at bounding box center [566, 37] width 15 height 15
